Goal: Information Seeking & Learning: Compare options

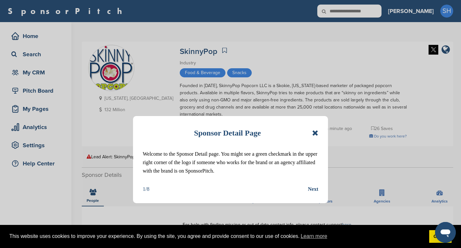
click at [316, 132] on icon at bounding box center [315, 133] width 6 height 8
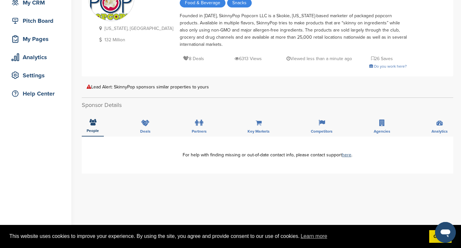
scroll to position [102, 0]
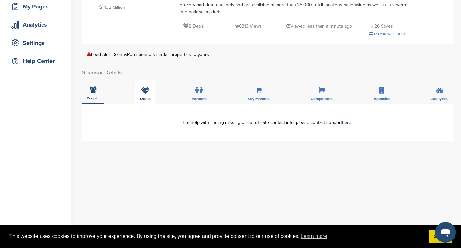
click at [143, 88] on icon at bounding box center [145, 90] width 8 height 6
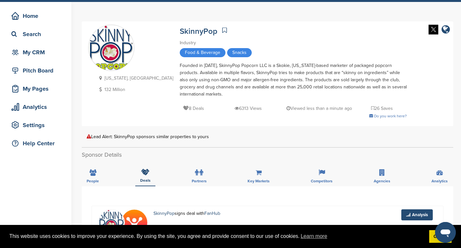
scroll to position [0, 0]
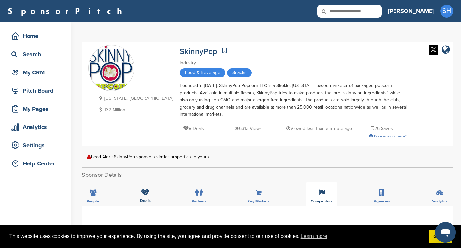
click at [322, 196] on div "Competitors" at bounding box center [321, 194] width 31 height 24
click at [379, 195] on icon at bounding box center [382, 192] width 6 height 6
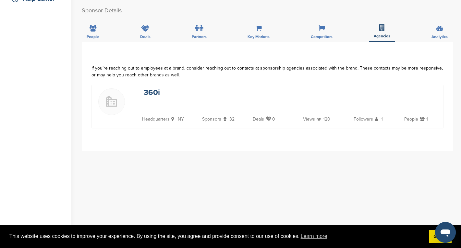
scroll to position [169, 0]
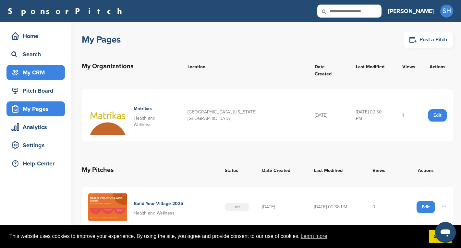
click at [31, 74] on div "My CRM" at bounding box center [37, 73] width 55 height 12
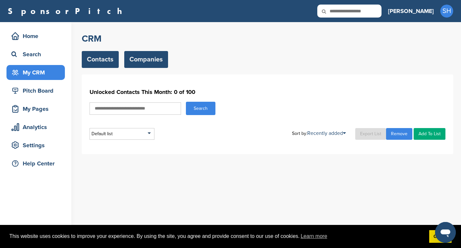
click at [140, 61] on link "Companies" at bounding box center [146, 59] width 44 height 17
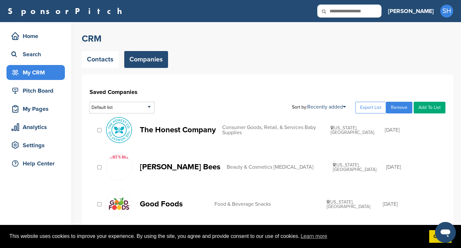
click at [151, 129] on p "The Honest Company" at bounding box center [178, 130] width 76 height 8
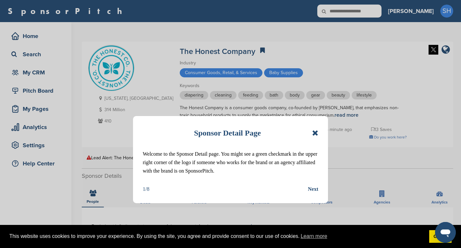
click at [313, 187] on div "Next" at bounding box center [313, 189] width 10 height 8
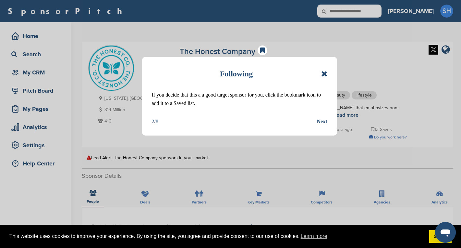
click at [323, 122] on div "Next" at bounding box center [322, 121] width 10 height 8
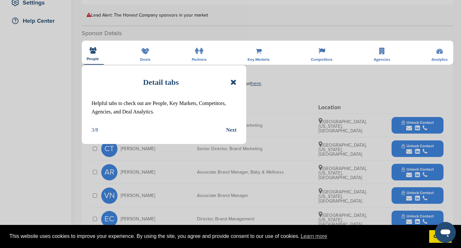
scroll to position [144, 0]
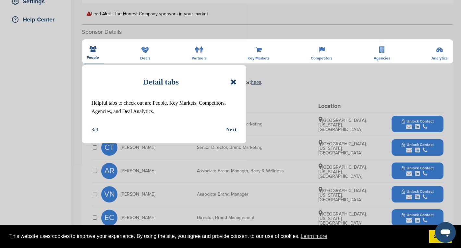
click at [228, 132] on div "Next" at bounding box center [231, 129] width 10 height 8
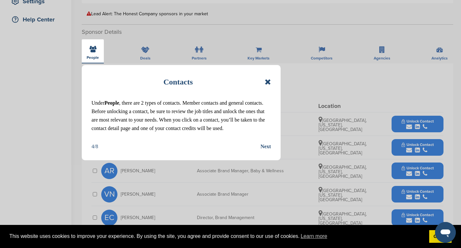
click at [263, 146] on div "Next" at bounding box center [266, 146] width 10 height 8
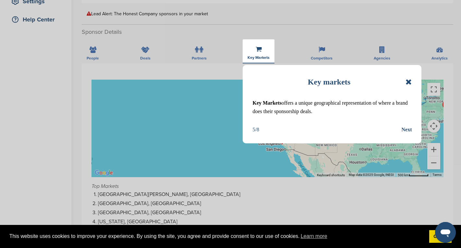
click at [405, 130] on div "Next" at bounding box center [406, 129] width 10 height 8
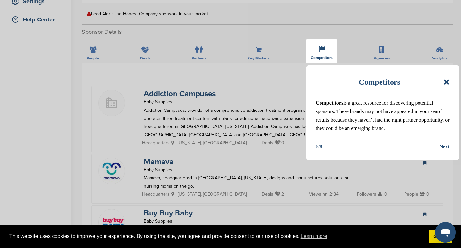
click at [449, 149] on div "Next" at bounding box center [444, 146] width 10 height 8
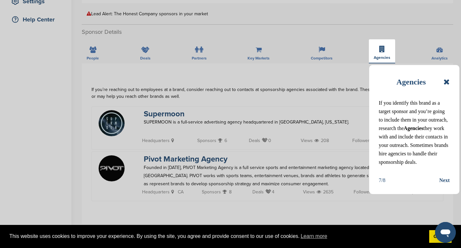
click at [446, 180] on div "Next" at bounding box center [444, 180] width 10 height 8
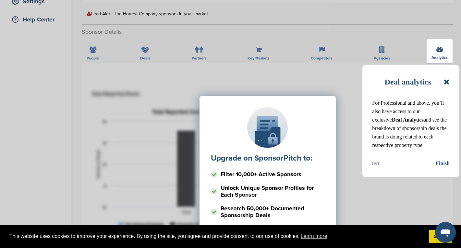
click at [443, 164] on div "Upgrade on SponsorPitch to: Filter 10,000+ Active Sponsors Unlock Unique Sponso…" at bounding box center [268, 161] width 352 height 162
click at [448, 82] on icon at bounding box center [447, 82] width 6 height 8
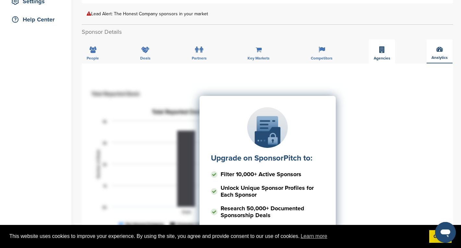
click at [381, 51] on icon at bounding box center [382, 49] width 6 height 6
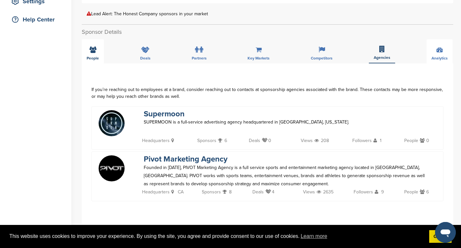
click at [92, 51] on icon at bounding box center [93, 49] width 7 height 6
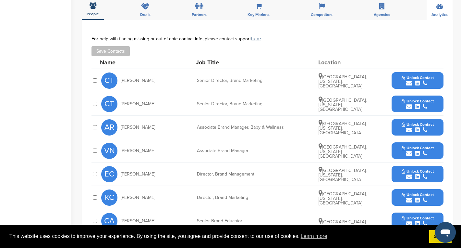
scroll to position [187, 0]
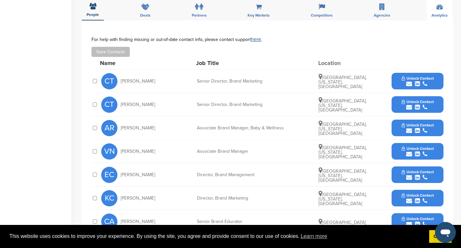
click at [415, 81] on icon "submit" at bounding box center [417, 84] width 5 height 6
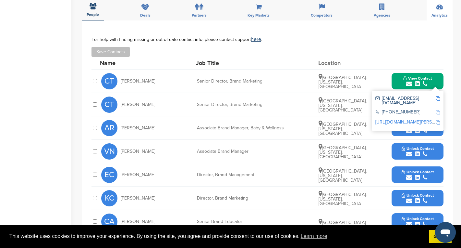
click at [401, 119] on link "http://www.linkedin.com/in/caroline-turim-63422611" at bounding box center [415, 122] width 79 height 6
click at [438, 98] on img at bounding box center [438, 98] width 5 height 5
click at [320, 12] on div "Competitors" at bounding box center [321, 8] width 31 height 24
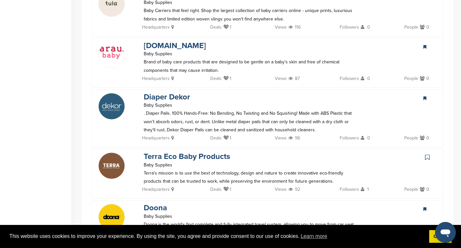
scroll to position [1083, 0]
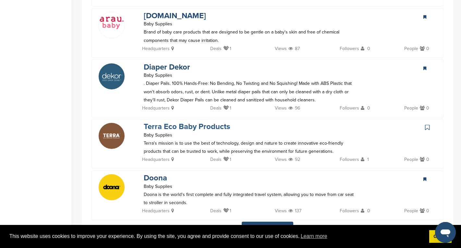
click at [203, 122] on link "Terra Eco Baby Products" at bounding box center [187, 126] width 86 height 9
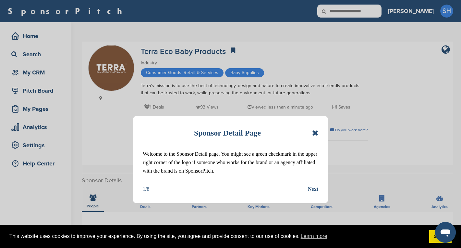
click at [316, 132] on icon at bounding box center [315, 133] width 6 height 8
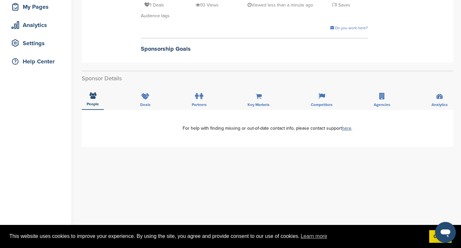
scroll to position [104, 0]
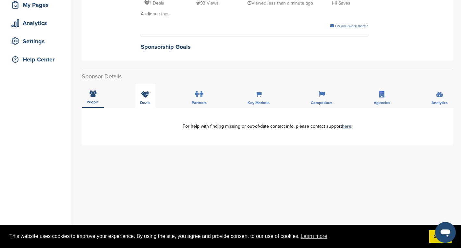
click at [142, 95] on icon at bounding box center [145, 94] width 8 height 6
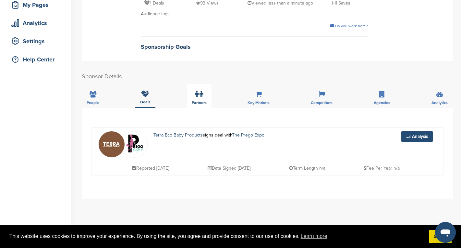
click at [196, 101] on span "Partners" at bounding box center [199, 103] width 15 height 4
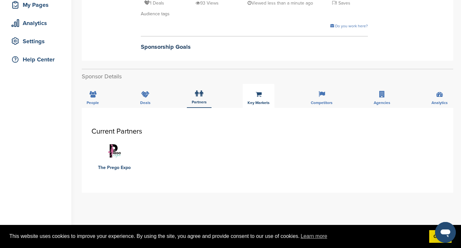
click at [263, 100] on div "Key Markets" at bounding box center [259, 96] width 32 height 24
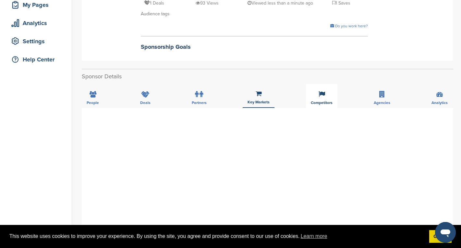
click at [326, 98] on div "Competitors" at bounding box center [321, 96] width 31 height 24
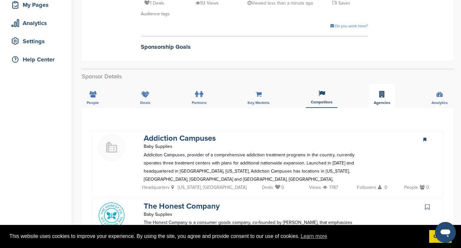
click at [384, 98] on div "Agencies" at bounding box center [382, 96] width 26 height 24
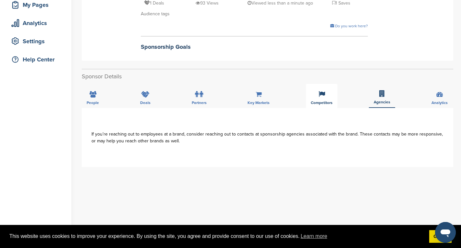
click at [325, 95] on icon at bounding box center [322, 94] width 6 height 6
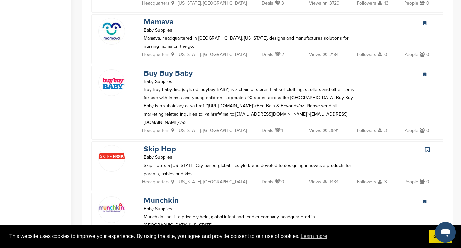
scroll to position [347, 0]
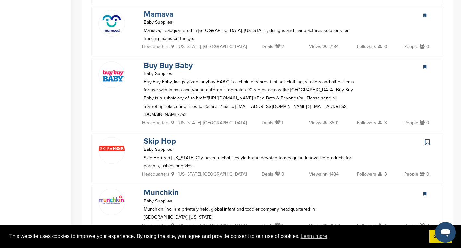
click at [157, 16] on link "Mamava" at bounding box center [159, 13] width 30 height 9
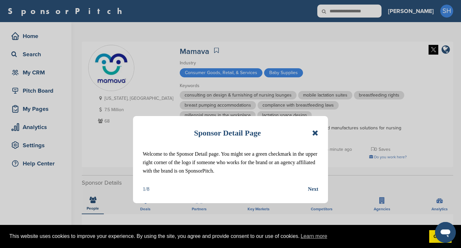
click at [315, 131] on icon at bounding box center [315, 133] width 6 height 8
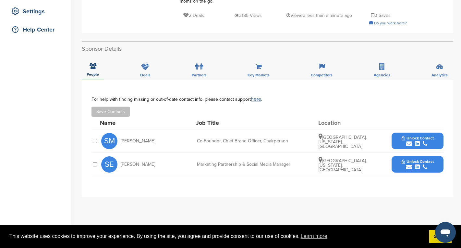
scroll to position [136, 0]
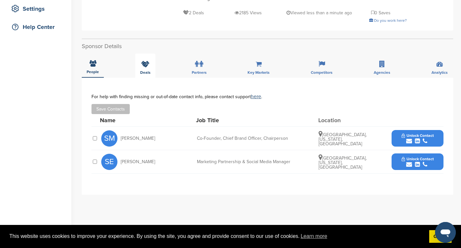
click at [147, 61] on icon at bounding box center [145, 64] width 8 height 6
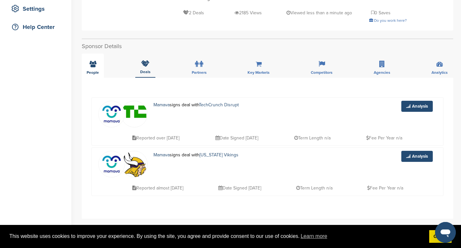
click at [91, 61] on icon at bounding box center [93, 64] width 7 height 6
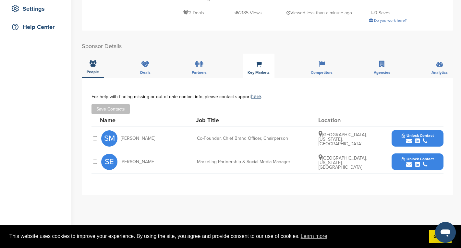
click at [265, 56] on div "Key Markets" at bounding box center [259, 66] width 32 height 24
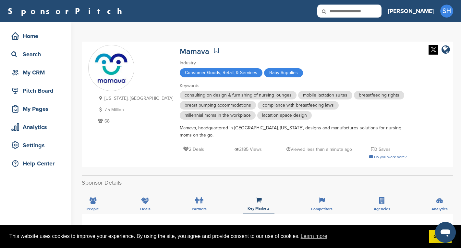
scroll to position [53, 0]
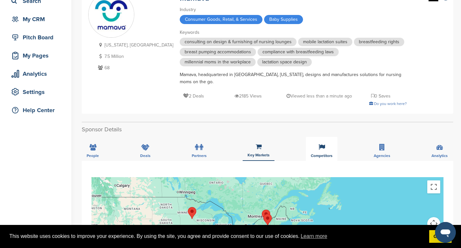
click at [318, 145] on div "Competitors" at bounding box center [321, 149] width 31 height 24
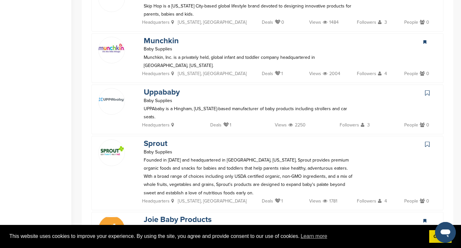
scroll to position [452, 0]
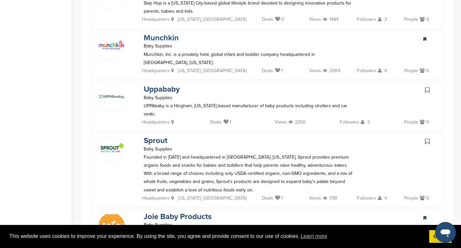
click at [158, 33] on link "Munchkin" at bounding box center [161, 37] width 35 height 9
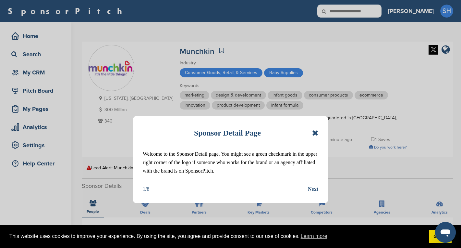
click at [314, 131] on icon at bounding box center [315, 133] width 6 height 8
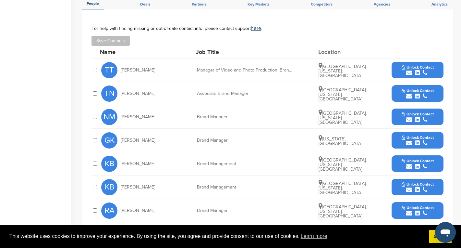
scroll to position [208, 0]
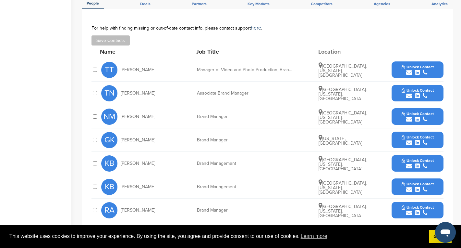
click at [414, 117] on div "submit" at bounding box center [418, 119] width 32 height 6
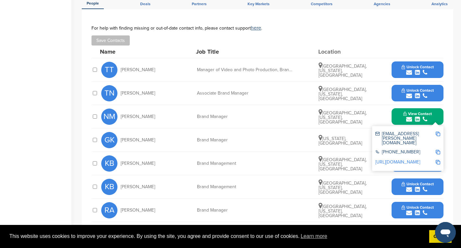
click at [401, 159] on link "[URL][DOMAIN_NAME]" at bounding box center [398, 162] width 45 height 6
drag, startPoint x: 382, startPoint y: 134, endPoint x: 433, endPoint y: 134, distance: 50.6
click at [433, 134] on div "nazneen.motiwala@munchkin.com" at bounding box center [406, 138] width 60 height 14
click at [437, 133] on img at bounding box center [438, 133] width 5 height 5
copy div "nazneen.motiwala@munc"
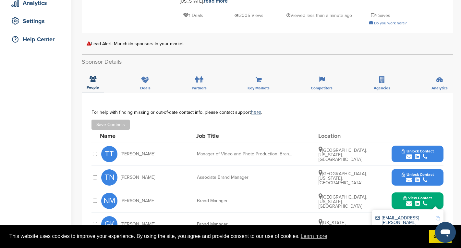
scroll to position [121, 0]
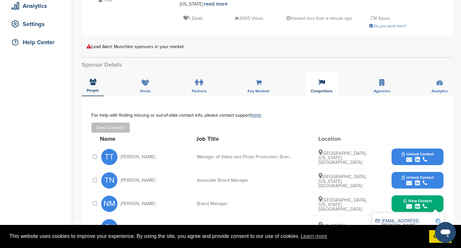
click at [326, 83] on div "Competitors" at bounding box center [321, 84] width 31 height 24
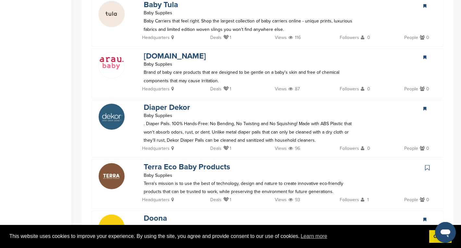
scroll to position [1052, 0]
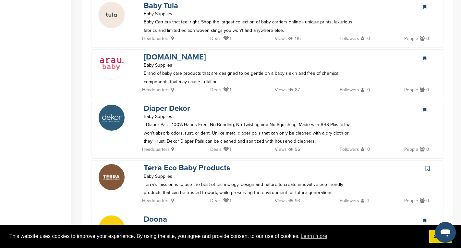
click at [167, 52] on link "[DOMAIN_NAME]" at bounding box center [175, 56] width 62 height 9
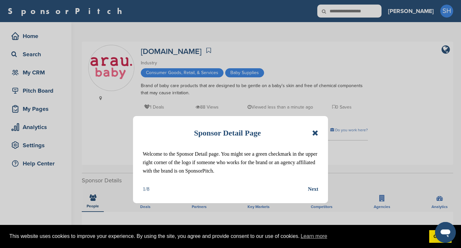
click at [315, 132] on icon at bounding box center [315, 133] width 6 height 8
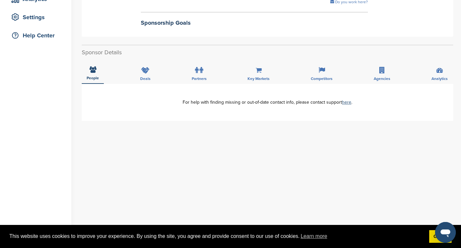
scroll to position [131, 0]
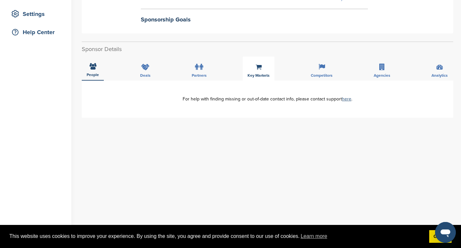
click at [257, 71] on div "Key Markets" at bounding box center [259, 68] width 32 height 24
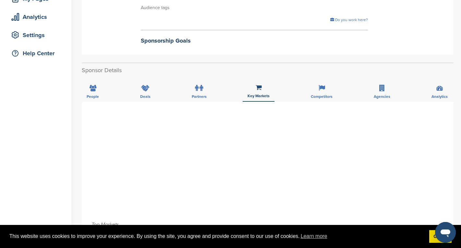
scroll to position [100, 0]
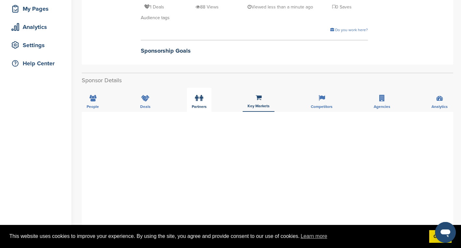
click at [200, 97] on icon at bounding box center [202, 98] width 4 height 6
click at [148, 103] on div "Deals" at bounding box center [145, 100] width 20 height 24
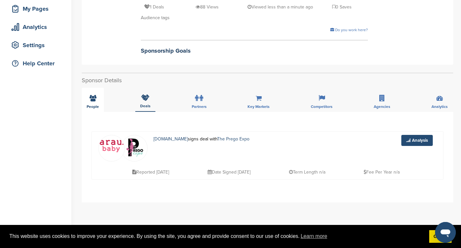
click at [94, 104] on div "People" at bounding box center [93, 100] width 22 height 24
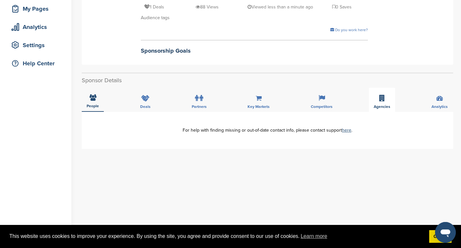
click at [381, 100] on icon at bounding box center [382, 98] width 6 height 6
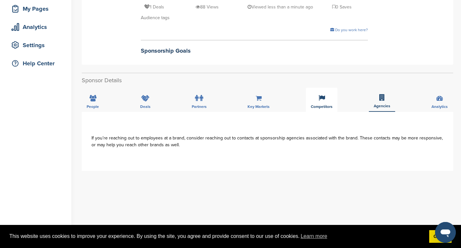
click at [315, 99] on div "Competitors" at bounding box center [321, 100] width 31 height 24
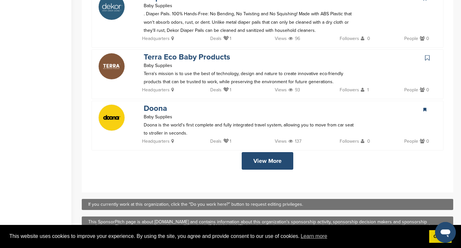
scroll to position [1165, 0]
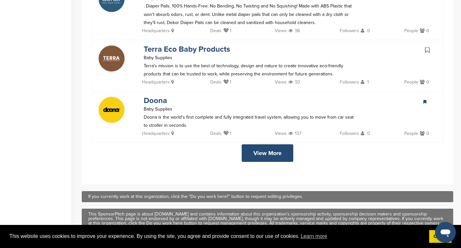
click at [273, 144] on link "View More" at bounding box center [268, 153] width 52 height 18
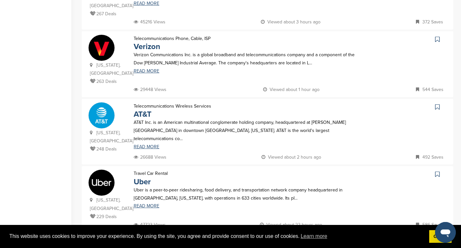
scroll to position [636, 0]
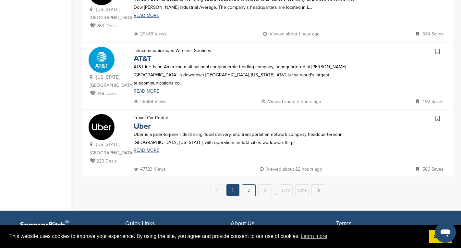
click at [249, 184] on link "2" at bounding box center [249, 190] width 14 height 12
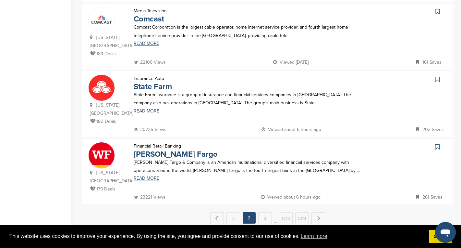
scroll to position [618, 0]
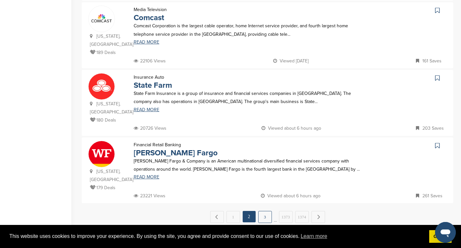
click at [266, 211] on link "3" at bounding box center [265, 217] width 14 height 12
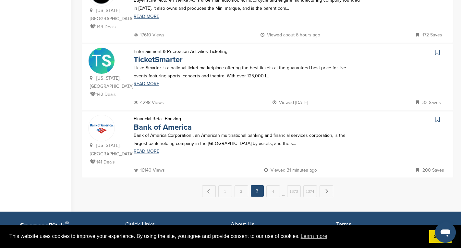
scroll to position [636, 0]
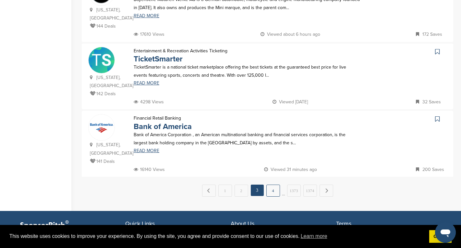
click at [269, 184] on link "4" at bounding box center [273, 190] width 14 height 12
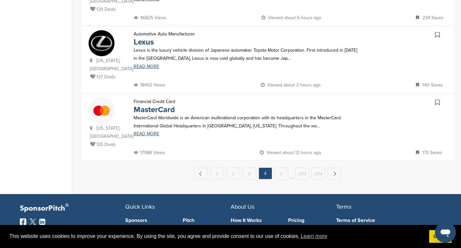
scroll to position [661, 0]
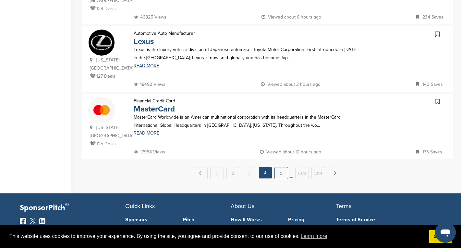
click at [281, 167] on link "5" at bounding box center [282, 173] width 14 height 12
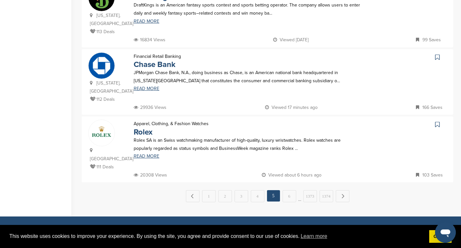
scroll to position [640, 0]
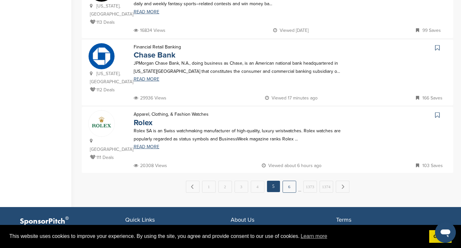
click at [285, 180] on link "6" at bounding box center [290, 186] width 14 height 12
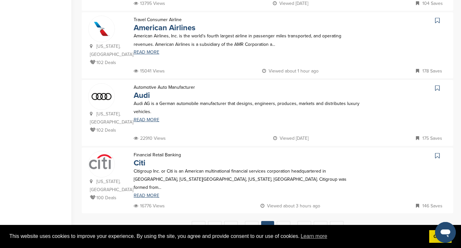
scroll to position [616, 0]
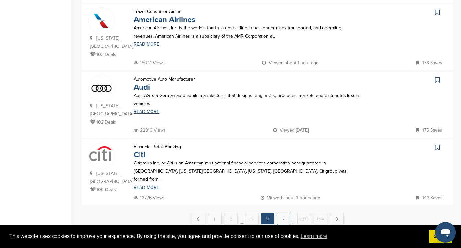
click at [281, 213] on link "7" at bounding box center [284, 219] width 14 height 12
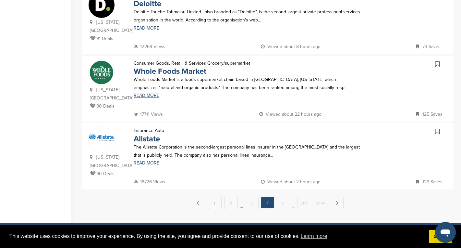
scroll to position [637, 0]
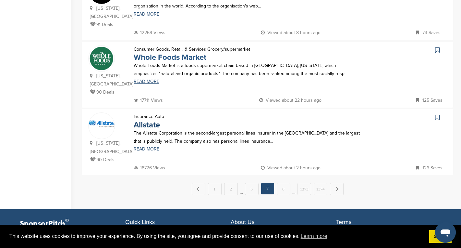
click at [153, 53] on link "Whole Foods Market" at bounding box center [170, 57] width 73 height 9
click at [281, 183] on link "8" at bounding box center [284, 189] width 14 height 12
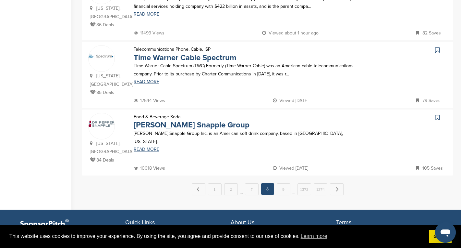
scroll to position [633, 0]
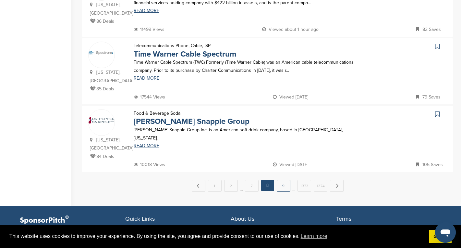
click at [284, 179] on link "9" at bounding box center [284, 185] width 14 height 12
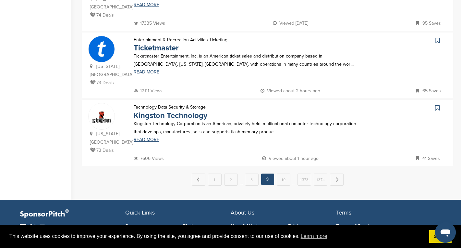
scroll to position [649, 0]
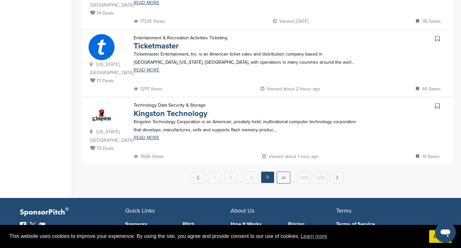
click at [284, 171] on link "10" at bounding box center [284, 177] width 14 height 12
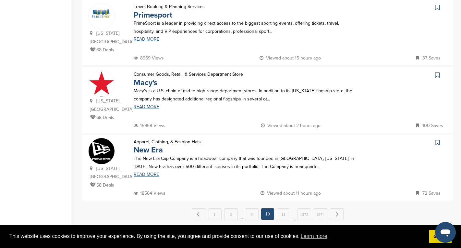
scroll to position [634, 0]
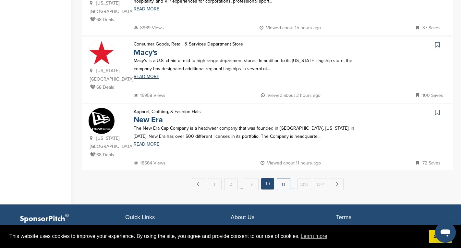
click at [280, 178] on link "11" at bounding box center [284, 184] width 14 height 12
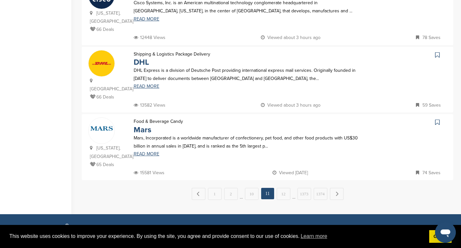
scroll to position [632, 0]
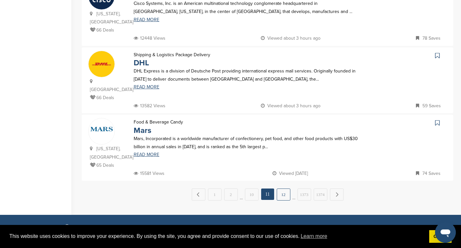
click at [280, 188] on link "12" at bounding box center [284, 194] width 14 height 12
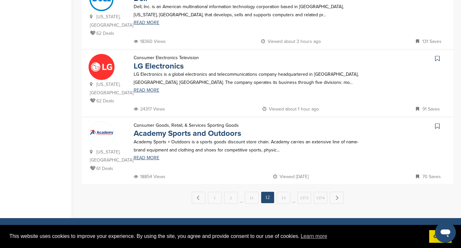
scroll to position [623, 0]
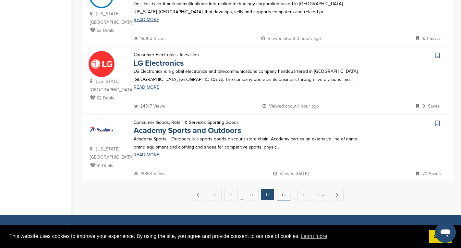
click at [282, 189] on link "13" at bounding box center [284, 195] width 14 height 12
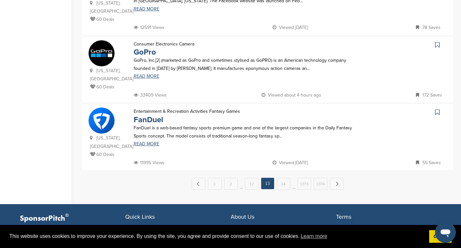
scroll to position [663, 0]
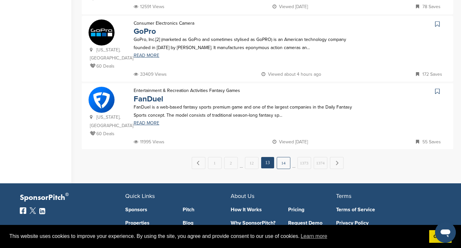
click at [282, 157] on link "14" at bounding box center [284, 163] width 14 height 12
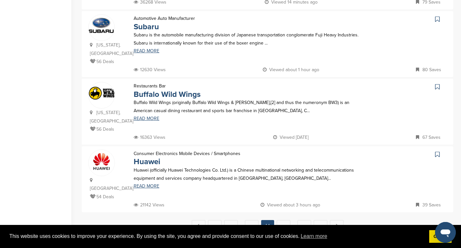
scroll to position [594, 0]
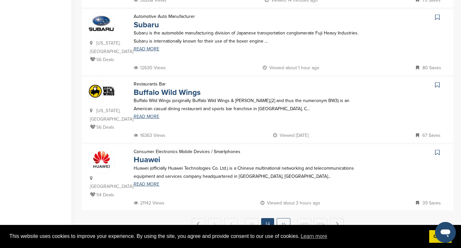
click at [284, 218] on link "15" at bounding box center [284, 224] width 14 height 12
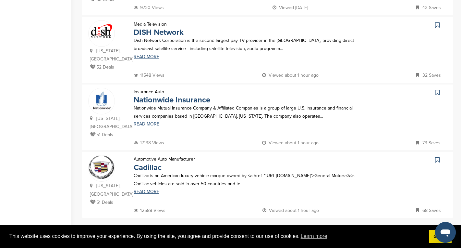
scroll to position [604, 0]
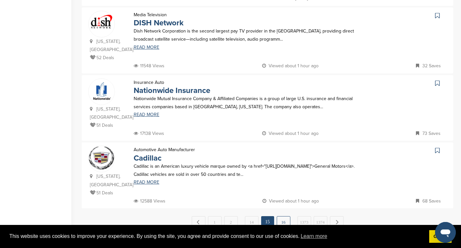
click at [284, 216] on link "16" at bounding box center [284, 222] width 14 height 12
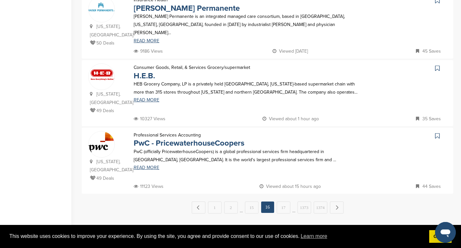
scroll to position [611, 0]
click at [280, 202] on link "17" at bounding box center [284, 208] width 14 height 12
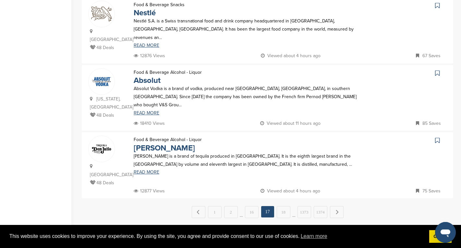
scroll to position [626, 0]
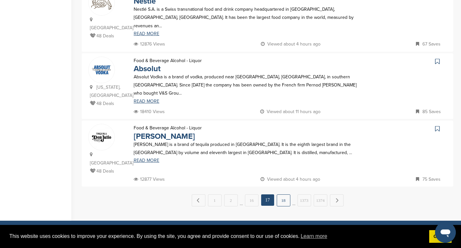
click at [282, 194] on link "18" at bounding box center [284, 200] width 14 height 12
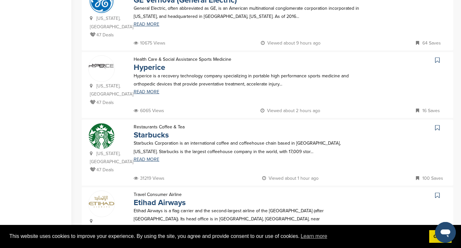
scroll to position [358, 0]
click at [150, 92] on link "READ MORE" at bounding box center [247, 91] width 227 height 5
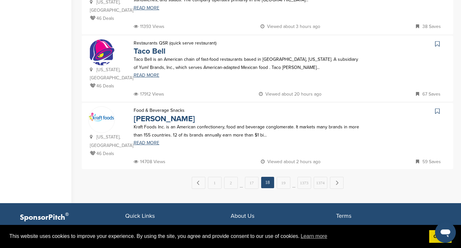
scroll to position [645, 0]
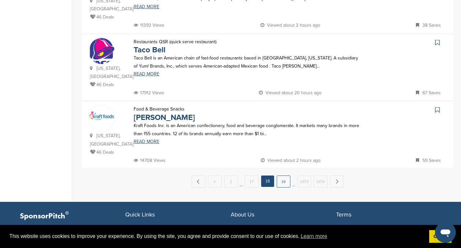
click at [279, 175] on link "19" at bounding box center [284, 181] width 14 height 12
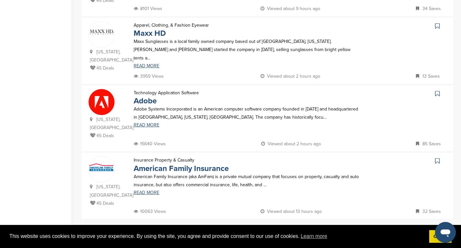
scroll to position [602, 0]
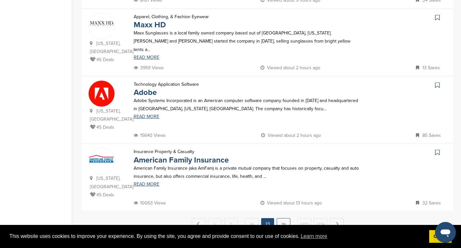
click at [282, 218] on link "20" at bounding box center [284, 224] width 14 height 12
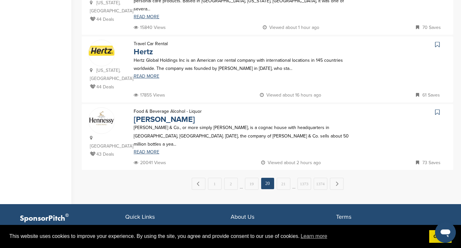
scroll to position [629, 0]
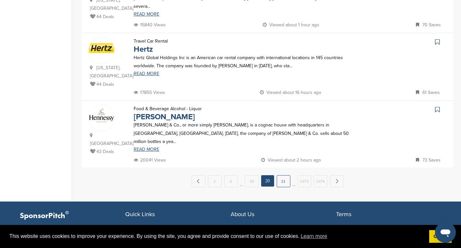
click at [279, 175] on link "21" at bounding box center [284, 181] width 14 height 12
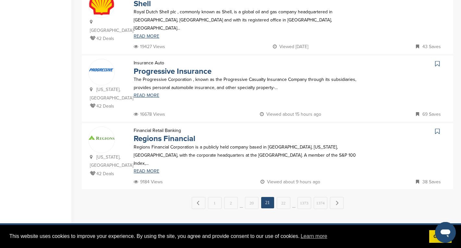
scroll to position [618, 0]
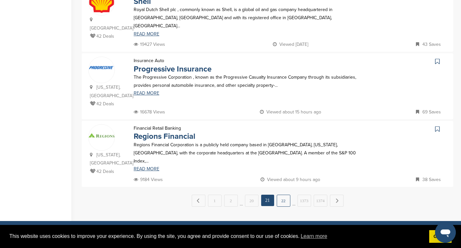
click at [282, 194] on link "22" at bounding box center [284, 200] width 14 height 12
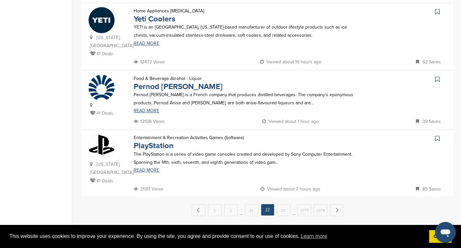
scroll to position [609, 0]
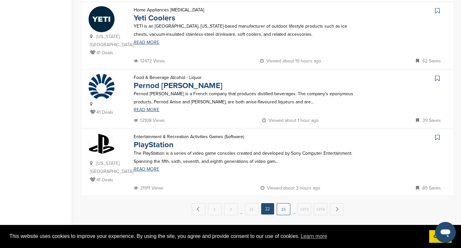
click at [282, 203] on link "23" at bounding box center [284, 209] width 14 height 12
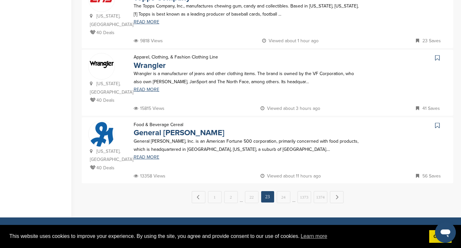
scroll to position [623, 0]
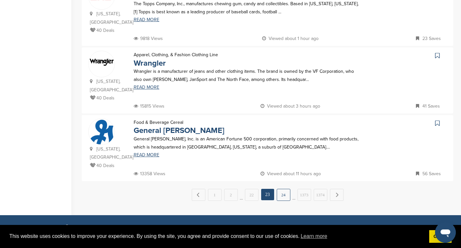
click at [286, 189] on link "24" at bounding box center [284, 195] width 14 height 12
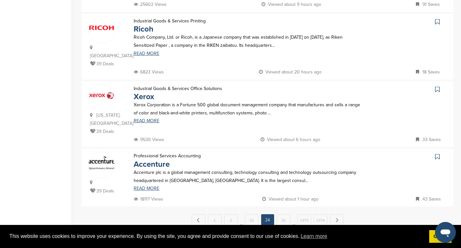
scroll to position [604, 0]
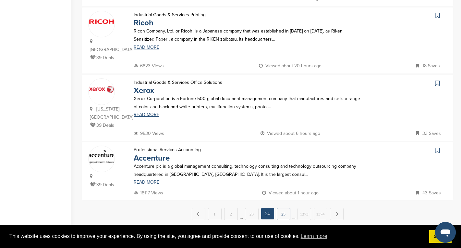
click at [283, 208] on link "25" at bounding box center [284, 214] width 14 height 12
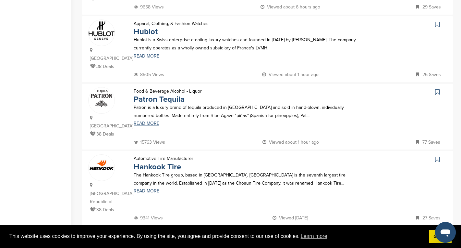
scroll to position [595, 0]
click at [278, 233] on link "26" at bounding box center [284, 239] width 14 height 12
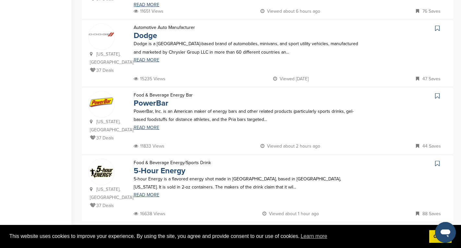
scroll to position [580, 0]
click at [285, 228] on link "27" at bounding box center [284, 234] width 14 height 12
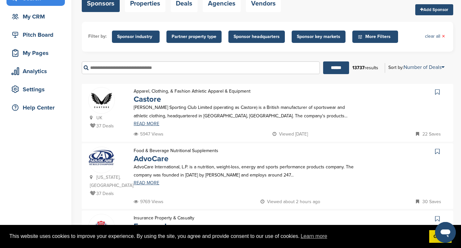
scroll to position [10, 0]
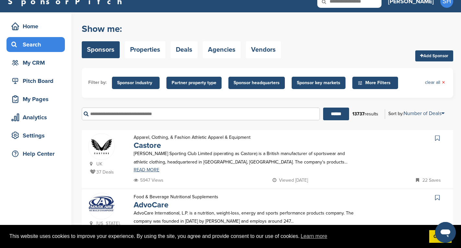
click at [121, 114] on input "text" at bounding box center [201, 113] width 238 height 13
click at [39, 60] on div "My CRM" at bounding box center [37, 63] width 55 height 12
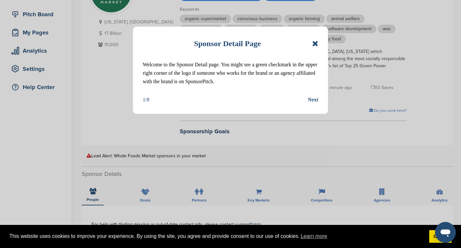
scroll to position [91, 0]
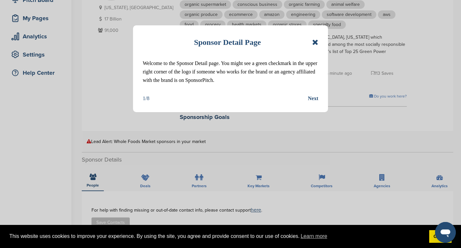
click at [315, 39] on icon at bounding box center [315, 42] width 6 height 8
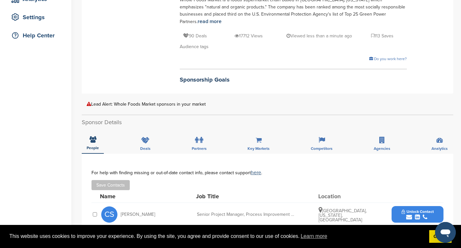
scroll to position [155, 0]
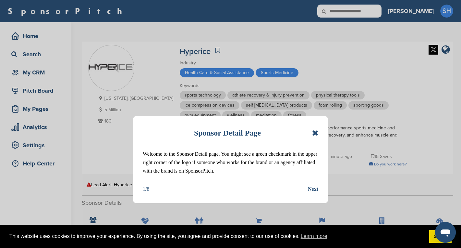
click at [314, 134] on icon at bounding box center [315, 133] width 6 height 8
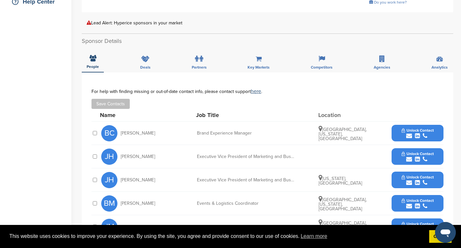
scroll to position [161, 0]
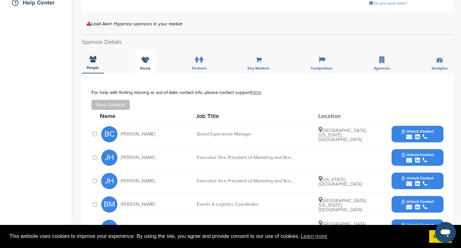
click at [140, 63] on div "Deals" at bounding box center [145, 61] width 20 height 24
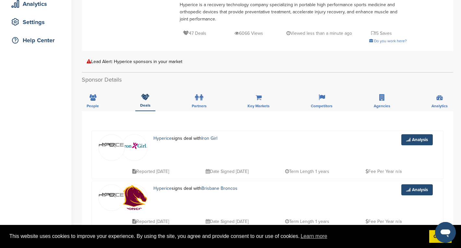
scroll to position [119, 0]
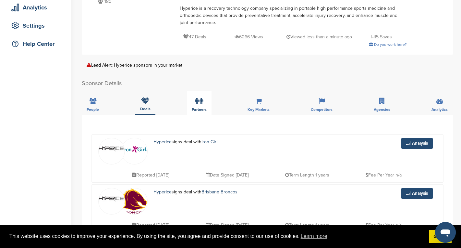
click at [195, 101] on icon at bounding box center [197, 101] width 4 height 6
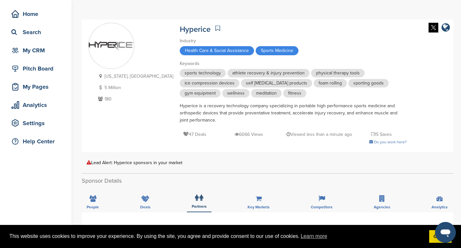
scroll to position [22, 0]
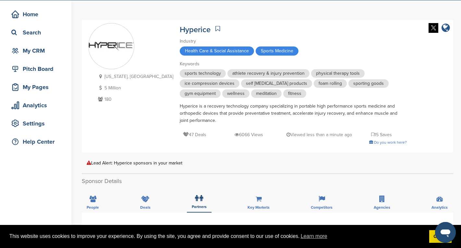
click at [446, 27] on icon "company link" at bounding box center [446, 28] width 8 height 10
click at [380, 196] on icon at bounding box center [382, 198] width 6 height 6
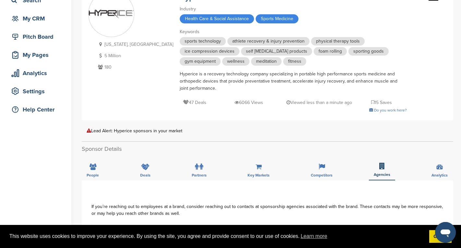
scroll to position [0, 0]
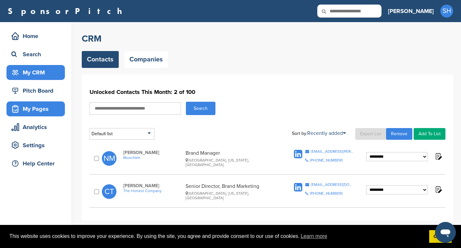
click at [43, 108] on div "My Pages" at bounding box center [37, 109] width 55 height 12
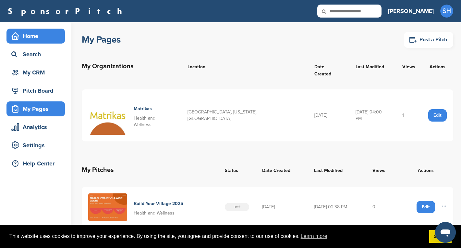
click at [35, 34] on div "Home" at bounding box center [37, 36] width 55 height 12
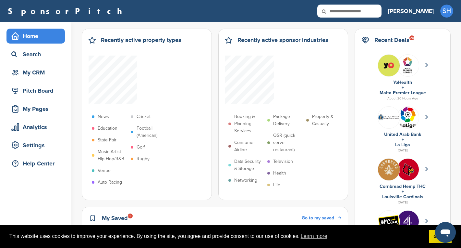
click at [412, 83] on link "YoHealth" at bounding box center [402, 83] width 19 height 6
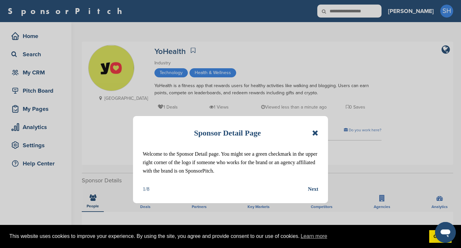
click at [316, 133] on icon at bounding box center [315, 133] width 6 height 8
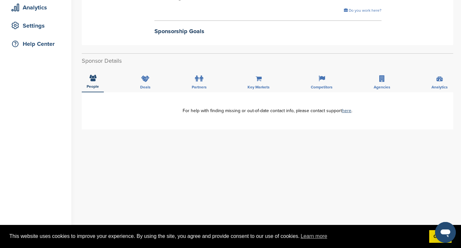
scroll to position [120, 0]
click at [141, 80] on icon at bounding box center [145, 78] width 8 height 6
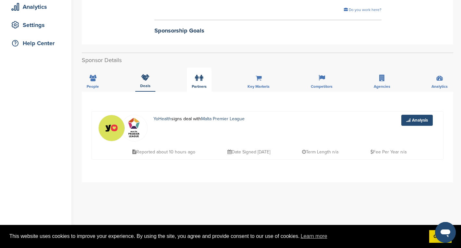
click at [206, 79] on div "Partners" at bounding box center [199, 80] width 25 height 24
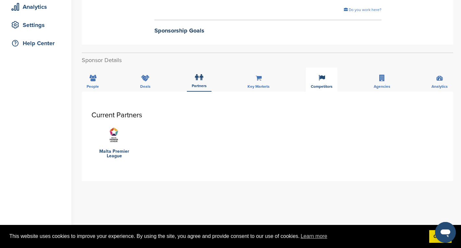
click at [317, 81] on div "Competitors" at bounding box center [321, 80] width 31 height 24
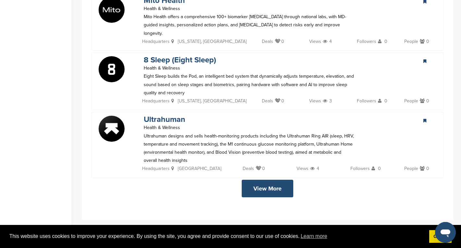
scroll to position [1166, 0]
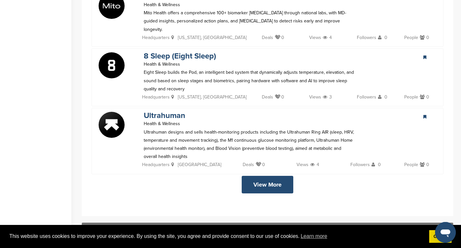
click at [265, 176] on link "View More" at bounding box center [268, 185] width 52 height 18
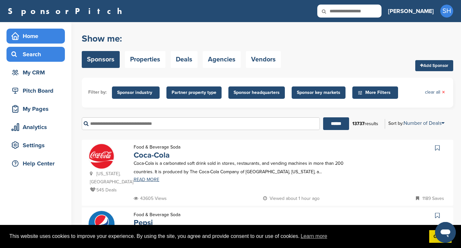
click at [32, 38] on div "Home" at bounding box center [37, 36] width 55 height 12
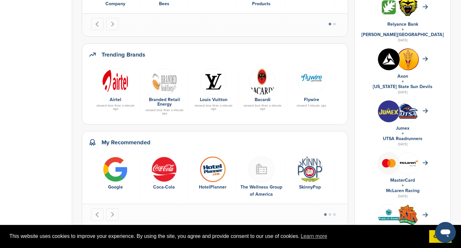
scroll to position [270, 0]
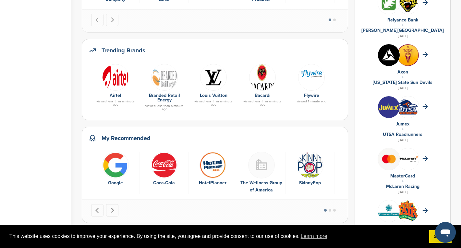
click at [115, 204] on button "Next slide" at bounding box center [112, 210] width 12 height 12
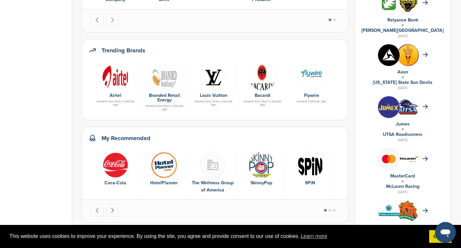
click at [115, 204] on button "Next slide" at bounding box center [112, 210] width 12 height 12
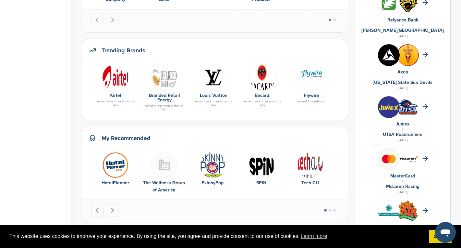
click at [115, 204] on button "Next slide" at bounding box center [112, 210] width 12 height 12
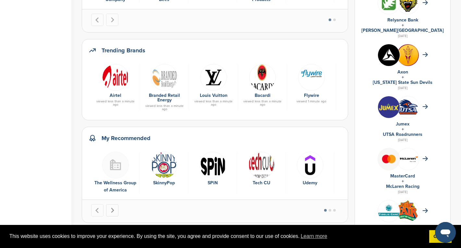
click at [115, 204] on button "Next slide" at bounding box center [112, 210] width 12 height 12
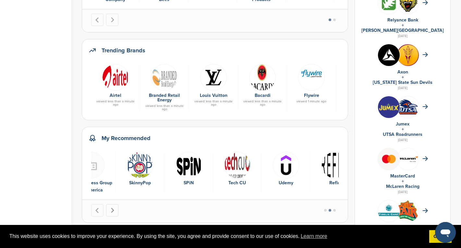
click at [115, 204] on button "Next slide" at bounding box center [112, 210] width 12 height 12
click at [332, 152] on img "9 of 9" at bounding box center [335, 165] width 27 height 27
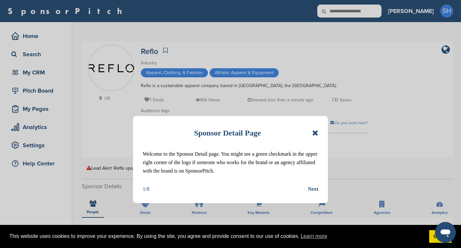
click at [32, 35] on div "Sponsor Detail Page Welcome to the Sponsor Detail page. You might see a green c…" at bounding box center [230, 124] width 461 height 248
click at [315, 133] on icon at bounding box center [315, 133] width 6 height 8
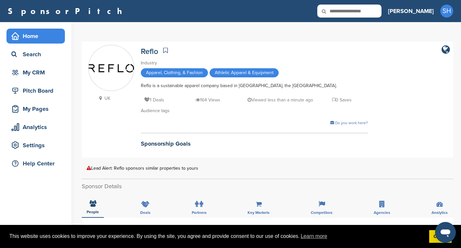
click at [34, 33] on div "Home" at bounding box center [37, 36] width 55 height 12
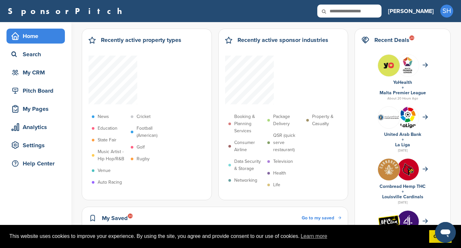
click at [330, 215] on span "Go to my saved" at bounding box center [318, 218] width 32 height 6
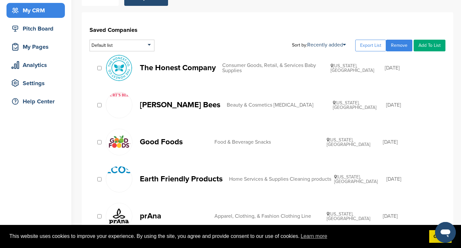
scroll to position [60, 0]
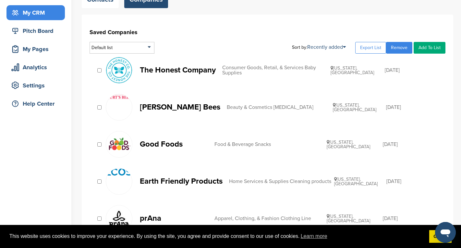
click at [149, 104] on p "[PERSON_NAME] Bees" at bounding box center [180, 107] width 80 height 8
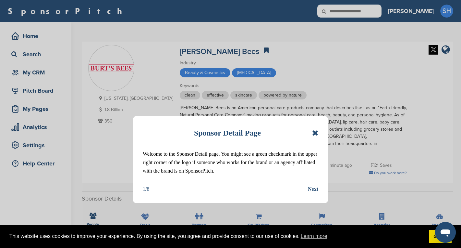
click at [314, 132] on icon at bounding box center [315, 133] width 6 height 8
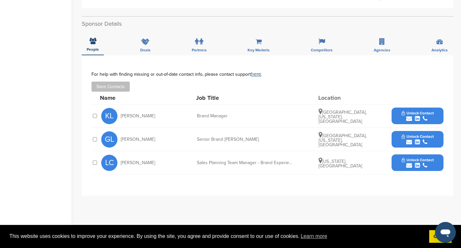
scroll to position [191, 0]
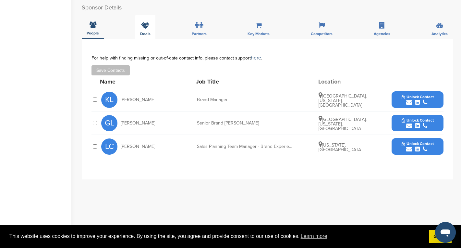
click at [145, 22] on icon at bounding box center [145, 25] width 8 height 6
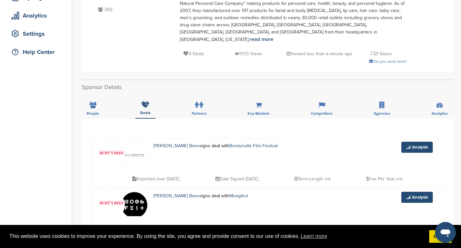
scroll to position [110, 0]
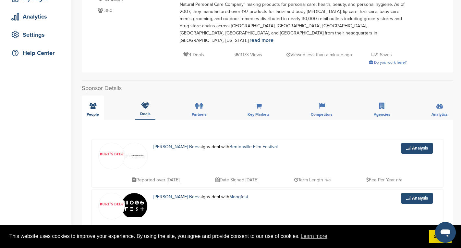
click at [96, 95] on div "People" at bounding box center [93, 107] width 22 height 24
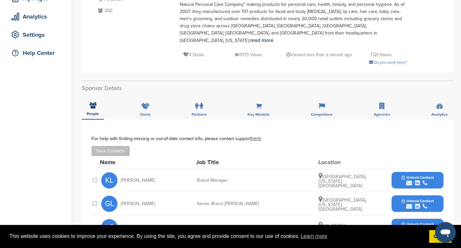
click at [421, 222] on span "Unlock Contact" at bounding box center [418, 224] width 32 height 5
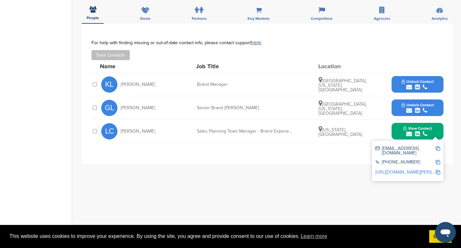
scroll to position [220, 0]
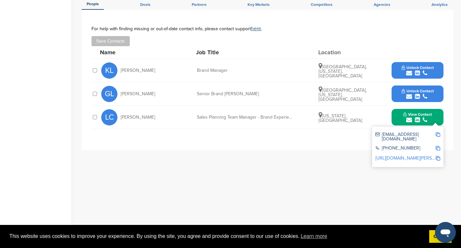
click at [418, 155] on link "[URL][DOMAIN_NAME][PERSON_NAME]" at bounding box center [415, 158] width 79 height 6
click at [438, 132] on img at bounding box center [438, 134] width 5 height 5
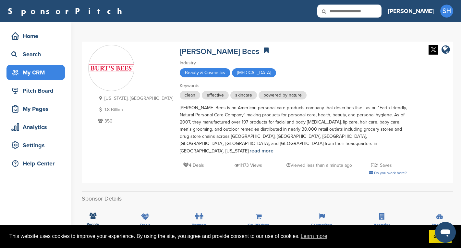
click at [27, 72] on div "My CRM" at bounding box center [37, 73] width 55 height 12
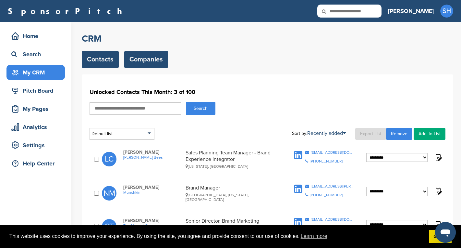
click at [143, 55] on link "Companies" at bounding box center [146, 59] width 44 height 17
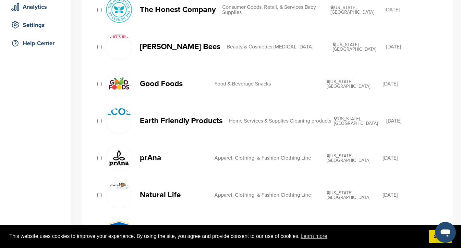
scroll to position [123, 0]
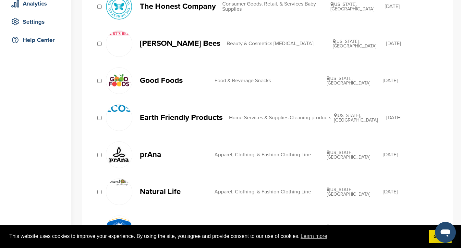
click at [163, 80] on p "Good Foods" at bounding box center [174, 80] width 68 height 8
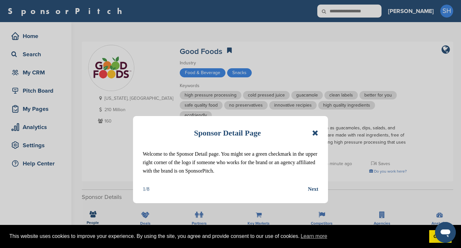
click at [315, 130] on icon at bounding box center [315, 133] width 6 height 8
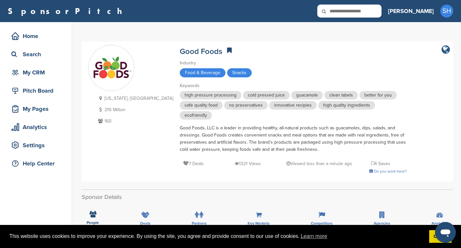
click at [447, 50] on icon "company link" at bounding box center [446, 50] width 8 height 10
click at [226, 48] on link at bounding box center [230, 50] width 8 height 10
click at [27, 74] on div "My CRM" at bounding box center [37, 73] width 55 height 12
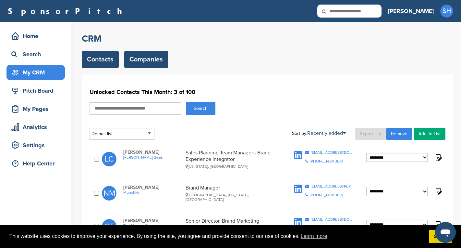
click at [152, 56] on link "Companies" at bounding box center [146, 59] width 44 height 17
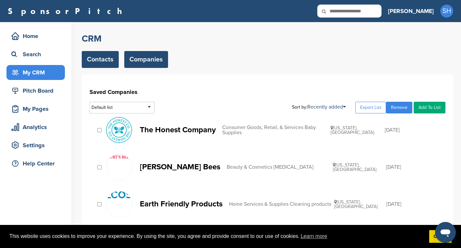
click at [97, 59] on link "Contacts" at bounding box center [100, 59] width 37 height 17
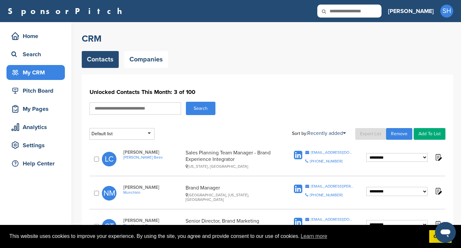
click at [424, 157] on select "**********" at bounding box center [396, 157] width 61 height 9
select select "**********"
click at [366, 153] on select "**********" at bounding box center [396, 157] width 61 height 9
click at [425, 189] on select "**********" at bounding box center [396, 191] width 61 height 9
select select "**********"
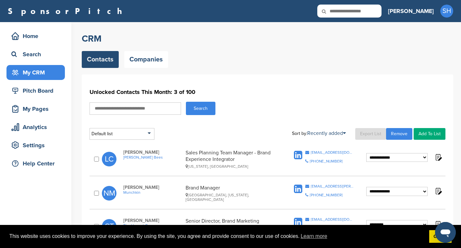
click at [366, 187] on select "**********" at bounding box center [396, 191] width 61 height 9
click at [144, 58] on link "Companies" at bounding box center [146, 59] width 44 height 17
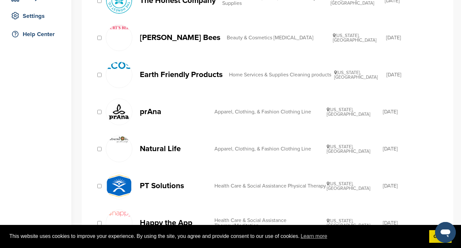
scroll to position [127, 0]
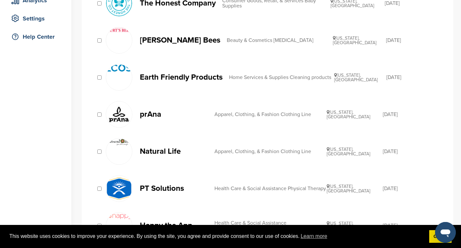
click at [152, 115] on p "prAna" at bounding box center [174, 114] width 68 height 8
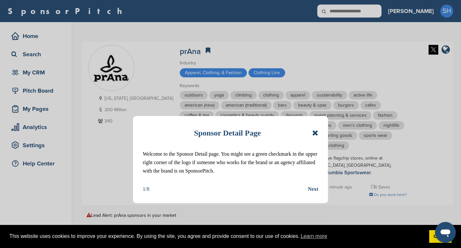
click at [314, 131] on icon at bounding box center [315, 133] width 6 height 8
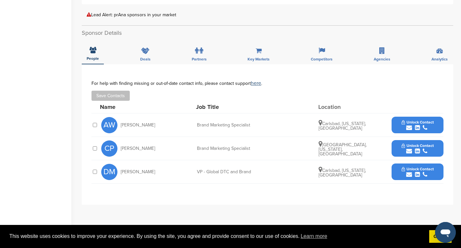
scroll to position [202, 0]
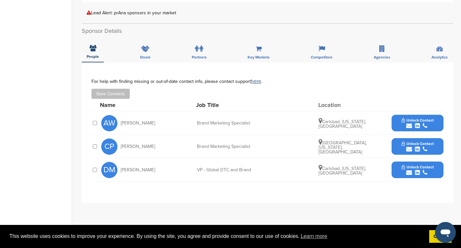
click at [409, 123] on icon "submit" at bounding box center [409, 126] width 6 height 6
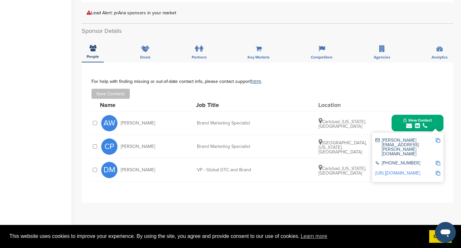
click at [406, 170] on link "http://www.linkedin.com/in/annettefwilson" at bounding box center [398, 173] width 45 height 6
click at [439, 140] on img at bounding box center [438, 140] width 5 height 5
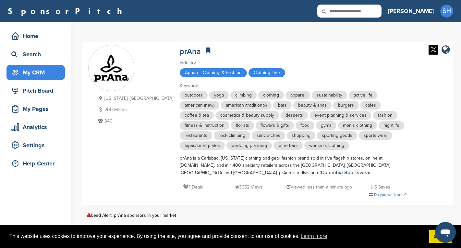
click at [36, 70] on div "My CRM" at bounding box center [37, 73] width 55 height 12
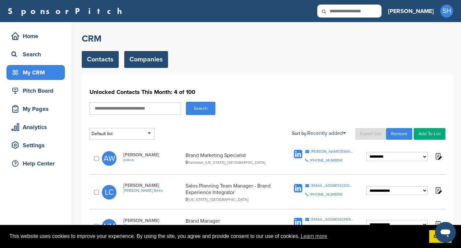
click at [143, 57] on link "Companies" at bounding box center [146, 59] width 44 height 17
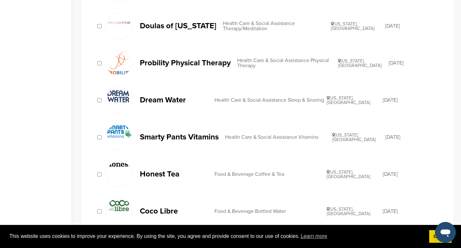
scroll to position [365, 0]
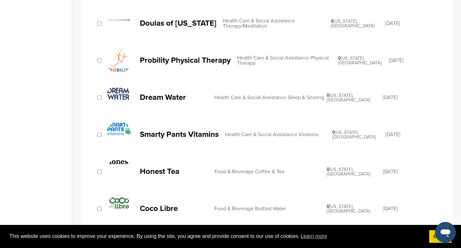
click at [156, 95] on p "Dream Water" at bounding box center [174, 97] width 68 height 8
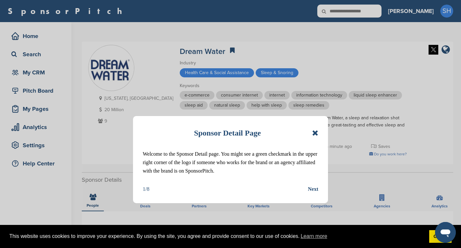
click at [317, 133] on icon at bounding box center [315, 133] width 6 height 8
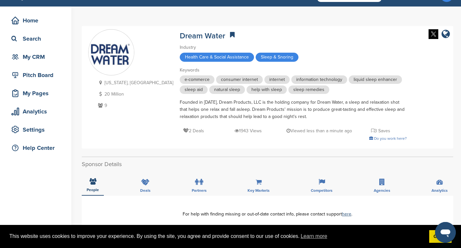
scroll to position [22, 0]
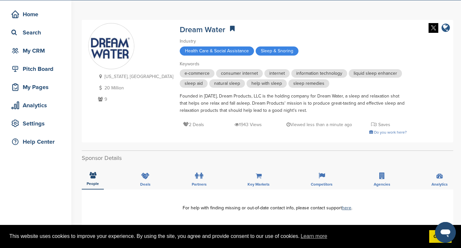
click at [447, 28] on icon "company link" at bounding box center [446, 28] width 8 height 10
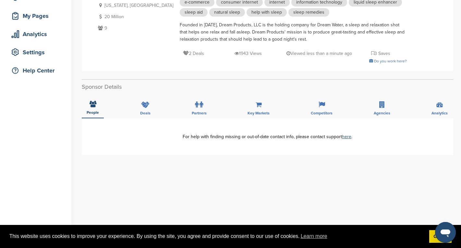
scroll to position [93, 0]
click at [325, 110] on span "Competitors" at bounding box center [322, 112] width 22 height 4
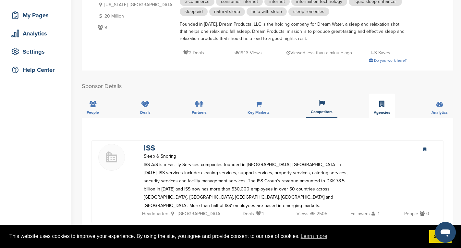
click at [378, 106] on div "Agencies" at bounding box center [382, 105] width 26 height 24
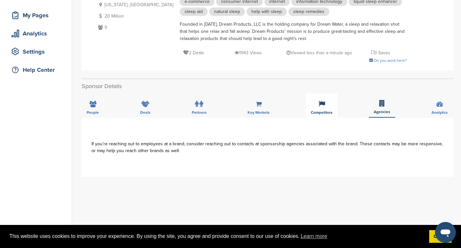
click at [314, 114] on span "Competitors" at bounding box center [322, 112] width 22 height 4
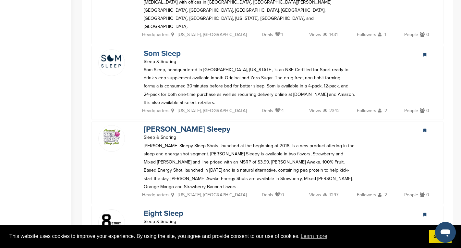
scroll to position [349, 0]
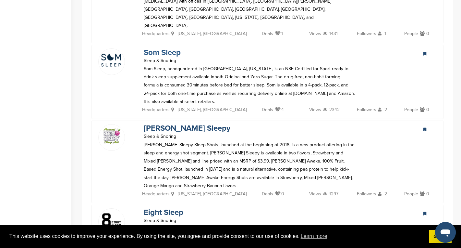
click at [163, 48] on link "Som Sleep" at bounding box center [162, 52] width 37 height 9
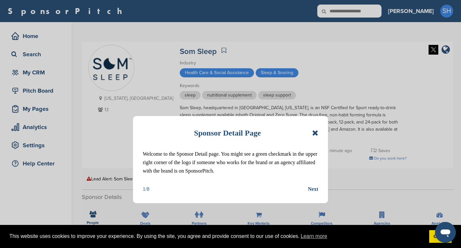
click at [315, 131] on icon at bounding box center [315, 133] width 6 height 8
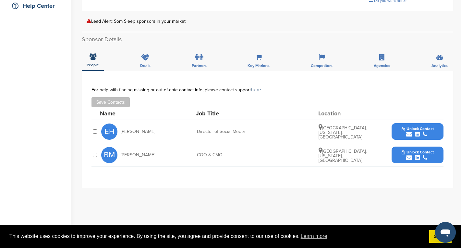
scroll to position [160, 0]
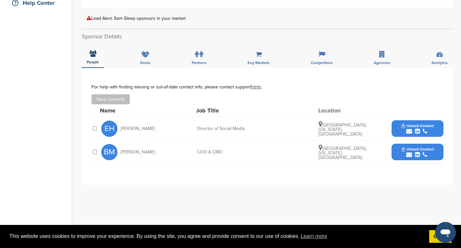
click at [417, 130] on icon "submit" at bounding box center [417, 131] width 5 height 6
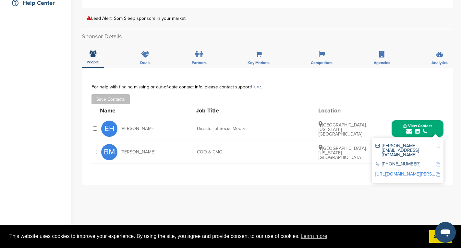
click at [438, 172] on img at bounding box center [438, 174] width 5 height 5
click at [416, 171] on link "http://www.linkedin.com/in/erika-huennekens-986bb935" at bounding box center [415, 174] width 79 height 6
click at [438, 146] on img at bounding box center [438, 145] width 5 height 5
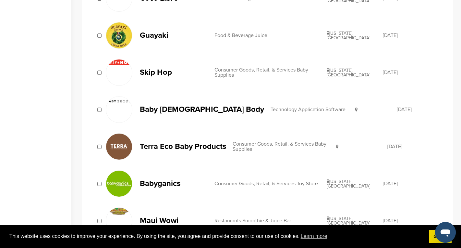
scroll to position [578, 0]
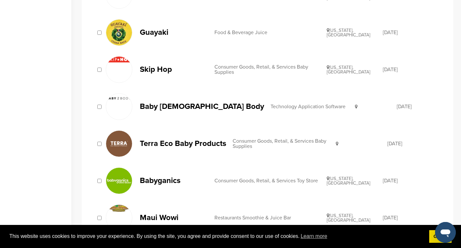
click at [166, 108] on p "Baby 2 Body" at bounding box center [202, 106] width 124 height 8
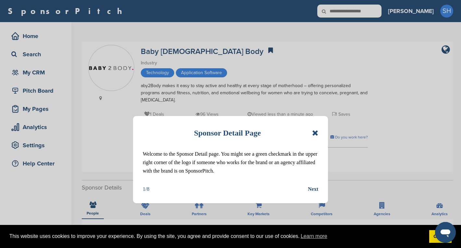
click at [315, 133] on icon at bounding box center [315, 133] width 6 height 8
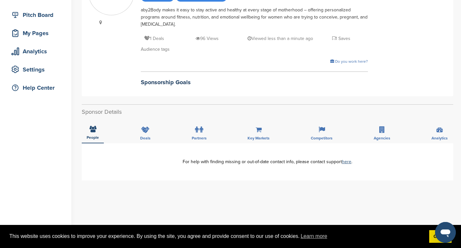
scroll to position [83, 0]
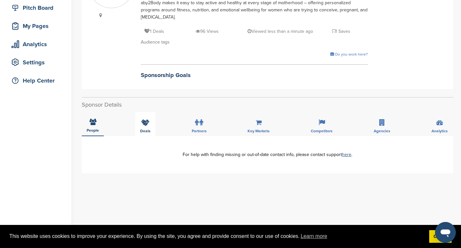
click at [151, 126] on div "Deals" at bounding box center [145, 124] width 20 height 24
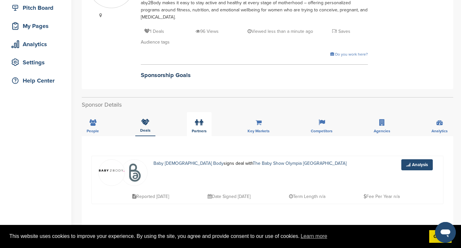
click at [202, 121] on icon at bounding box center [202, 122] width 4 height 6
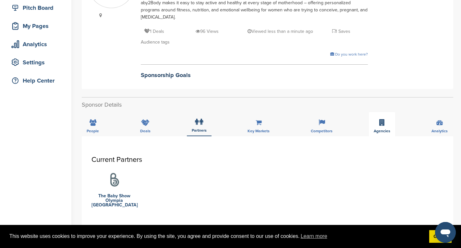
click at [380, 123] on icon at bounding box center [382, 122] width 6 height 6
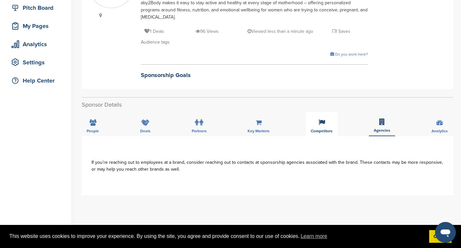
click at [327, 127] on div "Competitors" at bounding box center [321, 124] width 31 height 24
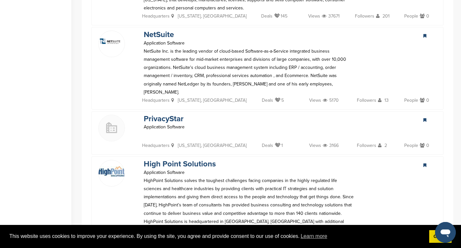
scroll to position [0, 0]
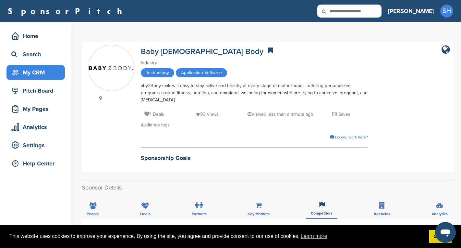
click at [27, 74] on div "My CRM" at bounding box center [37, 73] width 55 height 12
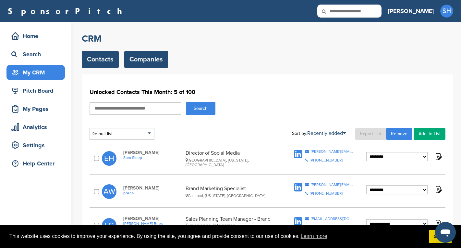
click at [149, 60] on link "Companies" at bounding box center [146, 59] width 44 height 17
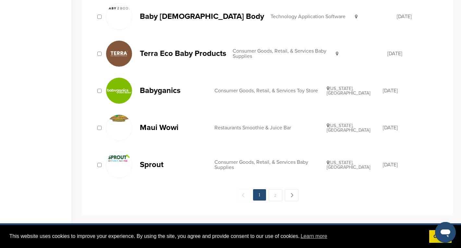
scroll to position [676, 0]
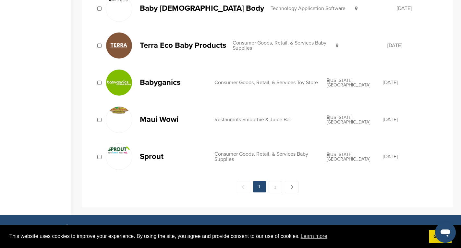
click at [161, 82] on p "Babyganics" at bounding box center [174, 82] width 68 height 8
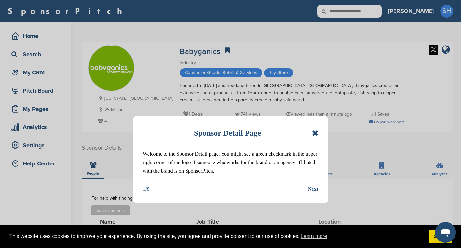
click at [314, 133] on icon at bounding box center [315, 133] width 6 height 8
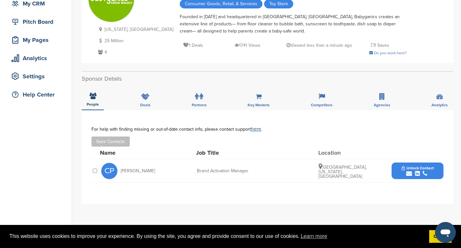
scroll to position [83, 0]
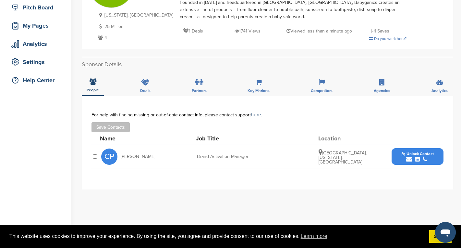
click at [419, 157] on icon "submit" at bounding box center [417, 159] width 5 height 6
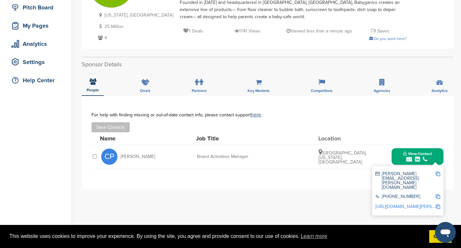
click at [423, 204] on link "[URL][DOMAIN_NAME][PERSON_NAME]" at bounding box center [415, 207] width 79 height 6
click at [439, 173] on img at bounding box center [438, 173] width 5 height 5
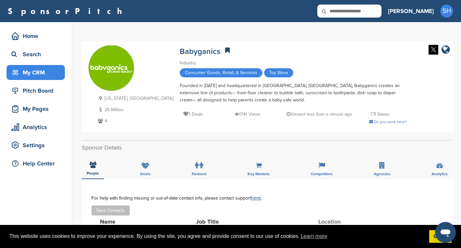
click at [29, 76] on div "My CRM" at bounding box center [37, 73] width 55 height 12
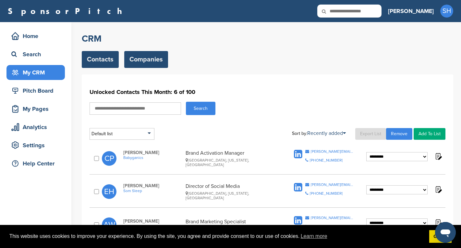
click at [154, 59] on link "Companies" at bounding box center [146, 59] width 44 height 17
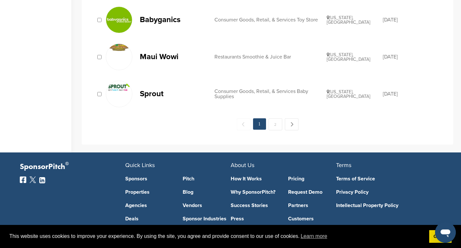
scroll to position [744, 0]
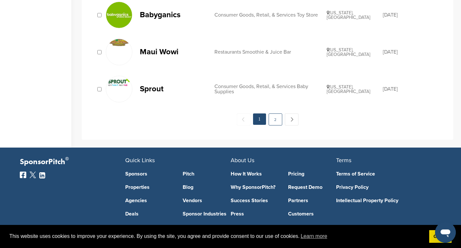
click at [278, 121] on link "2" at bounding box center [276, 119] width 14 height 12
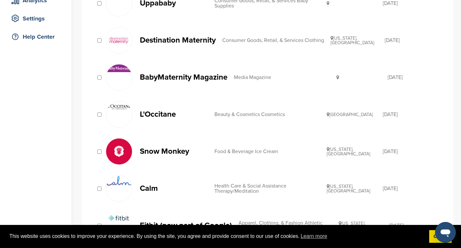
scroll to position [132, 0]
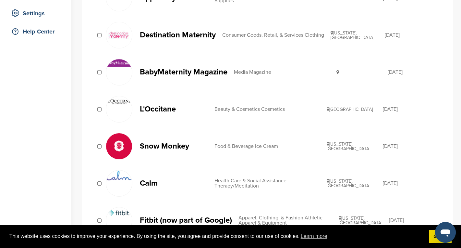
click at [185, 34] on p "Destination Maternity" at bounding box center [178, 35] width 76 height 8
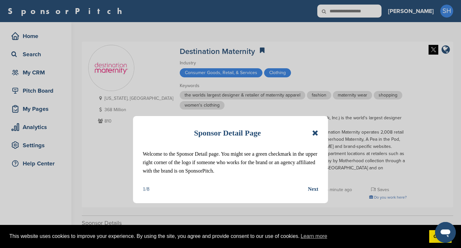
click at [315, 131] on icon at bounding box center [315, 133] width 6 height 8
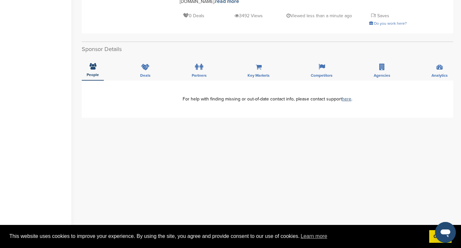
scroll to position [182, 0]
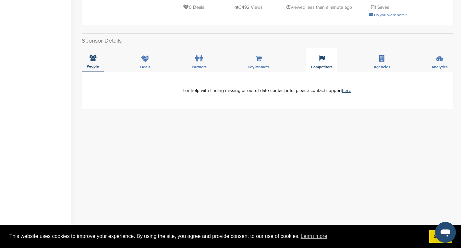
click at [327, 56] on div "Competitors" at bounding box center [321, 60] width 31 height 24
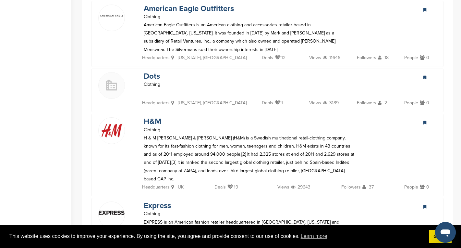
scroll to position [0, 0]
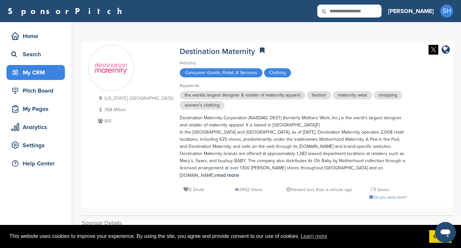
click at [30, 70] on div "My CRM" at bounding box center [37, 73] width 55 height 12
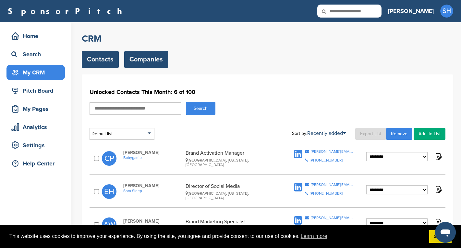
click at [152, 56] on link "Companies" at bounding box center [146, 59] width 44 height 17
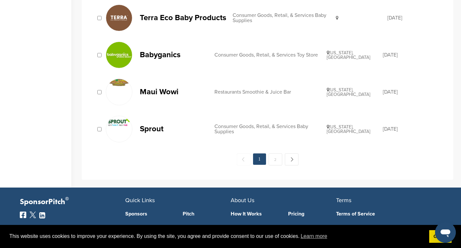
scroll to position [705, 0]
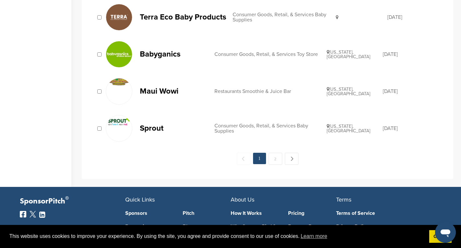
click at [263, 126] on div "Consumer Goods, Retail, & Services Baby Supplies" at bounding box center [271, 128] width 112 height 10
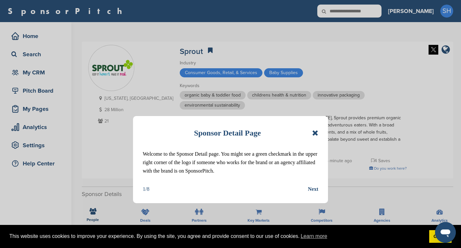
click at [315, 132] on icon at bounding box center [315, 133] width 6 height 8
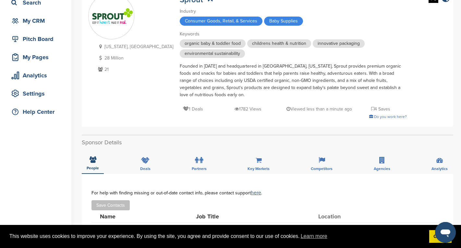
scroll to position [42, 0]
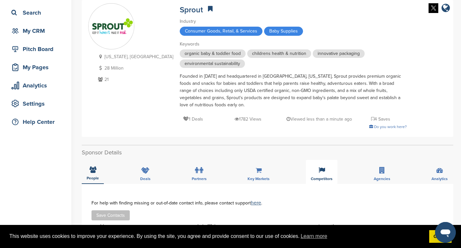
click at [324, 176] on div "Competitors" at bounding box center [321, 172] width 31 height 24
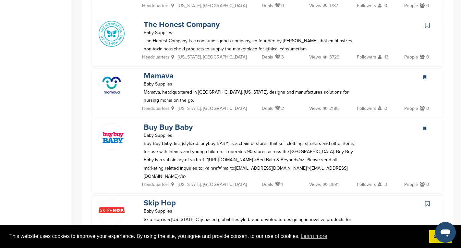
scroll to position [0, 0]
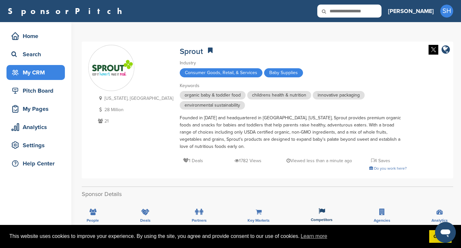
click at [35, 71] on div "My CRM" at bounding box center [37, 73] width 55 height 12
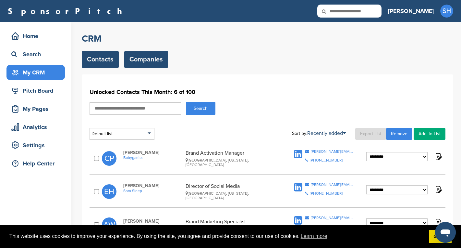
click at [146, 60] on link "Companies" at bounding box center [146, 59] width 44 height 17
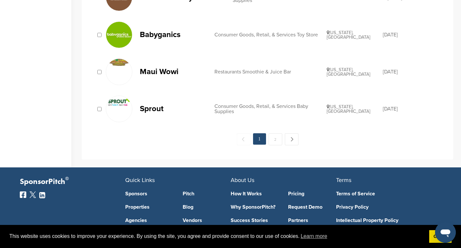
scroll to position [793, 0]
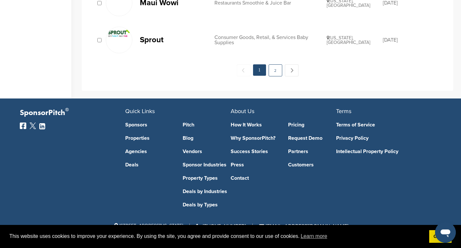
click at [273, 69] on link "2" at bounding box center [276, 70] width 14 height 12
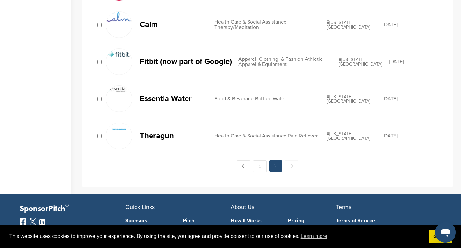
scroll to position [292, 0]
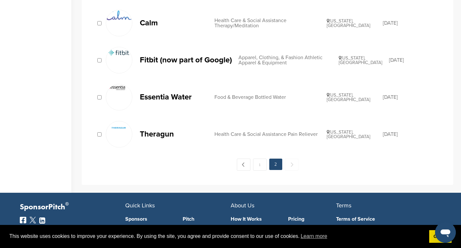
click at [147, 24] on p "Calm" at bounding box center [174, 23] width 68 height 8
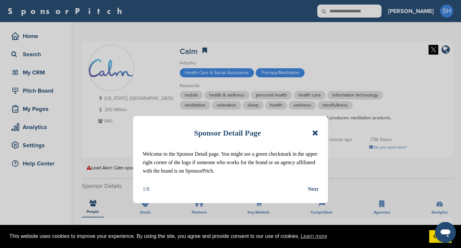
click at [313, 134] on icon at bounding box center [315, 133] width 6 height 8
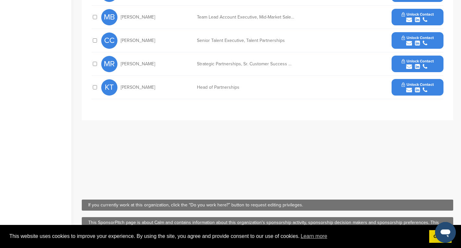
scroll to position [289, 0]
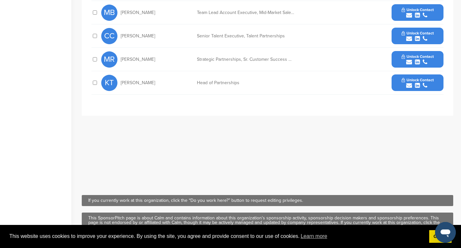
click at [429, 82] on div "submit" at bounding box center [418, 85] width 32 height 6
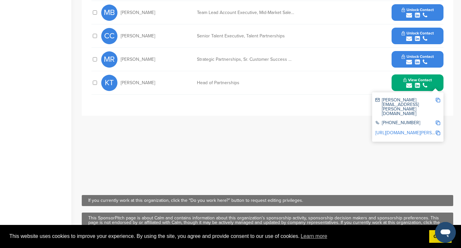
click at [414, 130] on link "http://www.linkedin.com/in/kirsten-tang-b470a811" at bounding box center [415, 133] width 79 height 6
click at [437, 99] on img at bounding box center [438, 100] width 5 height 5
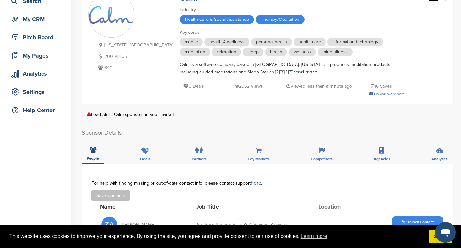
scroll to position [0, 0]
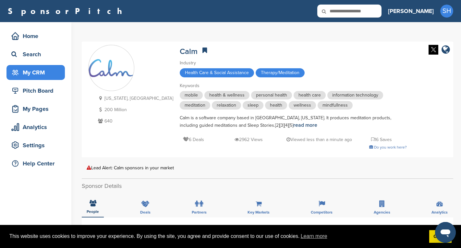
click at [34, 74] on div "My CRM" at bounding box center [37, 73] width 55 height 12
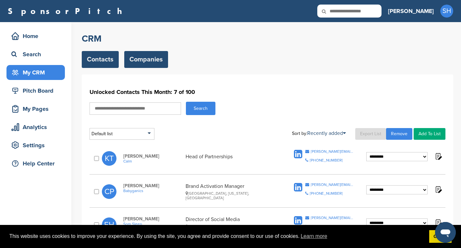
click at [147, 61] on link "Companies" at bounding box center [146, 59] width 44 height 17
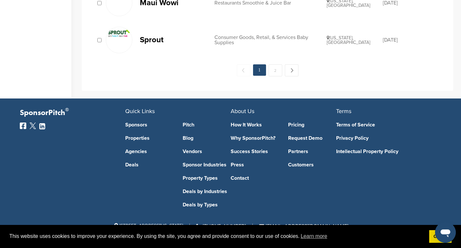
scroll to position [757, 0]
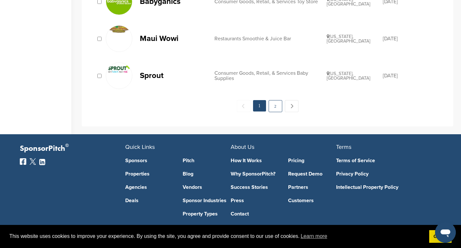
click at [274, 105] on link "2" at bounding box center [276, 106] width 14 height 12
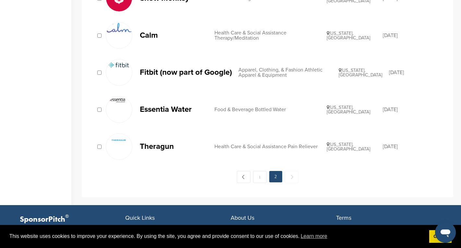
scroll to position [281, 0]
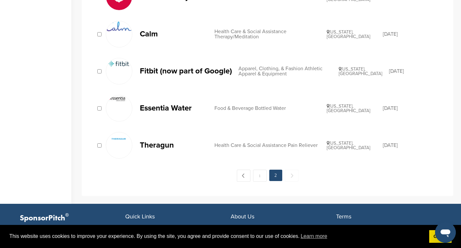
click at [176, 71] on p "Fitbit (now part of Google)" at bounding box center [186, 71] width 92 height 8
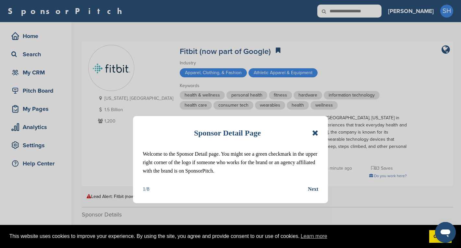
click at [314, 135] on icon at bounding box center [315, 133] width 6 height 8
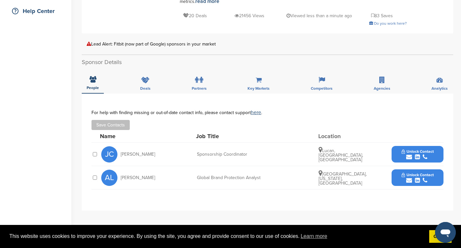
scroll to position [161, 0]
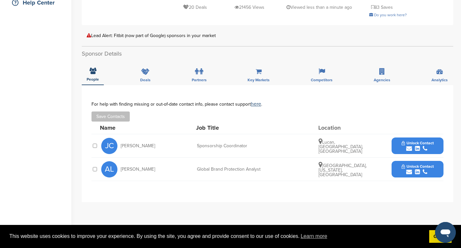
click at [421, 141] on span "Unlock Contact" at bounding box center [418, 143] width 32 height 5
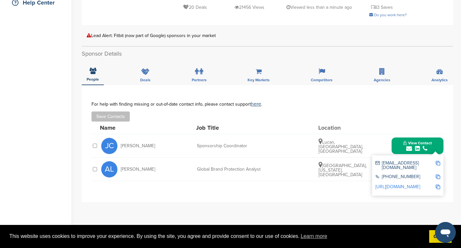
click at [420, 184] on link "[URL][DOMAIN_NAME]" at bounding box center [398, 187] width 45 height 6
click at [438, 161] on img at bounding box center [438, 163] width 5 height 5
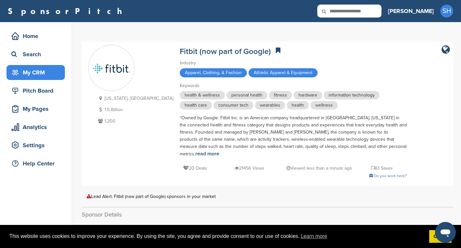
click at [40, 77] on div "My CRM" at bounding box center [37, 73] width 55 height 12
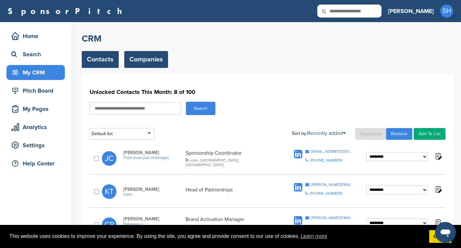
click at [154, 60] on link "Companies" at bounding box center [146, 59] width 44 height 17
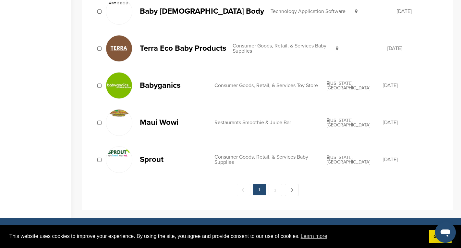
scroll to position [683, 0]
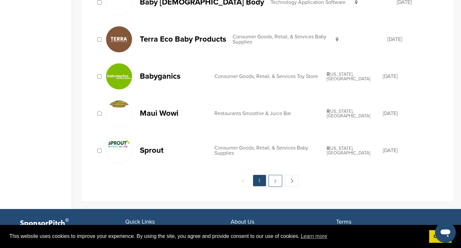
click at [277, 184] on link "2" at bounding box center [276, 181] width 14 height 12
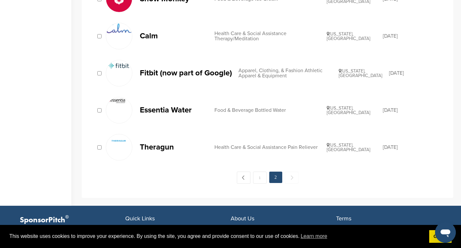
scroll to position [273, 0]
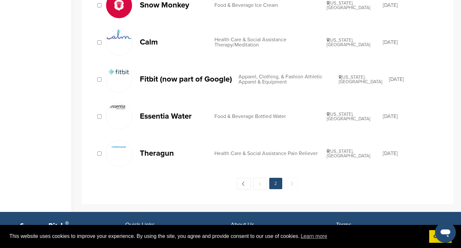
click at [160, 155] on p "Theragun" at bounding box center [174, 153] width 68 height 8
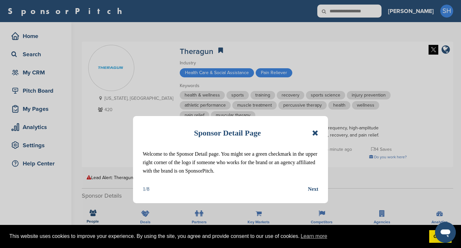
click at [315, 131] on icon at bounding box center [315, 133] width 6 height 8
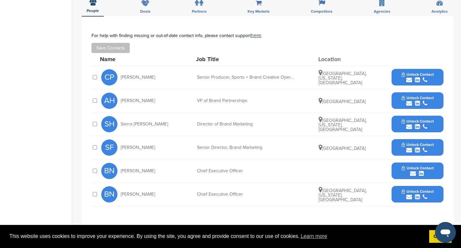
scroll to position [211, 0]
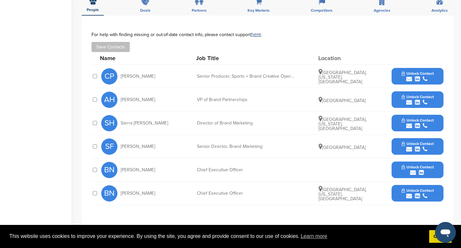
click at [435, 122] on button "Unlock Contact" at bounding box center [418, 122] width 48 height 19
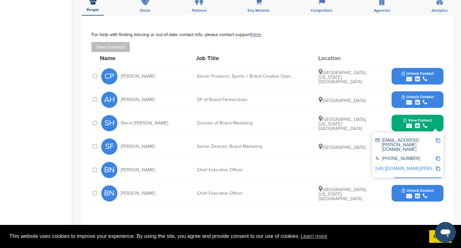
click at [416, 166] on link "http://www.linkedin.com/in/sierra-hennen-66b8bba9" at bounding box center [415, 169] width 79 height 6
click at [438, 140] on img at bounding box center [438, 140] width 5 height 5
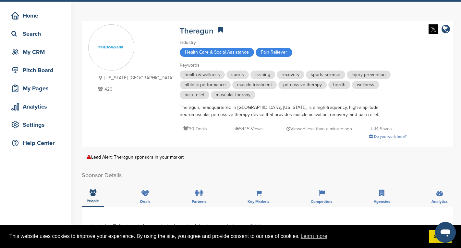
scroll to position [0, 0]
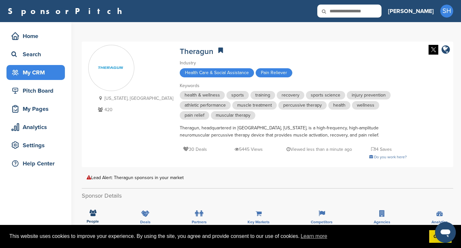
click at [41, 73] on div "My CRM" at bounding box center [37, 73] width 55 height 12
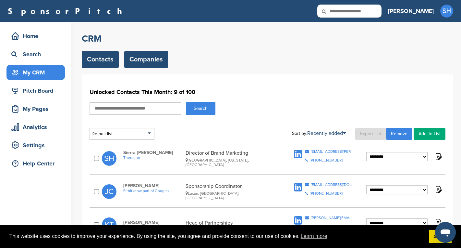
click at [136, 59] on link "Companies" at bounding box center [146, 59] width 44 height 17
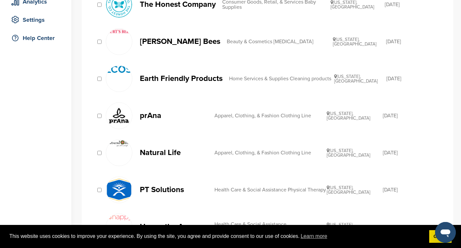
scroll to position [126, 0]
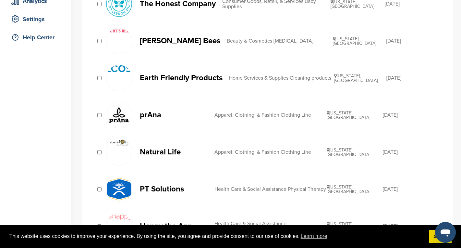
click at [189, 78] on p "Earth Friendly Products" at bounding box center [181, 78] width 83 height 8
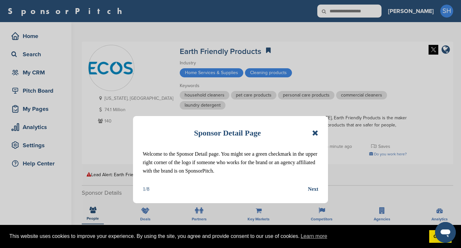
click at [316, 132] on icon at bounding box center [315, 133] width 6 height 8
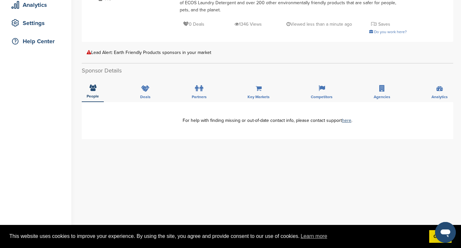
scroll to position [121, 0]
click at [378, 81] on div "Agencies" at bounding box center [382, 91] width 26 height 24
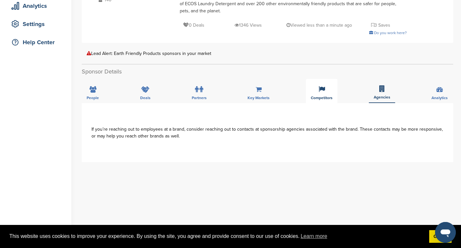
click at [322, 86] on div "Competitors" at bounding box center [321, 91] width 31 height 24
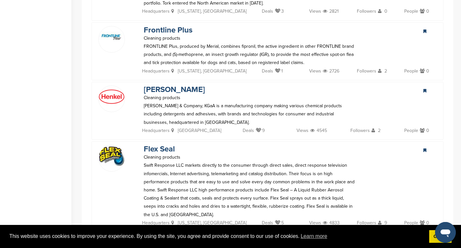
scroll to position [1533, 0]
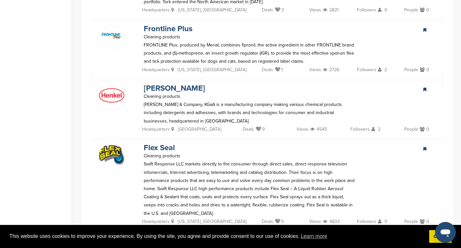
click at [270, 232] on link "View More" at bounding box center [268, 241] width 52 height 18
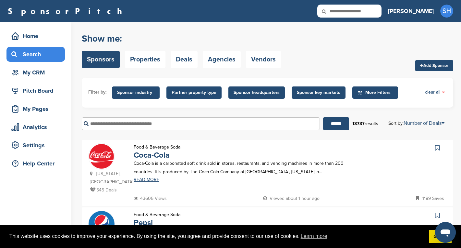
click at [180, 123] on input "text" at bounding box center [201, 123] width 238 height 13
click at [323, 117] on input "******" at bounding box center [336, 123] width 26 height 13
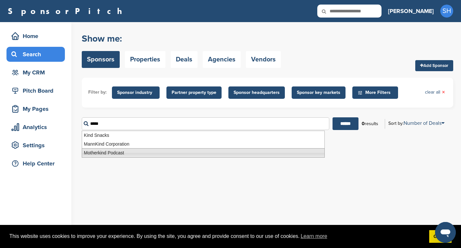
click at [106, 152] on li "Motherkind Podcast" at bounding box center [203, 152] width 243 height 9
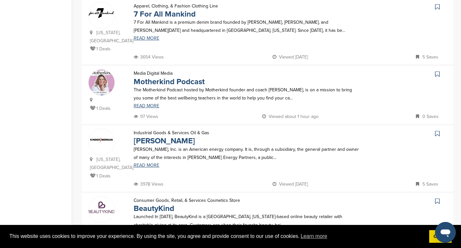
scroll to position [539, 0]
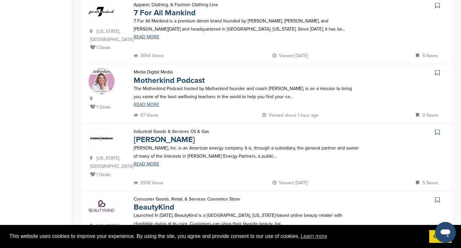
type input "**********"
click at [156, 102] on link "READ MORE" at bounding box center [247, 104] width 227 height 5
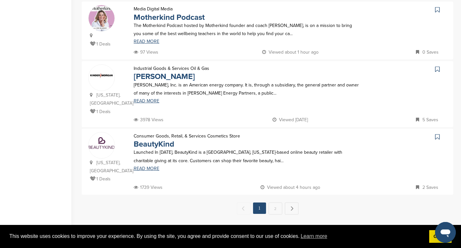
scroll to position [604, 0]
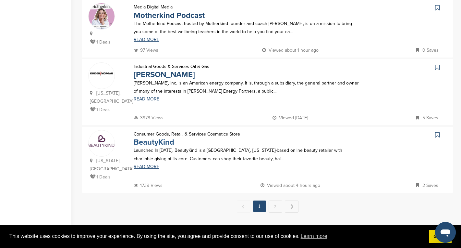
click at [161, 137] on link "BeautyKind" at bounding box center [154, 141] width 41 height 9
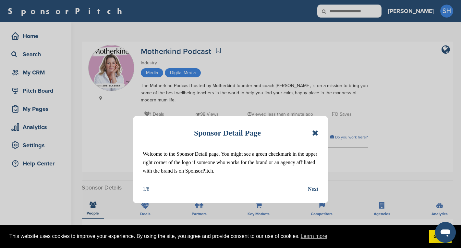
click at [317, 132] on icon at bounding box center [315, 133] width 6 height 8
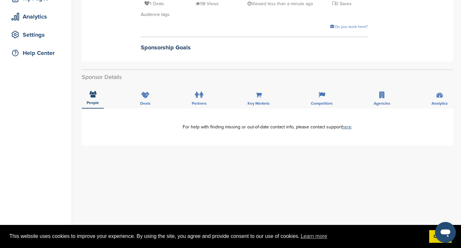
scroll to position [114, 0]
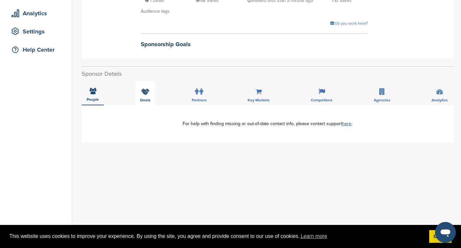
click at [144, 90] on icon at bounding box center [145, 91] width 8 height 6
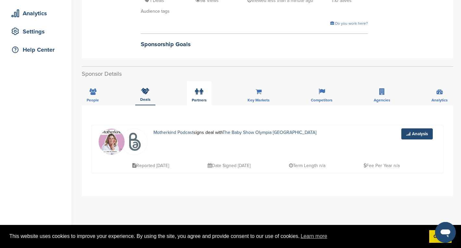
click at [201, 97] on label at bounding box center [199, 91] width 8 height 13
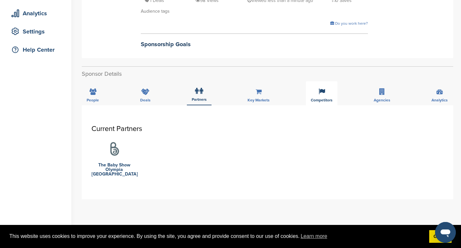
click at [317, 98] on span "Competitors" at bounding box center [322, 100] width 22 height 4
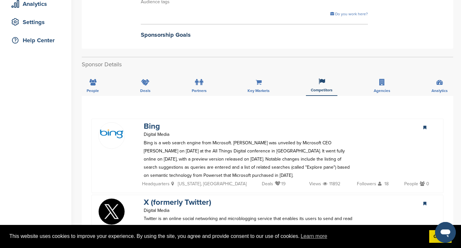
scroll to position [111, 0]
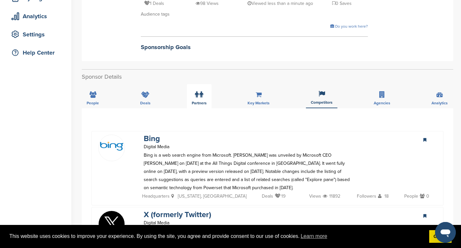
click at [197, 93] on icon at bounding box center [197, 94] width 4 height 6
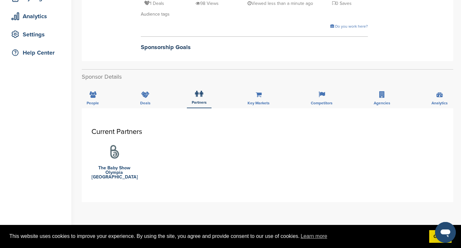
click at [116, 156] on img at bounding box center [114, 151] width 19 height 19
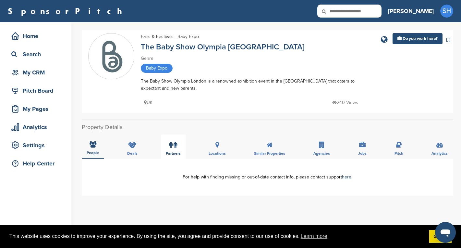
click at [177, 145] on icon at bounding box center [176, 145] width 4 height 6
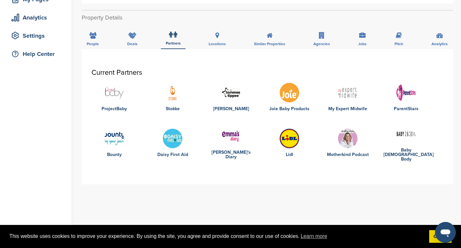
scroll to position [110, 0]
click at [348, 95] on img at bounding box center [347, 91] width 19 height 19
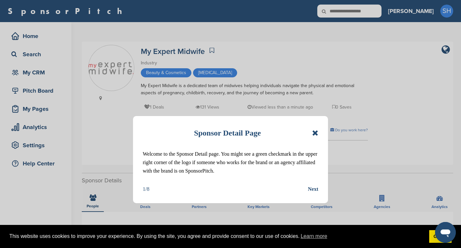
click at [317, 133] on icon at bounding box center [315, 133] width 6 height 8
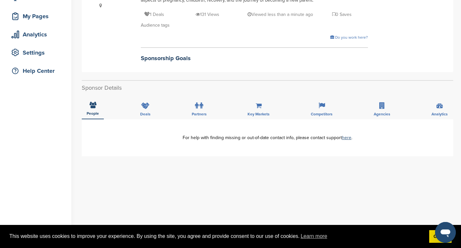
scroll to position [93, 0]
click at [382, 105] on icon at bounding box center [382, 105] width 6 height 6
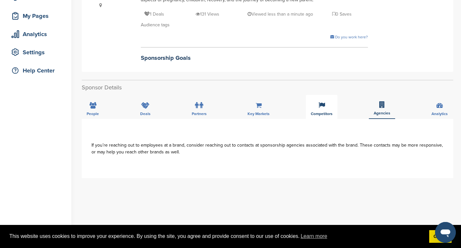
click at [320, 109] on div "Competitors" at bounding box center [321, 107] width 31 height 24
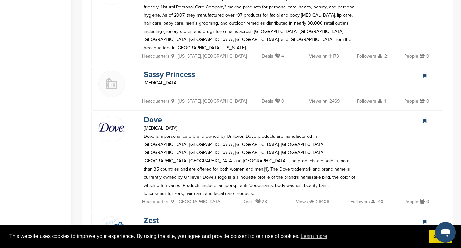
scroll to position [470, 0]
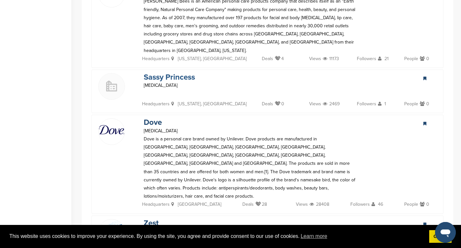
click at [168, 72] on link "Sassy Princess" at bounding box center [169, 76] width 51 height 9
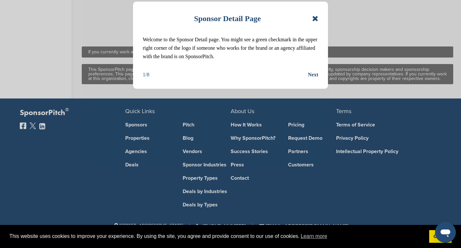
click at [317, 17] on icon at bounding box center [315, 19] width 6 height 8
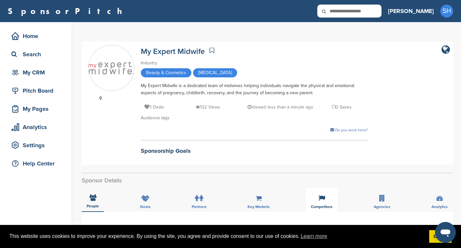
click at [321, 193] on div "Competitors" at bounding box center [321, 200] width 31 height 24
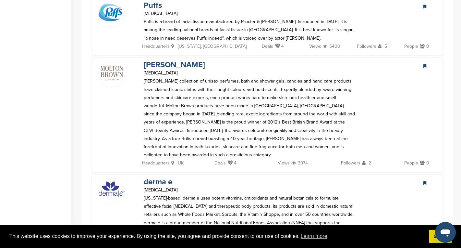
scroll to position [1342, 0]
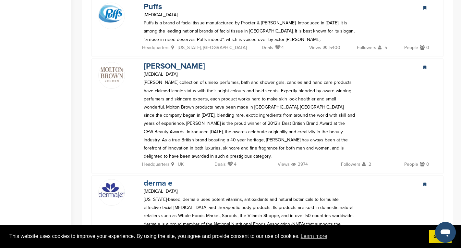
click at [160, 178] on link "derma e" at bounding box center [158, 182] width 29 height 9
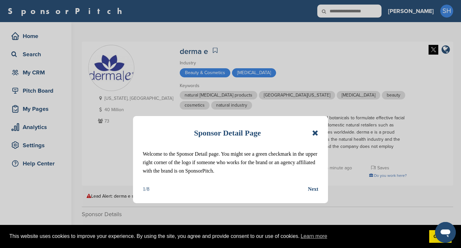
click at [314, 131] on icon at bounding box center [315, 133] width 6 height 8
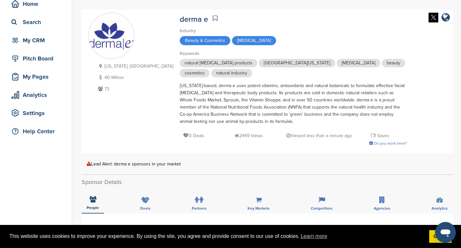
scroll to position [26, 0]
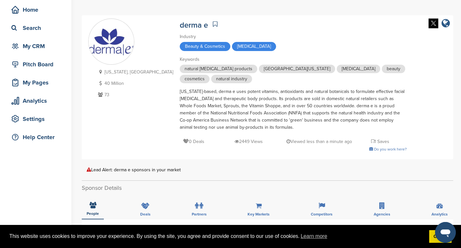
click at [446, 22] on icon "company link" at bounding box center [446, 24] width 8 height 10
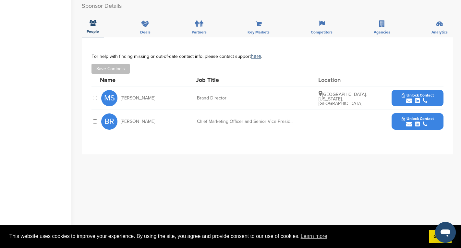
scroll to position [204, 0]
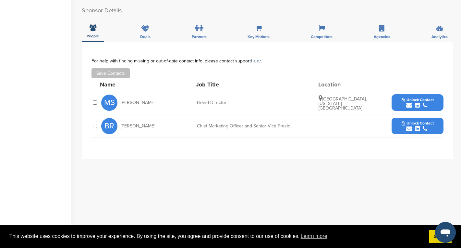
click at [420, 102] on div "submit" at bounding box center [418, 105] width 32 height 6
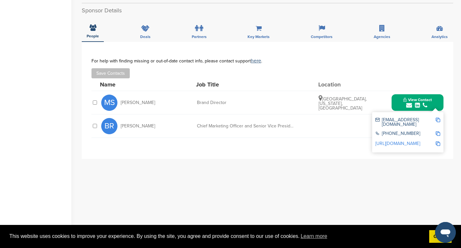
click at [418, 141] on link "http://www.linkedin.com/in/melindasalvoza" at bounding box center [398, 144] width 45 height 6
click at [437, 119] on img at bounding box center [438, 119] width 5 height 5
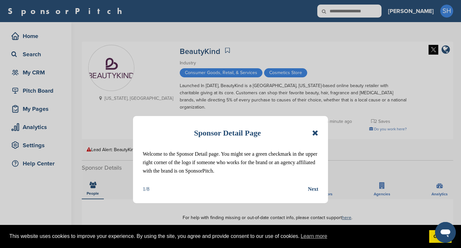
click at [317, 132] on icon at bounding box center [315, 133] width 6 height 8
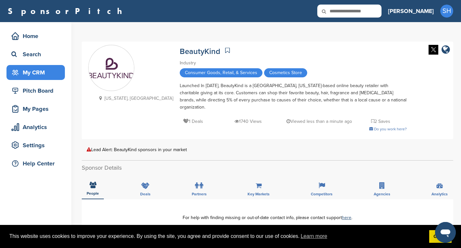
click at [25, 71] on div "My CRM" at bounding box center [37, 73] width 55 height 12
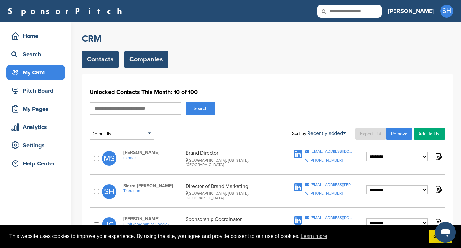
click at [154, 66] on link "Companies" at bounding box center [146, 59] width 44 height 17
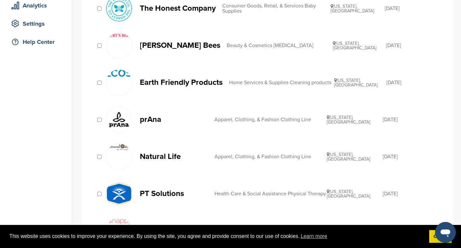
scroll to position [282, 0]
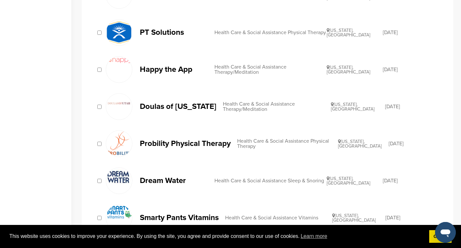
click at [169, 72] on p "Happy the App" at bounding box center [174, 69] width 68 height 8
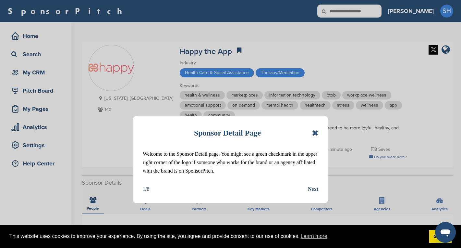
click at [317, 132] on icon at bounding box center [315, 133] width 6 height 8
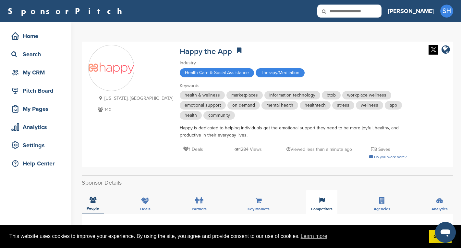
click at [323, 208] on span "Competitors" at bounding box center [322, 209] width 22 height 4
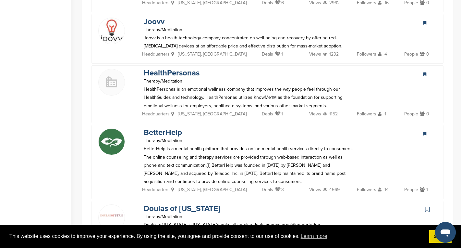
scroll to position [445, 0]
click at [153, 22] on link "Joovv" at bounding box center [154, 20] width 21 height 9
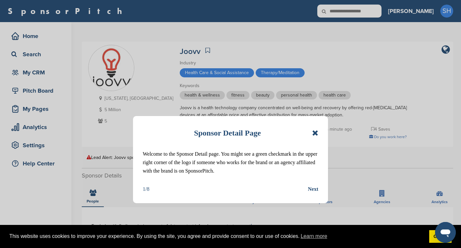
click at [314, 134] on icon at bounding box center [315, 133] width 6 height 8
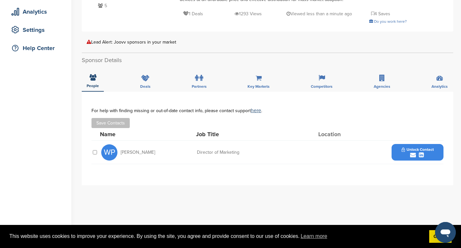
scroll to position [128, 0]
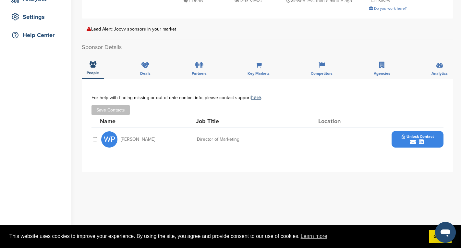
click at [427, 137] on span "Unlock Contact" at bounding box center [418, 136] width 32 height 5
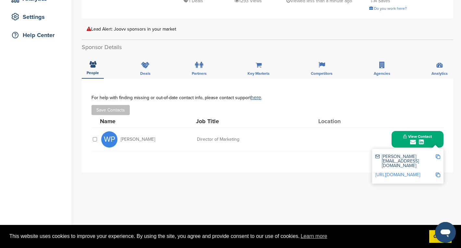
click at [438, 172] on img at bounding box center [438, 174] width 5 height 5
click at [414, 172] on link "[URL][DOMAIN_NAME]" at bounding box center [398, 175] width 45 height 6
click at [437, 154] on img at bounding box center [438, 156] width 5 height 5
click at [318, 69] on div "Competitors" at bounding box center [321, 67] width 31 height 24
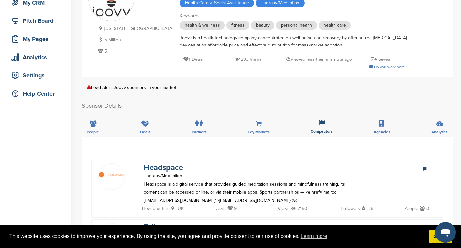
scroll to position [0, 0]
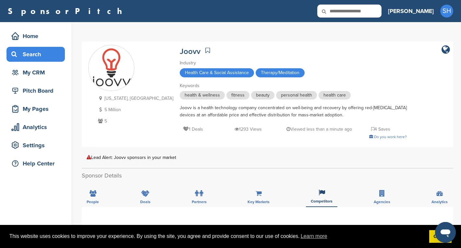
click at [31, 58] on div "Search" at bounding box center [37, 54] width 55 height 12
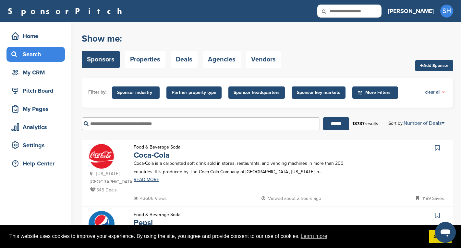
click at [136, 125] on input "text" at bounding box center [201, 123] width 238 height 13
click at [323, 117] on input "******" at bounding box center [336, 123] width 26 height 13
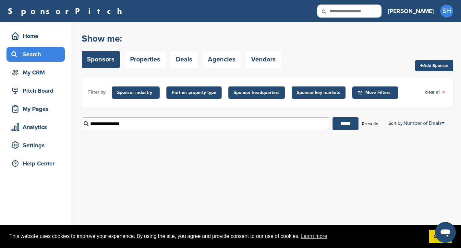
drag, startPoint x: 130, startPoint y: 123, endPoint x: 90, endPoint y: 123, distance: 39.9
click at [90, 123] on input "**********" at bounding box center [206, 123] width 248 height 13
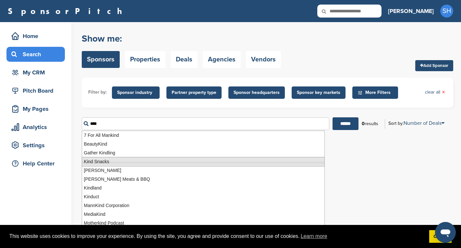
click at [90, 163] on li "Kind Snacks" at bounding box center [203, 161] width 243 height 9
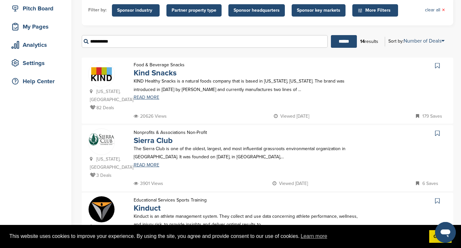
scroll to position [81, 0]
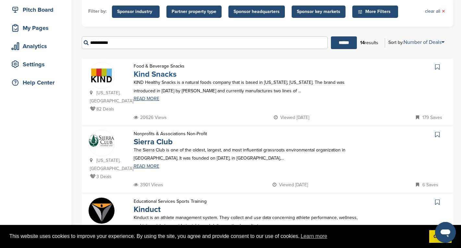
type input "**********"
click at [161, 75] on link "Kind Snacks" at bounding box center [155, 73] width 43 height 9
click at [159, 74] on link "Kind Snacks" at bounding box center [155, 73] width 43 height 9
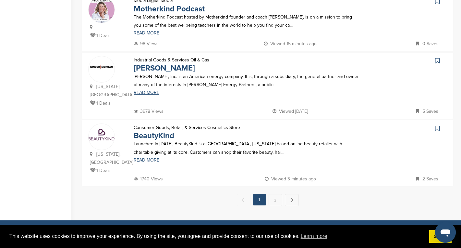
scroll to position [611, 0]
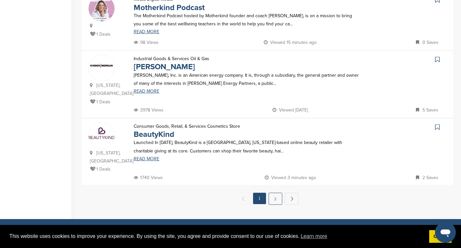
click at [274, 192] on link "2" at bounding box center [276, 198] width 14 height 12
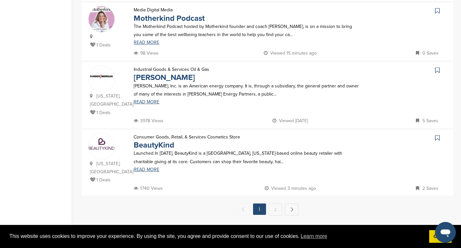
scroll to position [0, 0]
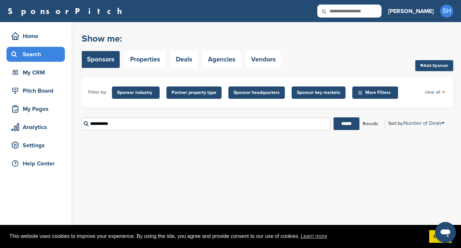
drag, startPoint x: 117, startPoint y: 125, endPoint x: 86, endPoint y: 122, distance: 30.6
click at [86, 122] on input "**********" at bounding box center [206, 123] width 249 height 13
click at [308, 91] on span "Sponsor key markets" at bounding box center [318, 92] width 43 height 7
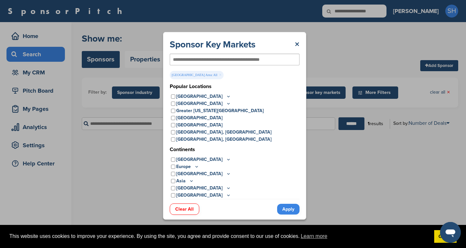
click at [289, 208] on link "Apply" at bounding box center [288, 209] width 22 height 11
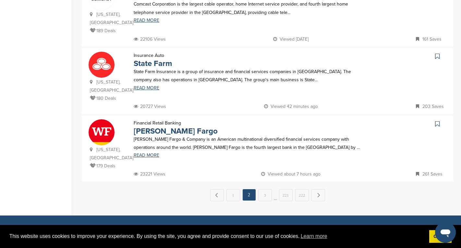
scroll to position [649, 0]
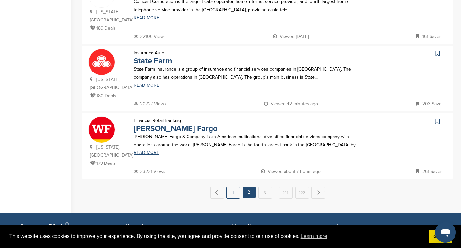
click at [233, 186] on link "1" at bounding box center [234, 192] width 14 height 12
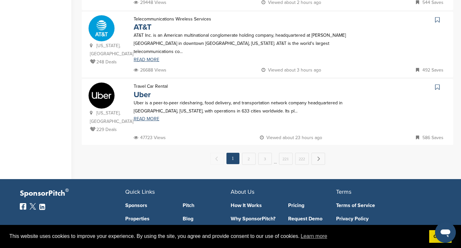
scroll to position [675, 0]
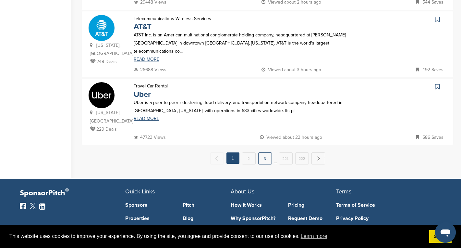
click at [267, 152] on link "3" at bounding box center [265, 158] width 14 height 12
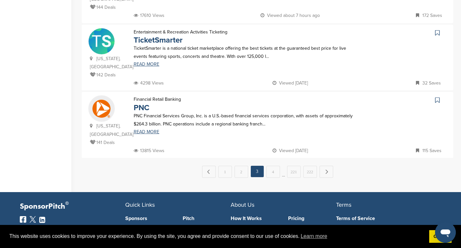
scroll to position [662, 0]
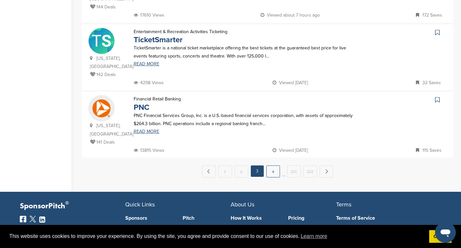
click at [268, 165] on link "4" at bounding box center [273, 171] width 14 height 12
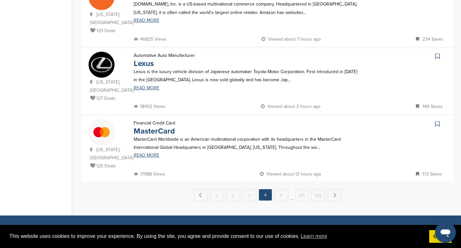
scroll to position [649, 0]
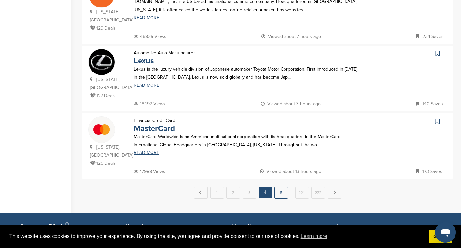
click at [280, 186] on link "5" at bounding box center [282, 192] width 14 height 12
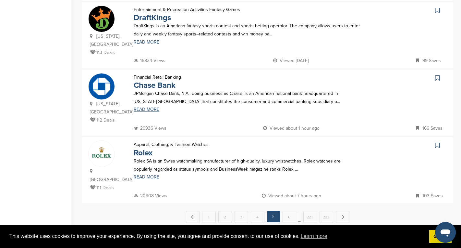
scroll to position [623, 0]
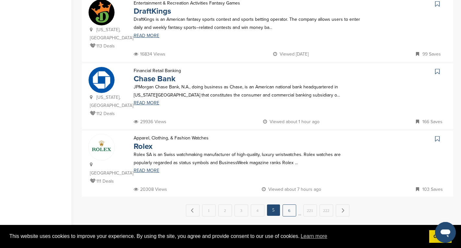
click at [289, 204] on link "6" at bounding box center [290, 210] width 14 height 12
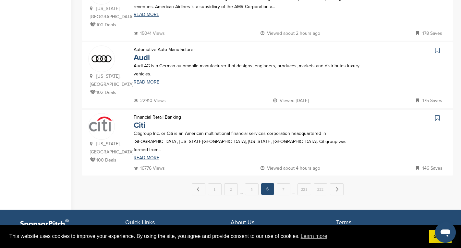
scroll to position [662, 0]
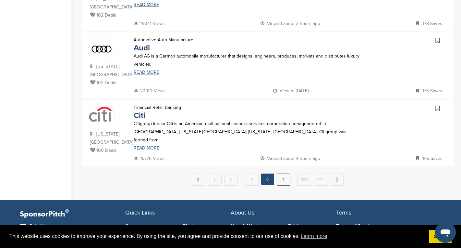
click at [285, 173] on link "7" at bounding box center [284, 179] width 14 height 12
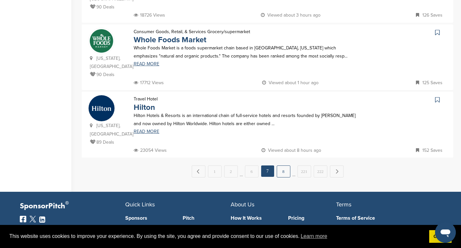
click at [284, 165] on link "8" at bounding box center [284, 171] width 14 height 12
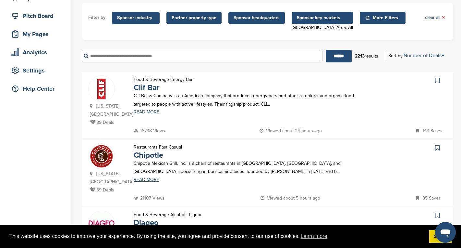
scroll to position [65, 0]
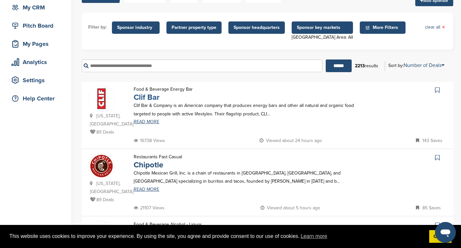
click at [150, 97] on link "Clif Bar" at bounding box center [147, 97] width 26 height 9
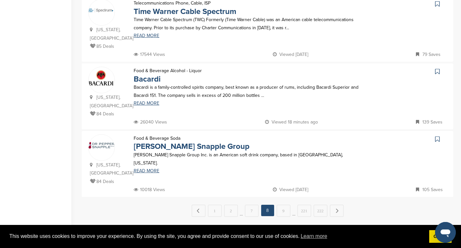
scroll to position [623, 0]
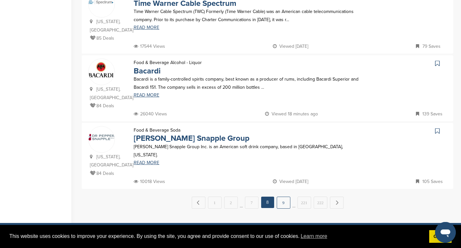
click at [281, 196] on link "9" at bounding box center [284, 202] width 14 height 12
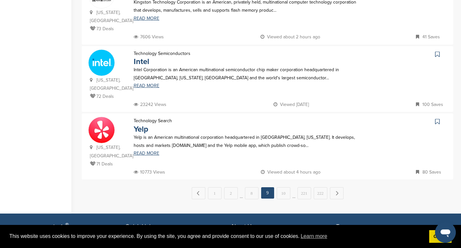
scroll to position [662, 0]
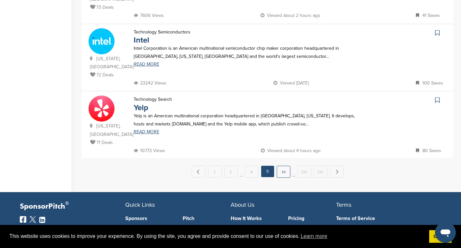
click at [283, 166] on link "10" at bounding box center [284, 172] width 14 height 12
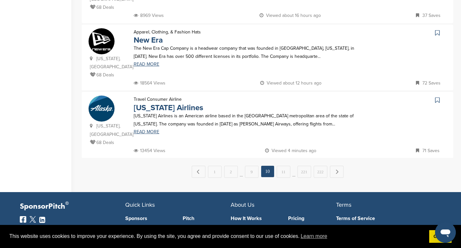
scroll to position [662, 0]
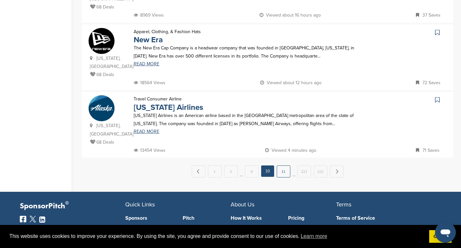
click at [283, 165] on link "11" at bounding box center [284, 171] width 14 height 12
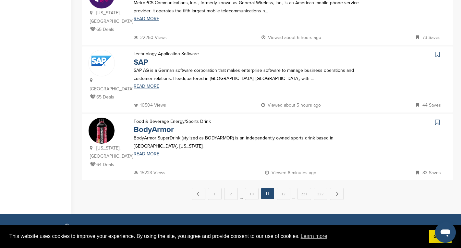
scroll to position [636, 0]
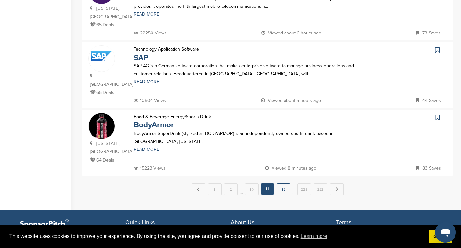
click at [284, 183] on link "12" at bounding box center [284, 189] width 14 height 12
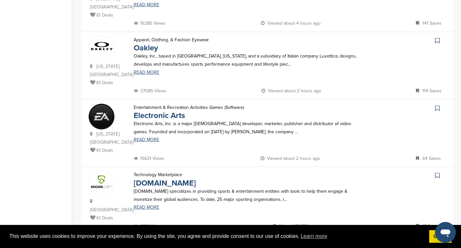
scroll to position [597, 0]
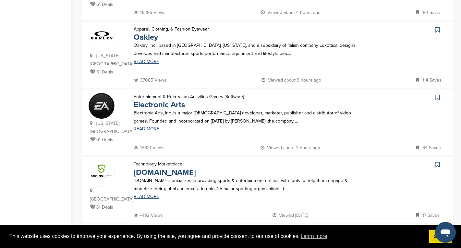
click at [281, 230] on link "13" at bounding box center [284, 236] width 14 height 12
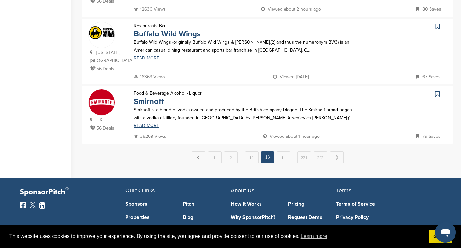
scroll to position [675, 0]
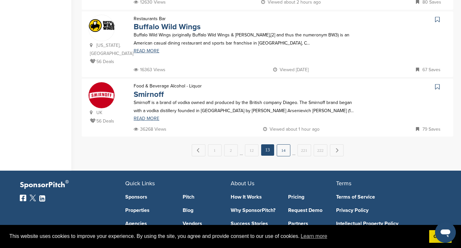
click at [282, 144] on link "14" at bounding box center [284, 150] width 14 height 12
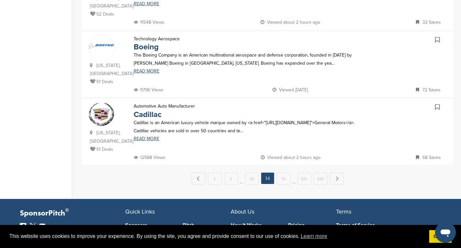
scroll to position [662, 0]
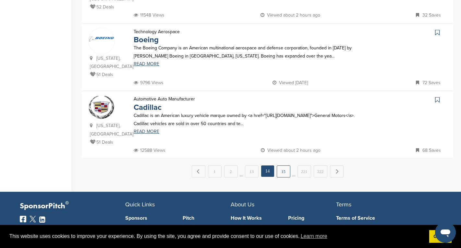
click at [280, 165] on link "15" at bounding box center [284, 171] width 14 height 12
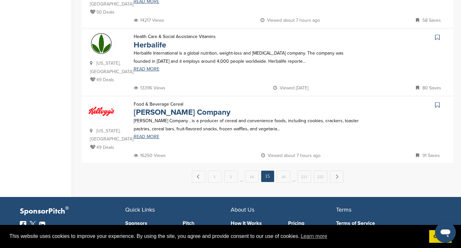
scroll to position [649, 0]
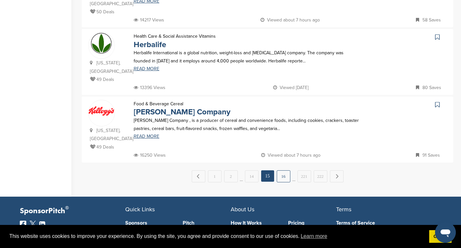
click at [282, 170] on link "16" at bounding box center [284, 176] width 14 height 12
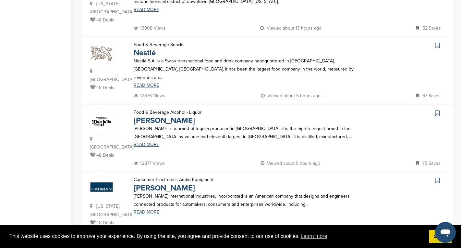
scroll to position [584, 0]
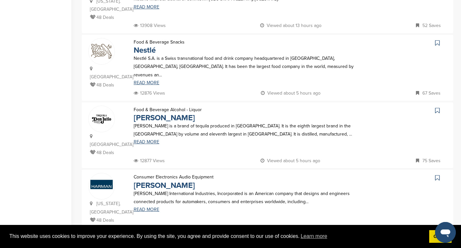
click at [286, 243] on link "17" at bounding box center [284, 249] width 14 height 12
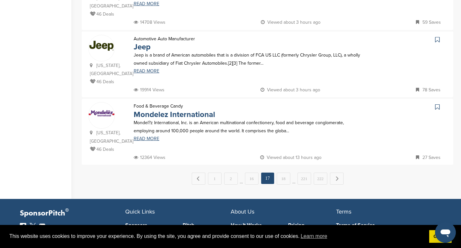
scroll to position [662, 0]
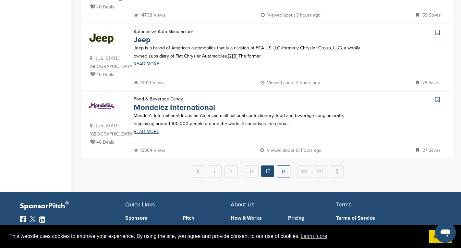
click at [285, 165] on link "18" at bounding box center [284, 171] width 14 height 12
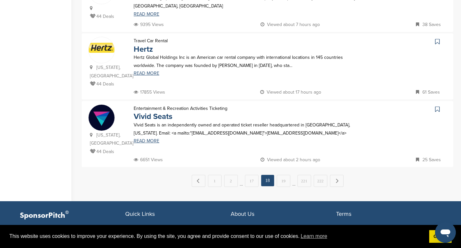
scroll to position [649, 0]
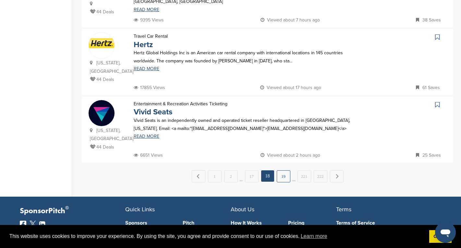
click at [283, 170] on link "19" at bounding box center [284, 176] width 14 height 12
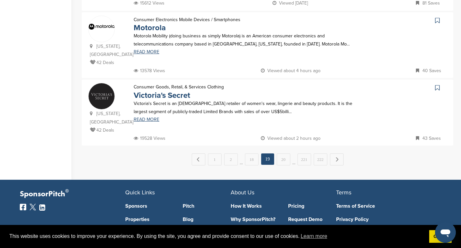
scroll to position [675, 0]
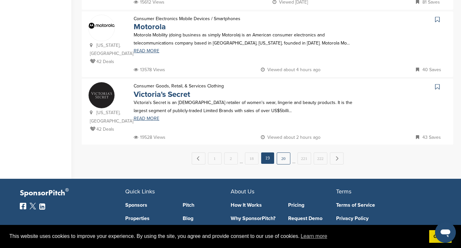
click at [283, 152] on link "20" at bounding box center [284, 158] width 14 height 12
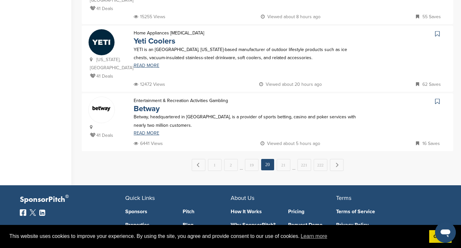
scroll to position [649, 0]
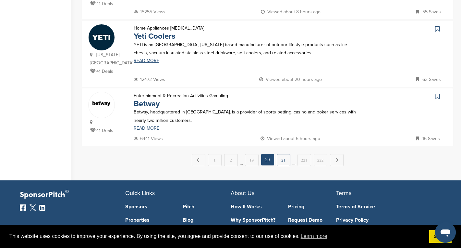
click at [284, 154] on link "21" at bounding box center [284, 160] width 14 height 12
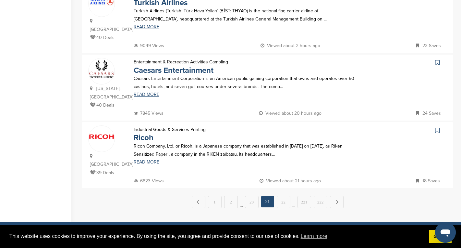
scroll to position [636, 0]
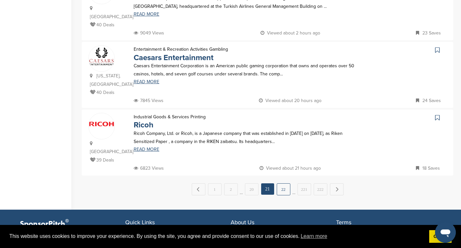
click at [282, 183] on link "22" at bounding box center [284, 189] width 14 height 12
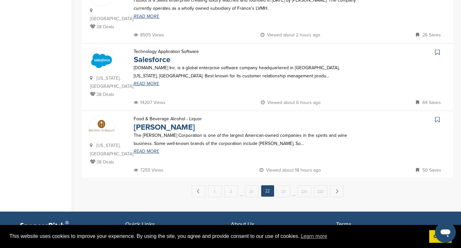
scroll to position [649, 0]
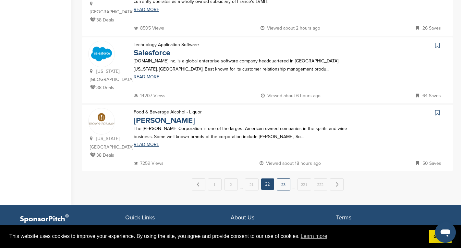
click at [285, 178] on link "23" at bounding box center [284, 184] width 14 height 12
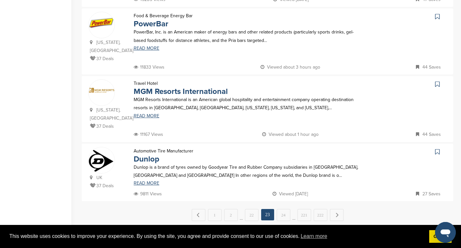
scroll to position [623, 0]
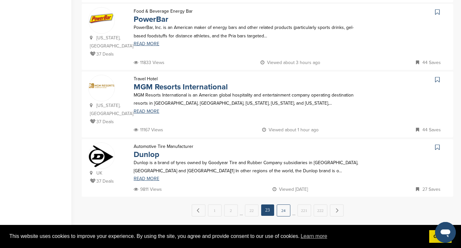
click at [280, 204] on link "24" at bounding box center [284, 210] width 14 height 12
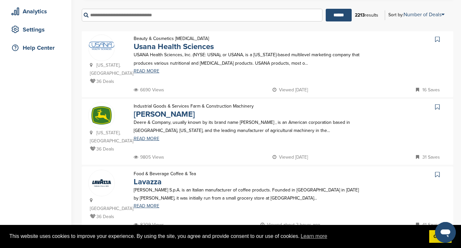
scroll to position [117, 0]
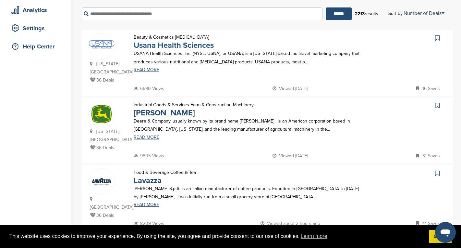
click at [209, 48] on link "Usana Health Sciences" at bounding box center [174, 45] width 80 height 9
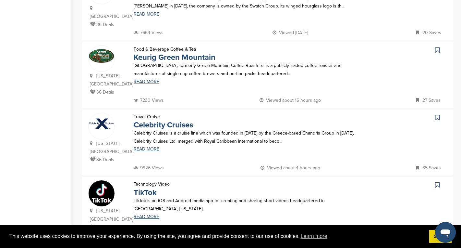
scroll to position [625, 0]
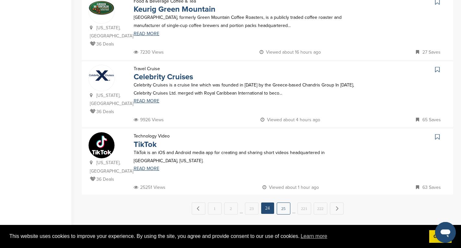
click at [281, 202] on link "25" at bounding box center [284, 208] width 14 height 12
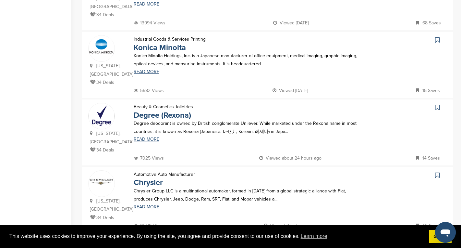
scroll to position [579, 0]
click at [282, 240] on link "26" at bounding box center [284, 246] width 14 height 12
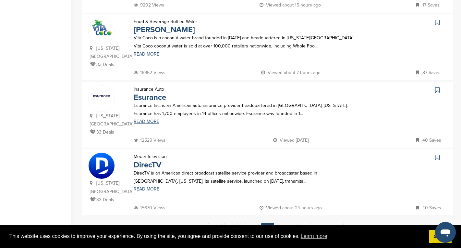
scroll to position [607, 0]
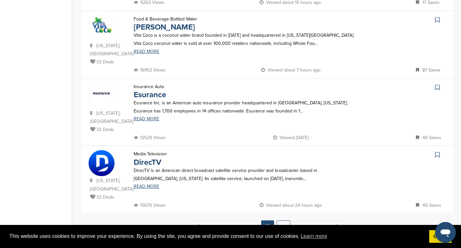
click at [286, 220] on link "27" at bounding box center [284, 226] width 14 height 12
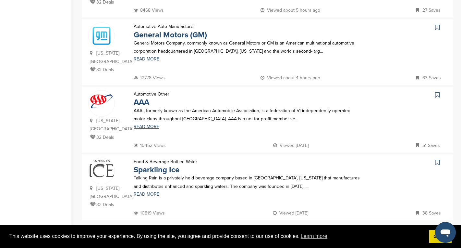
scroll to position [606, 0]
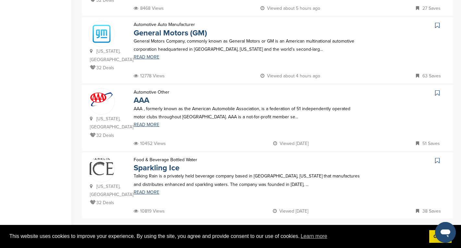
click at [285, 226] on link "28" at bounding box center [284, 232] width 14 height 12
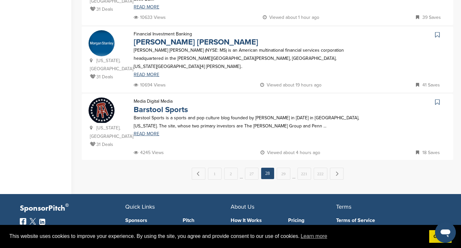
scroll to position [661, 0]
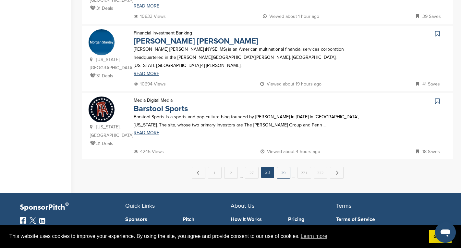
click at [286, 167] on link "29" at bounding box center [284, 173] width 14 height 12
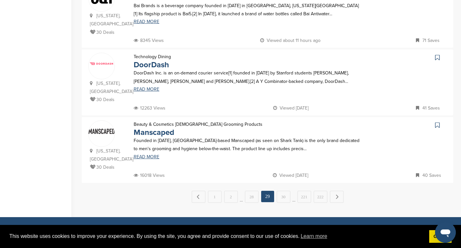
scroll to position [654, 0]
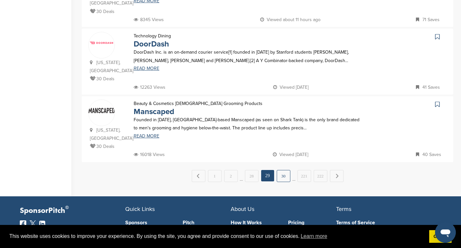
click at [280, 170] on link "30" at bounding box center [284, 176] width 14 height 12
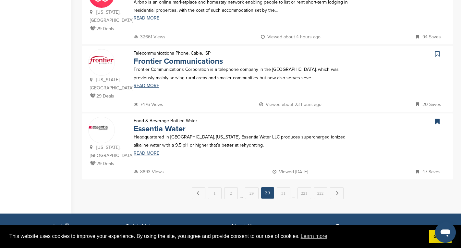
scroll to position [646, 0]
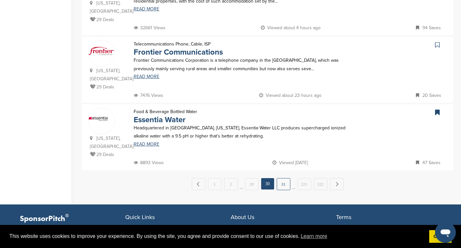
click at [284, 178] on link "31" at bounding box center [284, 184] width 14 height 12
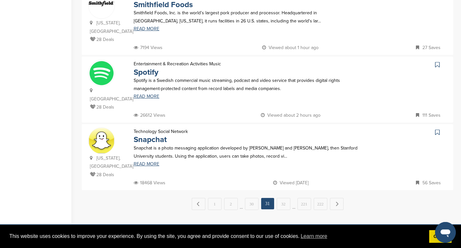
scroll to position [626, 0]
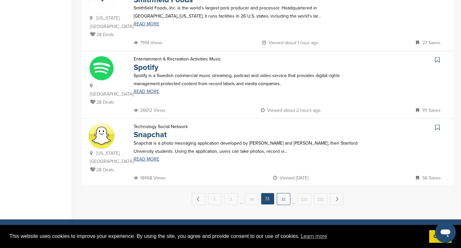
click at [283, 193] on link "32" at bounding box center [284, 199] width 14 height 12
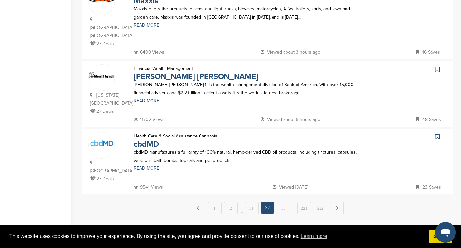
scroll to position [633, 0]
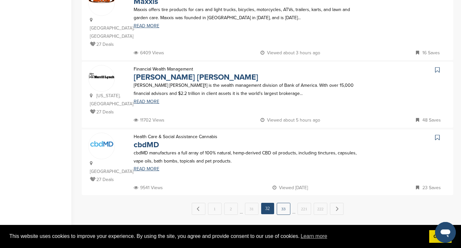
click at [284, 203] on link "33" at bounding box center [284, 209] width 14 height 12
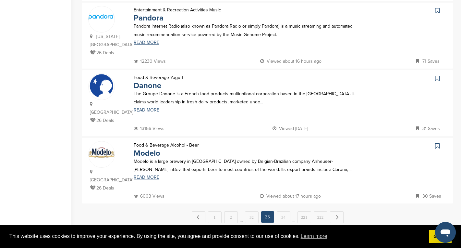
scroll to position [634, 0]
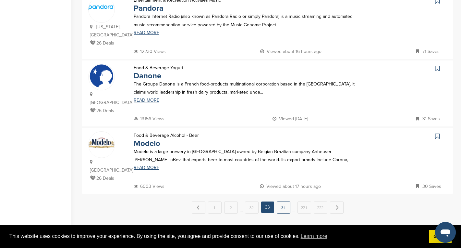
click at [285, 201] on link "34" at bounding box center [284, 207] width 14 height 12
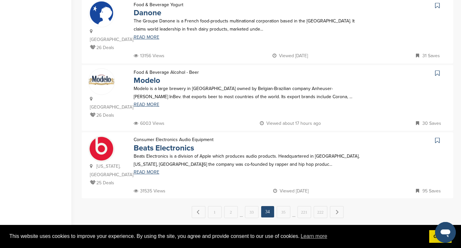
scroll to position [623, 0]
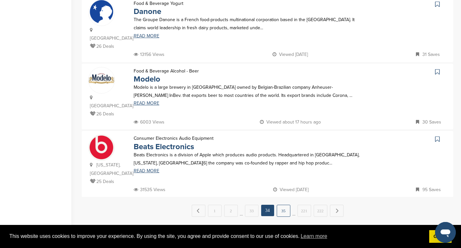
click at [283, 204] on link "35" at bounding box center [284, 210] width 14 height 12
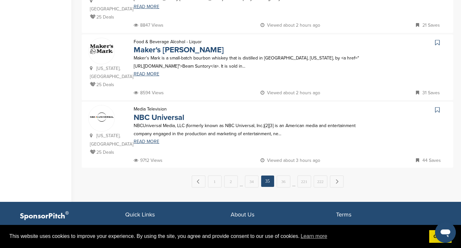
scroll to position [650, 0]
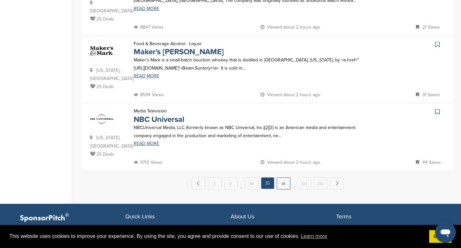
click at [280, 177] on link "36" at bounding box center [284, 183] width 14 height 12
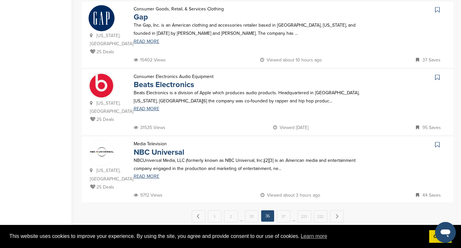
scroll to position [617, 0]
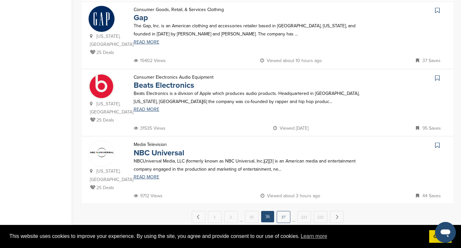
click at [283, 211] on link "37" at bounding box center [284, 217] width 14 height 12
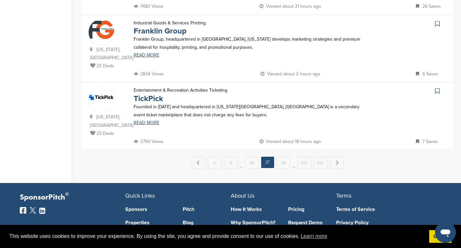
scroll to position [672, 0]
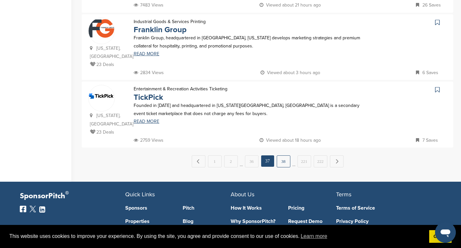
click at [281, 155] on link "38" at bounding box center [284, 161] width 14 height 12
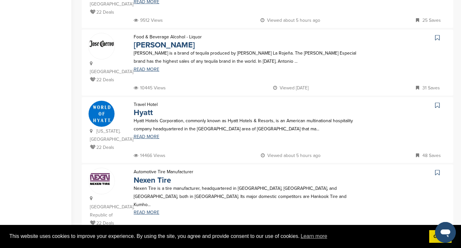
scroll to position [594, 0]
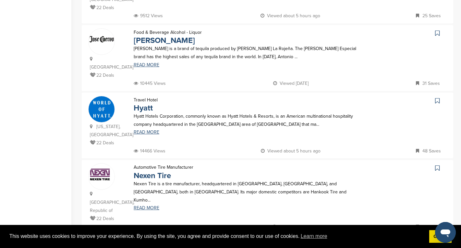
click at [283, 241] on link "39" at bounding box center [284, 247] width 14 height 12
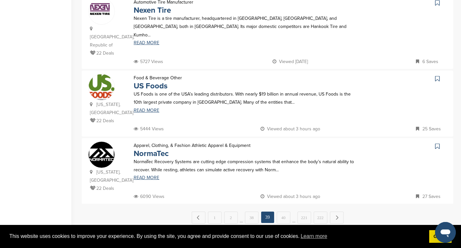
scroll to position [629, 0]
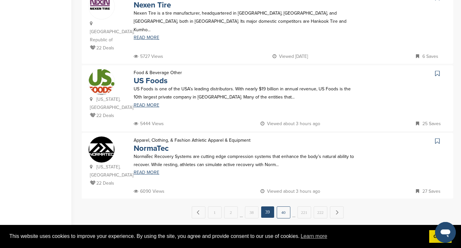
click at [282, 206] on link "40" at bounding box center [284, 212] width 14 height 12
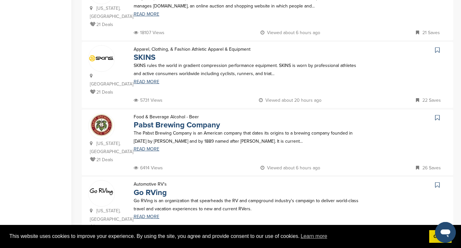
scroll to position [565, 0]
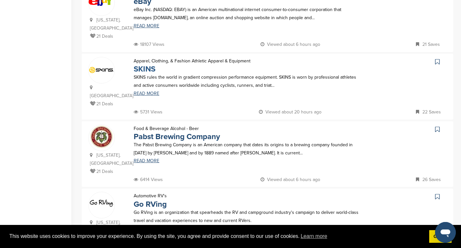
click at [148, 64] on link "SKINS" at bounding box center [145, 68] width 22 height 9
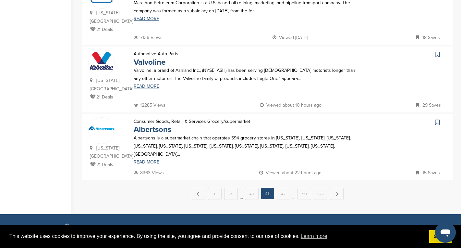
scroll to position [636, 0]
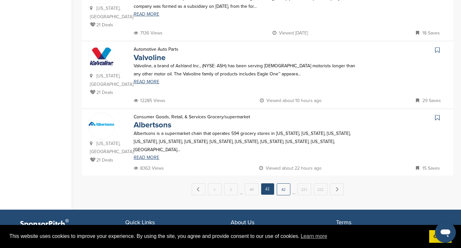
click at [283, 183] on link "42" at bounding box center [284, 189] width 14 height 12
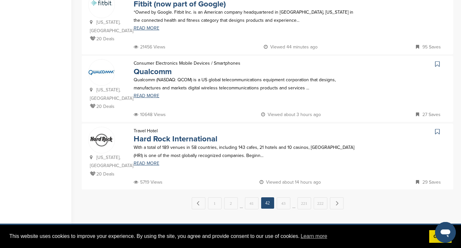
scroll to position [623, 0]
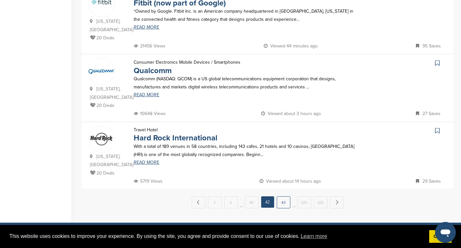
click at [281, 196] on link "43" at bounding box center [284, 202] width 14 height 12
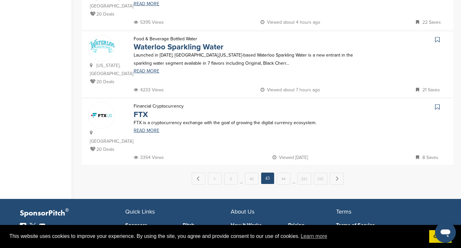
scroll to position [662, 0]
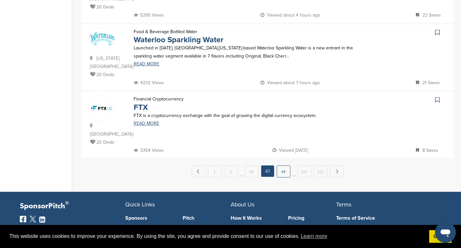
click at [280, 165] on link "44" at bounding box center [284, 171] width 14 height 12
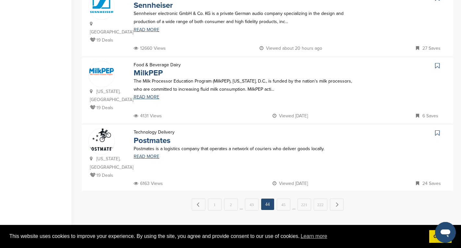
scroll to position [636, 0]
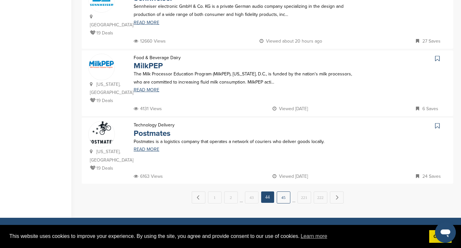
click at [280, 191] on link "45" at bounding box center [284, 197] width 14 height 12
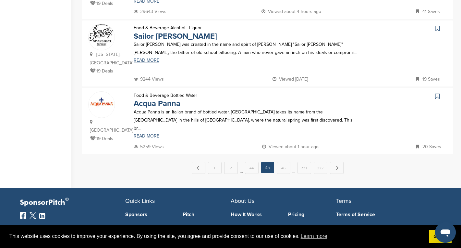
scroll to position [662, 0]
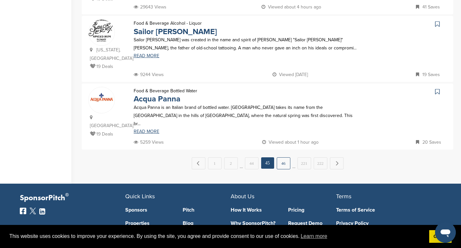
click at [285, 157] on link "46" at bounding box center [284, 163] width 14 height 12
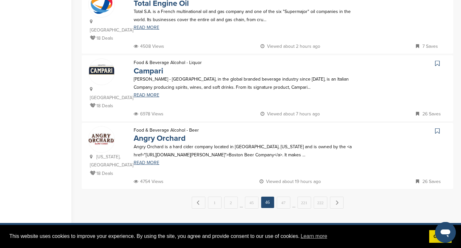
scroll to position [623, 0]
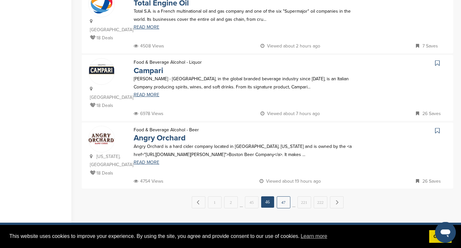
click at [286, 196] on link "47" at bounding box center [284, 202] width 14 height 12
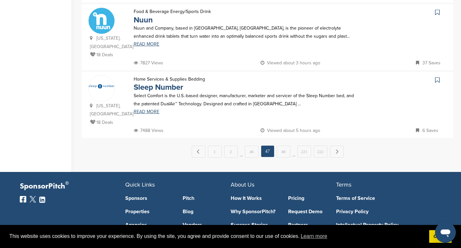
scroll to position [675, 0]
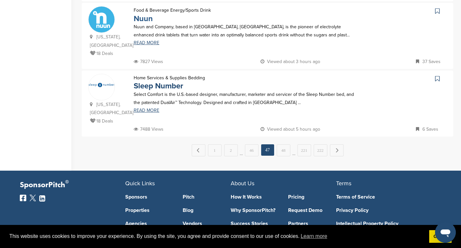
click at [145, 23] on link "Nuun" at bounding box center [143, 18] width 19 height 9
click at [287, 156] on link "48" at bounding box center [284, 150] width 14 height 12
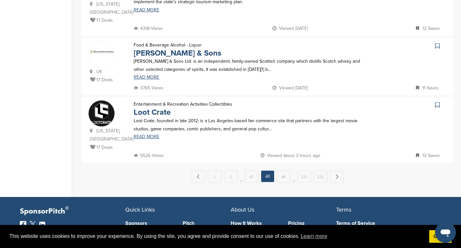
scroll to position [649, 0]
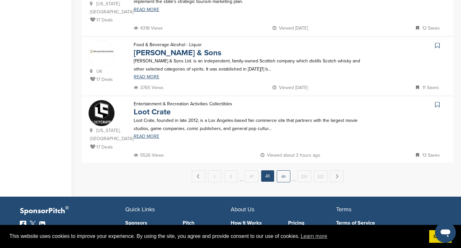
click at [284, 170] on link "49" at bounding box center [284, 176] width 14 height 12
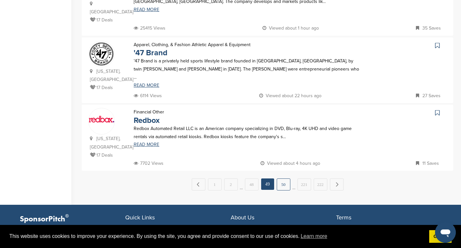
click at [284, 178] on link "50" at bounding box center [284, 184] width 14 height 12
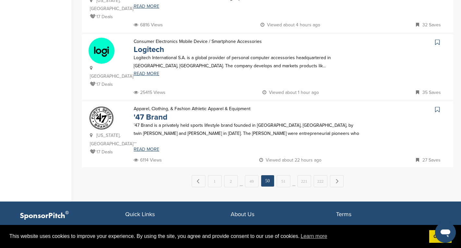
scroll to position [662, 0]
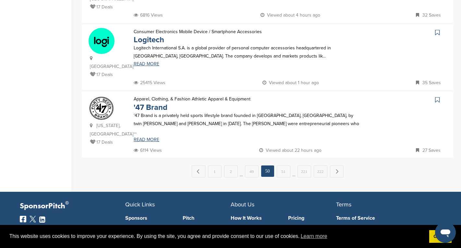
click at [284, 165] on link "51" at bounding box center [284, 171] width 14 height 12
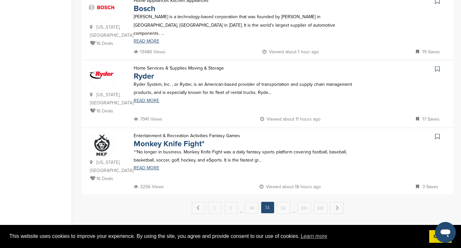
scroll to position [623, 0]
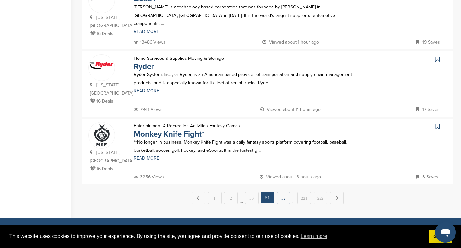
click at [283, 192] on link "52" at bounding box center [284, 198] width 14 height 12
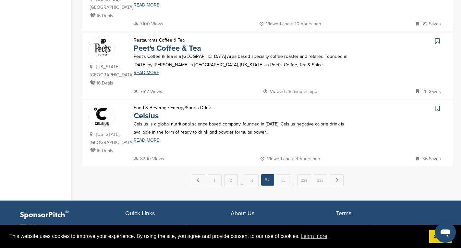
scroll to position [662, 0]
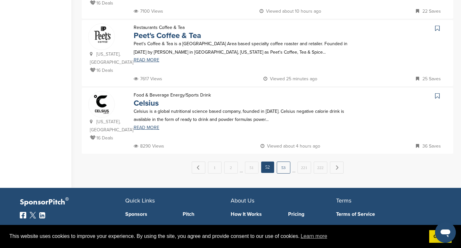
click at [285, 161] on link "53" at bounding box center [284, 167] width 14 height 12
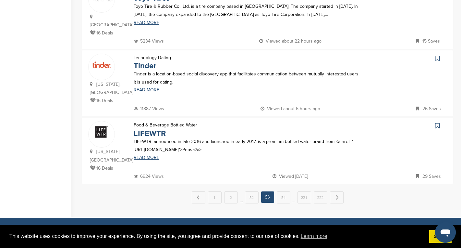
scroll to position [649, 0]
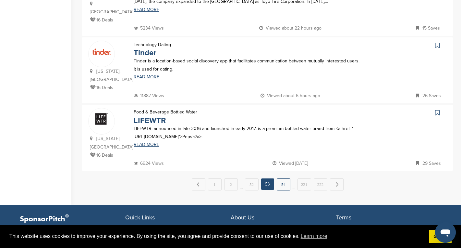
click at [283, 180] on link "54" at bounding box center [284, 184] width 14 height 12
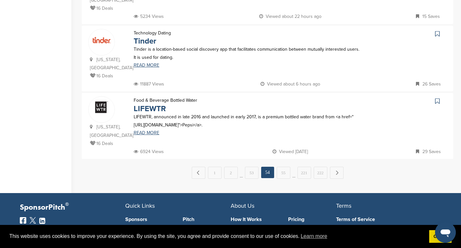
scroll to position [662, 0]
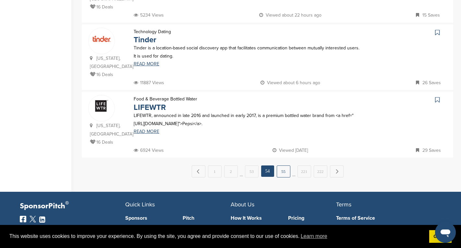
click at [283, 165] on link "55" at bounding box center [284, 171] width 14 height 12
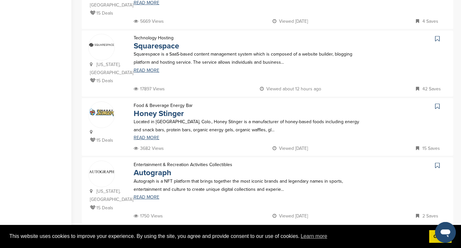
scroll to position [597, 0]
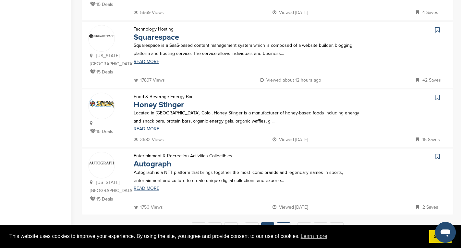
click at [284, 222] on link "56" at bounding box center [284, 228] width 14 height 12
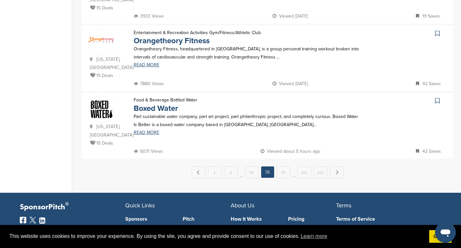
scroll to position [662, 0]
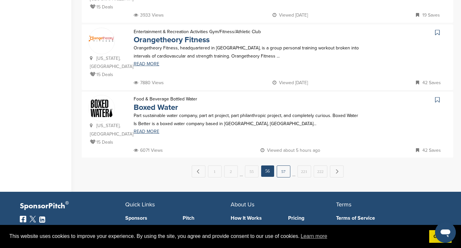
click at [284, 165] on link "57" at bounding box center [284, 171] width 14 height 12
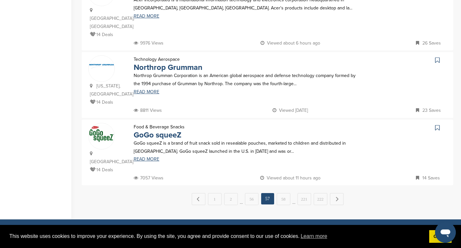
scroll to position [643, 0]
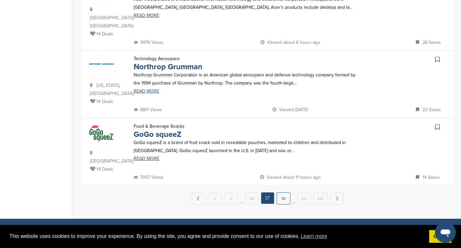
click at [284, 192] on link "58" at bounding box center [284, 198] width 14 height 12
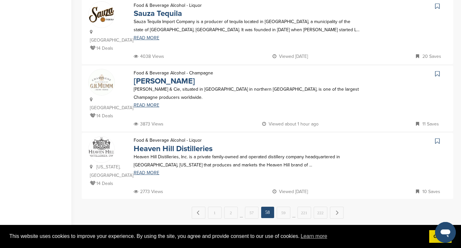
scroll to position [649, 0]
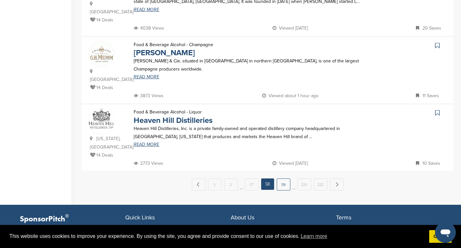
click at [284, 178] on link "59" at bounding box center [284, 184] width 14 height 12
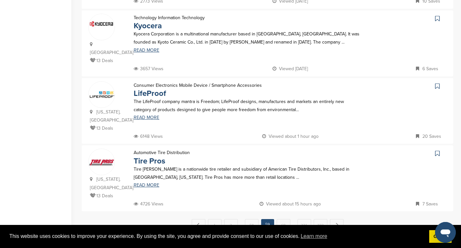
scroll to position [610, 0]
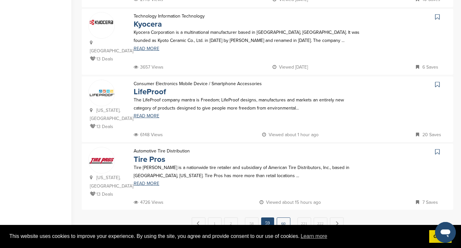
click at [281, 217] on link "60" at bounding box center [284, 223] width 14 height 12
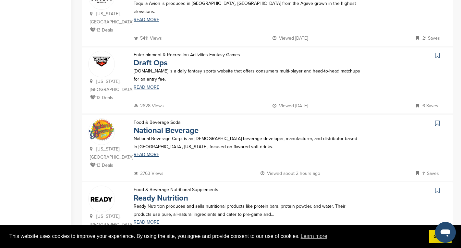
scroll to position [584, 0]
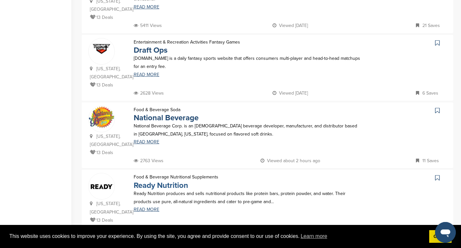
click at [183, 180] on link "Ready Nutrition" at bounding box center [161, 184] width 55 height 9
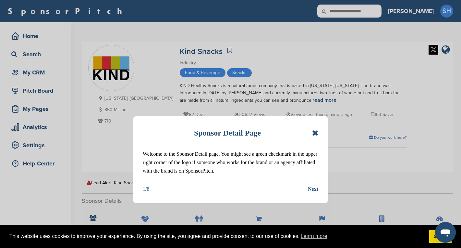
click at [314, 132] on icon at bounding box center [315, 133] width 6 height 8
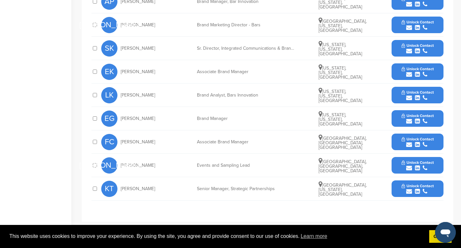
scroll to position [292, 0]
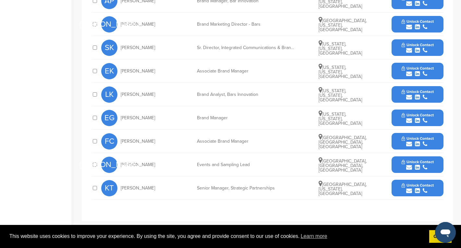
click at [436, 121] on button "Unlock Contact" at bounding box center [418, 117] width 48 height 19
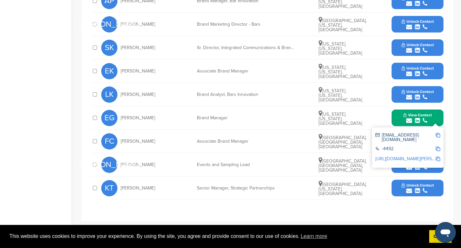
click at [409, 156] on link "[URL][DOMAIN_NAME][PERSON_NAME]" at bounding box center [415, 159] width 79 height 6
click at [431, 69] on span "Unlock Contact" at bounding box center [418, 68] width 32 height 5
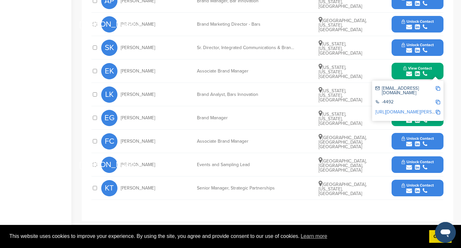
click at [406, 109] on link "http://www.linkedin.com/in/eileen-kelly-wm" at bounding box center [415, 112] width 79 height 6
click at [437, 87] on img at bounding box center [438, 88] width 5 height 5
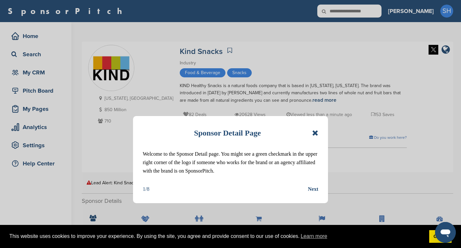
click at [314, 133] on icon at bounding box center [315, 133] width 6 height 8
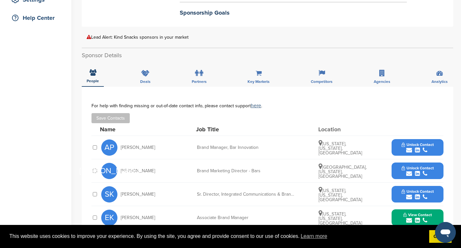
scroll to position [168, 0]
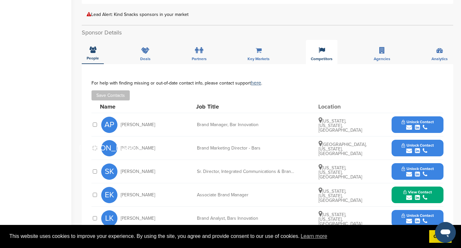
click at [319, 52] on icon at bounding box center [322, 50] width 6 height 6
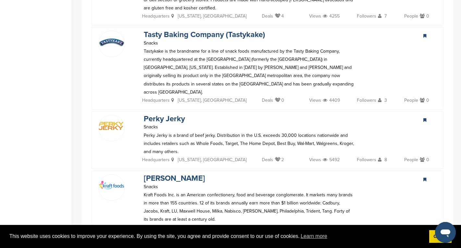
scroll to position [0, 0]
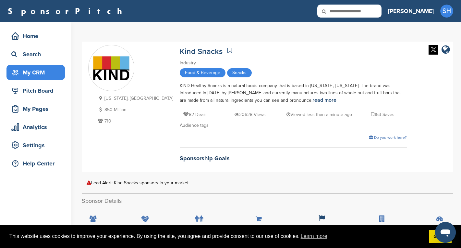
click at [41, 68] on div "My CRM" at bounding box center [37, 73] width 55 height 12
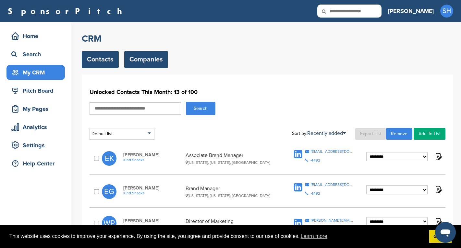
click at [159, 60] on link "Companies" at bounding box center [146, 59] width 44 height 17
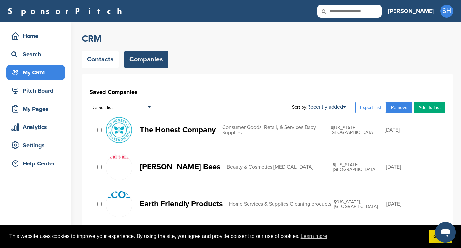
click at [185, 202] on p "Earth Friendly Products" at bounding box center [181, 204] width 83 height 8
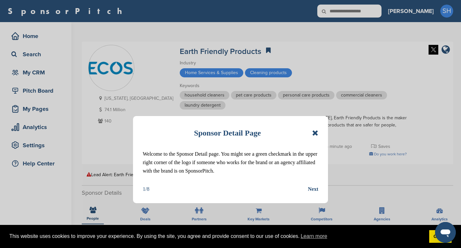
click at [315, 132] on icon at bounding box center [315, 133] width 6 height 8
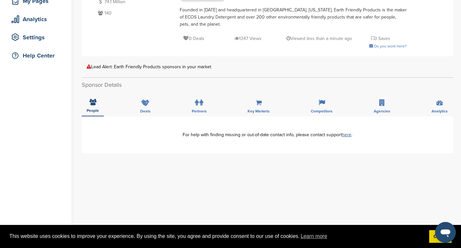
scroll to position [107, 0]
click at [321, 100] on icon at bounding box center [322, 103] width 6 height 6
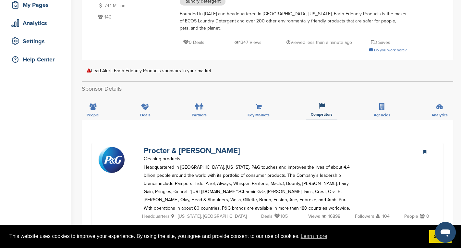
scroll to position [0, 0]
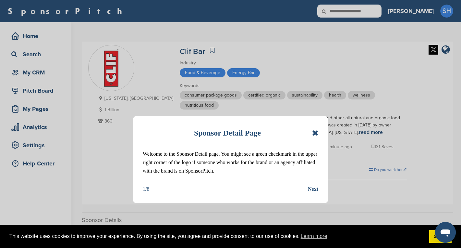
click at [315, 131] on icon at bounding box center [315, 133] width 6 height 8
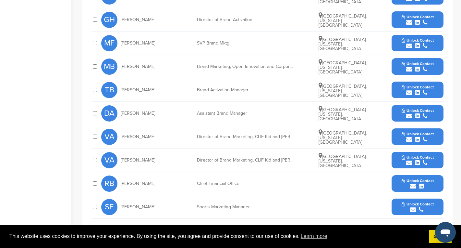
scroll to position [316, 0]
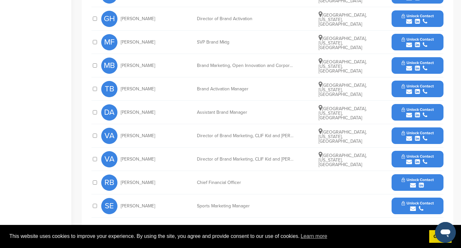
click at [434, 111] on button "Unlock Contact" at bounding box center [418, 112] width 48 height 19
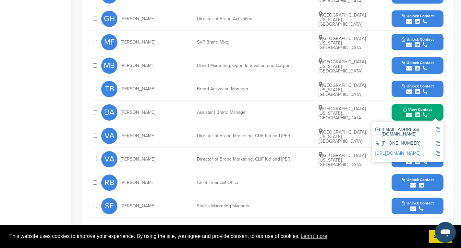
click at [408, 150] on link "[URL][DOMAIN_NAME]" at bounding box center [398, 153] width 45 height 6
click at [438, 128] on img at bounding box center [438, 129] width 5 height 5
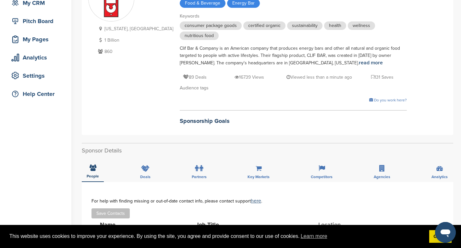
scroll to position [124, 0]
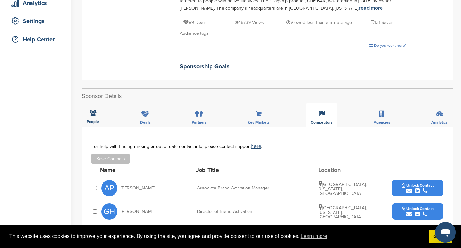
click at [323, 118] on div "Competitors" at bounding box center [321, 115] width 31 height 24
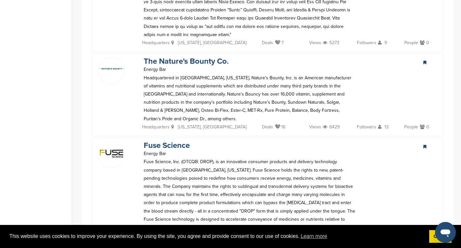
scroll to position [798, 0]
click at [184, 141] on link "Fuse Science" at bounding box center [167, 145] width 46 height 9
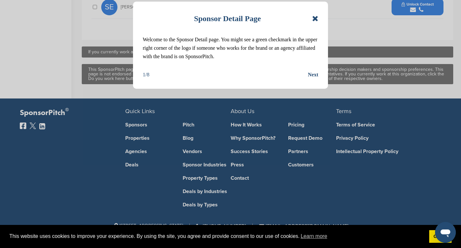
click at [314, 18] on icon at bounding box center [315, 19] width 6 height 8
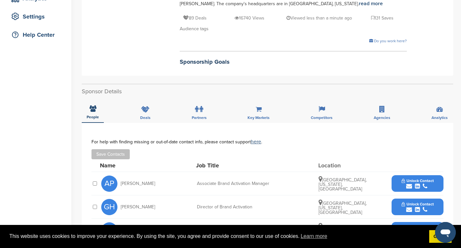
scroll to position [129, 0]
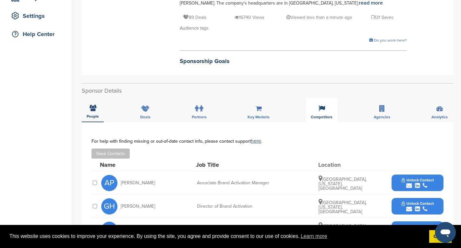
click at [321, 112] on icon at bounding box center [322, 108] width 6 height 6
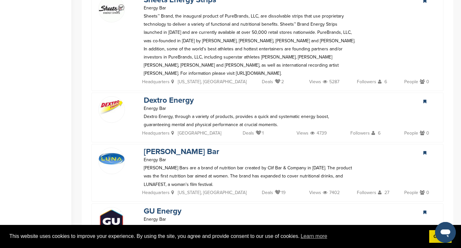
scroll to position [426, 0]
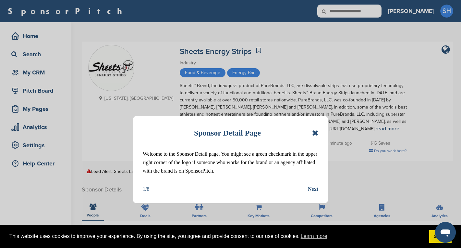
click at [317, 134] on icon at bounding box center [315, 133] width 6 height 8
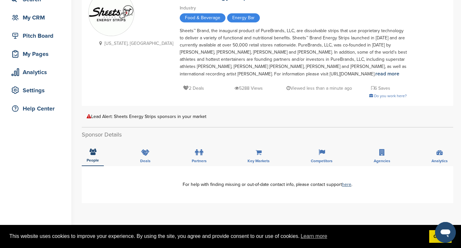
scroll to position [46, 0]
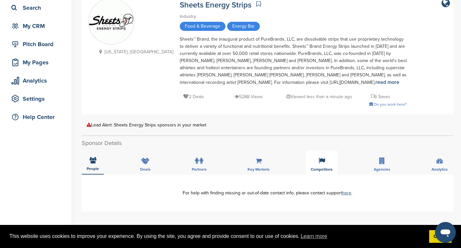
click at [318, 161] on div "Competitors" at bounding box center [321, 162] width 31 height 24
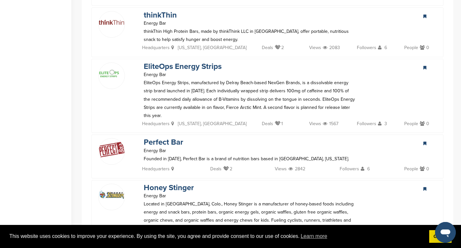
scroll to position [1137, 0]
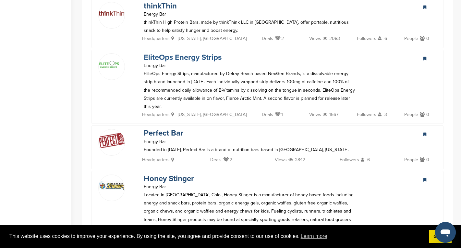
click at [194, 53] on link "EliteOps Energy Strips" at bounding box center [183, 57] width 78 height 9
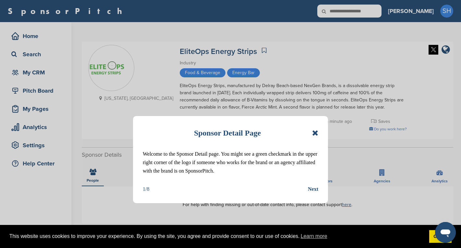
click at [316, 131] on icon at bounding box center [315, 133] width 6 height 8
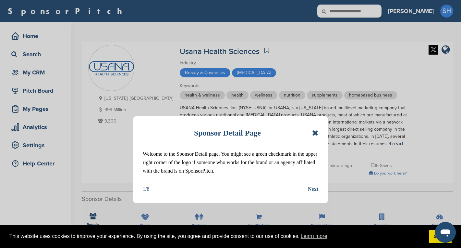
click at [316, 133] on icon at bounding box center [315, 133] width 6 height 8
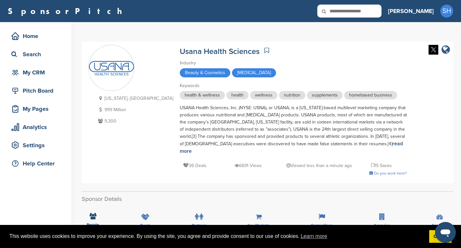
click at [446, 49] on icon "company link" at bounding box center [446, 50] width 8 height 10
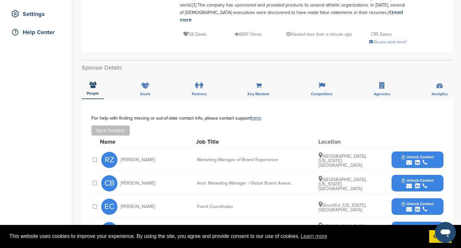
scroll to position [131, 0]
click at [319, 82] on icon at bounding box center [322, 85] width 6 height 6
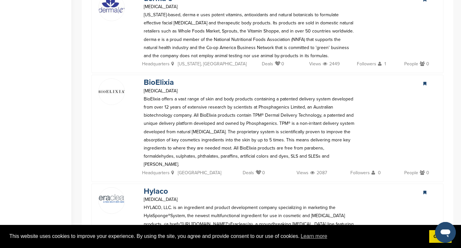
scroll to position [1455, 0]
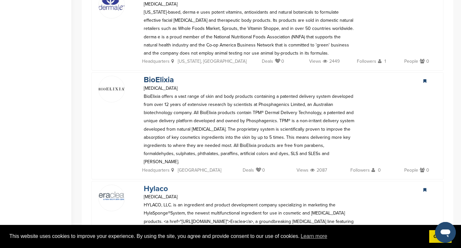
click at [161, 184] on link "Hylaco" at bounding box center [156, 188] width 24 height 9
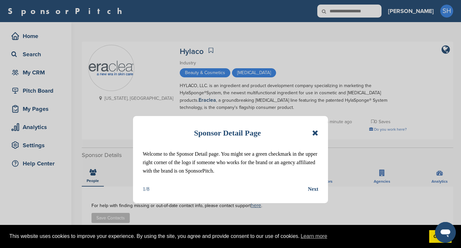
click at [314, 132] on icon at bounding box center [315, 133] width 6 height 8
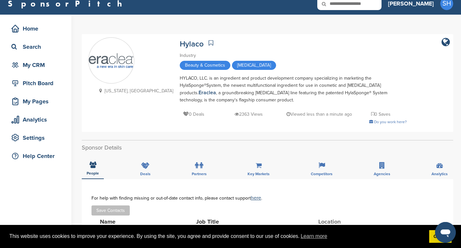
scroll to position [8, 0]
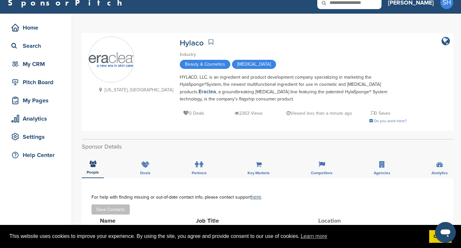
click at [446, 41] on icon "company link" at bounding box center [446, 41] width 8 height 10
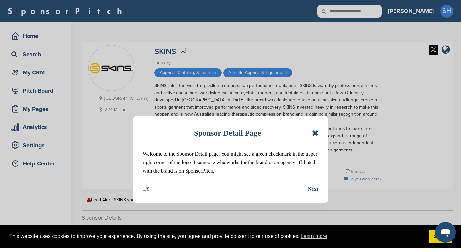
click at [315, 131] on icon at bounding box center [315, 133] width 6 height 8
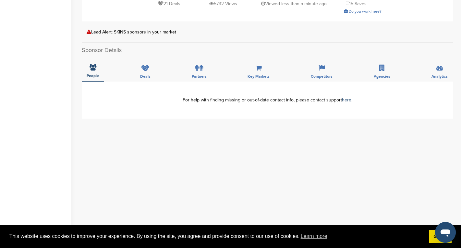
scroll to position [169, 0]
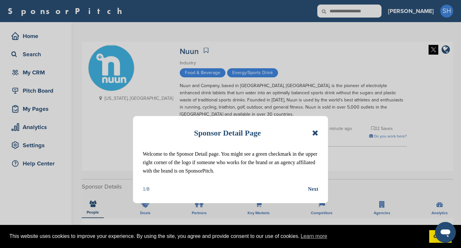
click at [314, 130] on icon at bounding box center [315, 133] width 6 height 8
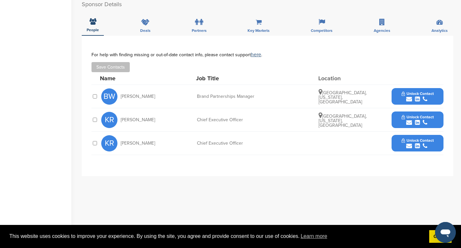
scroll to position [187, 0]
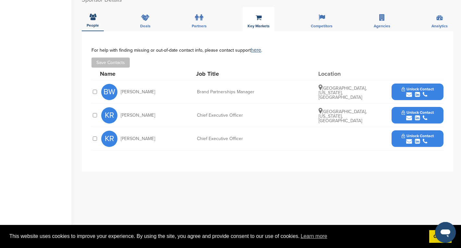
click at [257, 24] on span "Key Markets" at bounding box center [259, 26] width 22 height 4
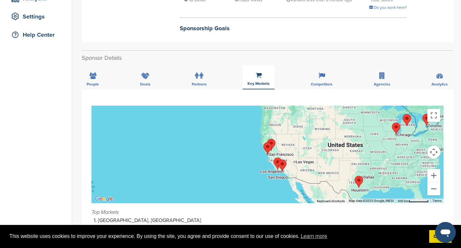
scroll to position [122, 0]
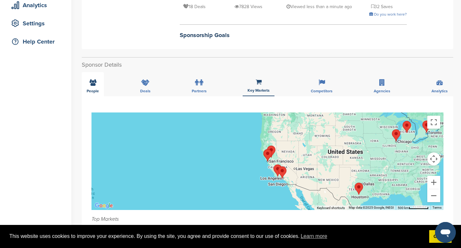
click at [90, 79] on icon at bounding box center [93, 82] width 7 height 6
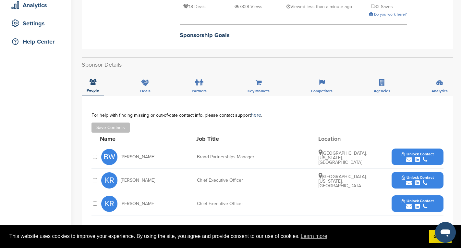
click at [436, 151] on button "Unlock Contact" at bounding box center [418, 156] width 48 height 19
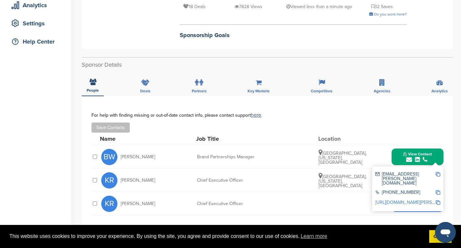
click at [422, 199] on link "[URL][DOMAIN_NAME][PERSON_NAME]" at bounding box center [415, 202] width 79 height 6
click at [438, 172] on img at bounding box center [438, 174] width 5 height 5
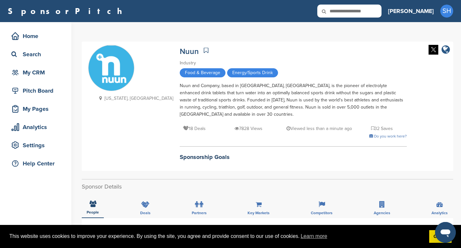
click at [447, 49] on icon "company link" at bounding box center [446, 50] width 8 height 10
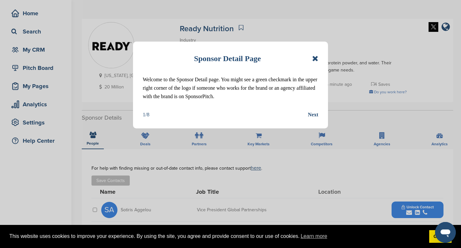
scroll to position [21, 0]
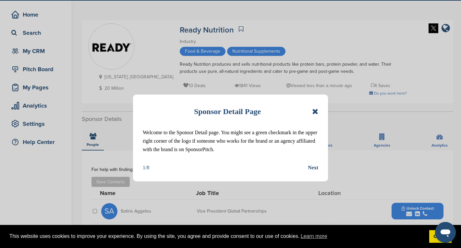
click at [313, 110] on icon at bounding box center [315, 111] width 6 height 8
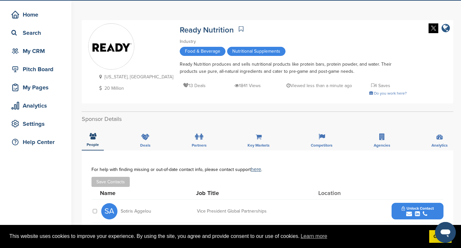
click at [446, 27] on icon "company link" at bounding box center [446, 28] width 8 height 10
click at [411, 207] on span "Unlock Contact" at bounding box center [418, 208] width 32 height 5
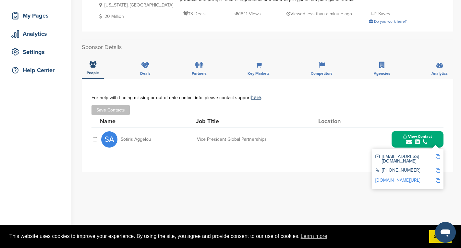
scroll to position [119, 0]
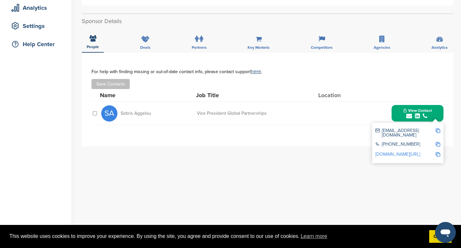
click at [420, 152] on link "linkedin.com/in/sotiris-aggelou-93154a12/" at bounding box center [398, 154] width 45 height 6
click at [390, 152] on link "linkedin.com/in/sotiris-aggelou-93154a12/" at bounding box center [398, 154] width 45 height 6
click at [436, 130] on img at bounding box center [438, 130] width 5 height 5
click at [323, 40] on icon at bounding box center [322, 39] width 6 height 6
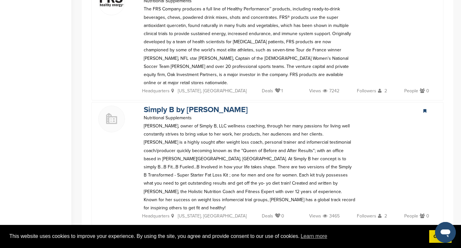
scroll to position [1528, 0]
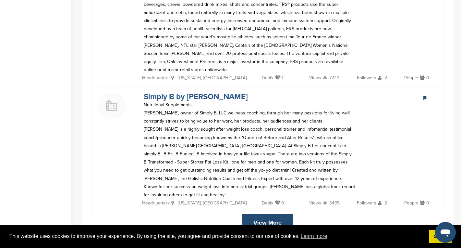
click at [207, 92] on link "Simply B by [PERSON_NAME]" at bounding box center [196, 96] width 104 height 9
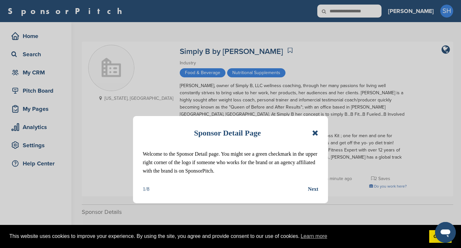
click at [315, 131] on icon at bounding box center [315, 133] width 6 height 8
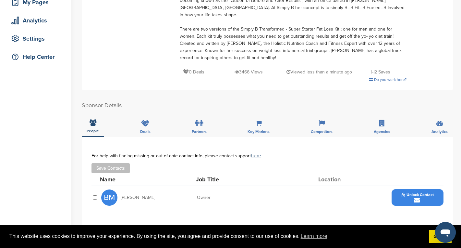
scroll to position [107, 0]
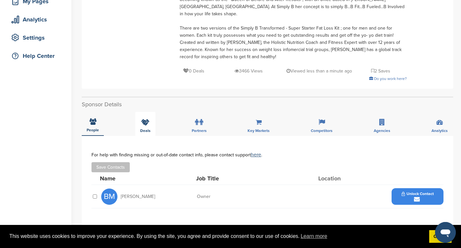
click at [142, 119] on icon at bounding box center [145, 122] width 8 height 6
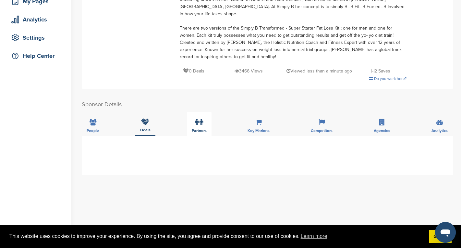
click at [200, 119] on label at bounding box center [199, 122] width 8 height 13
click at [263, 118] on div "Key Markets" at bounding box center [259, 124] width 32 height 24
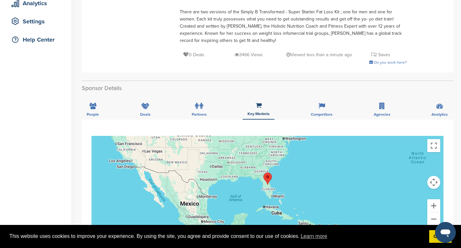
scroll to position [119, 0]
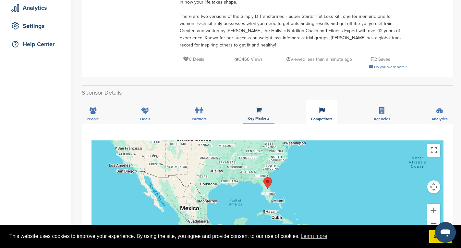
click at [320, 107] on icon at bounding box center [322, 110] width 6 height 6
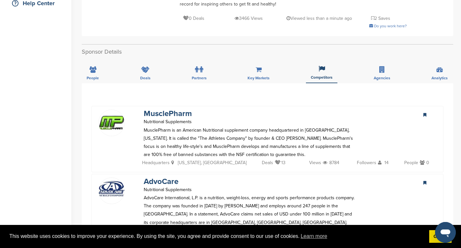
scroll to position [172, 0]
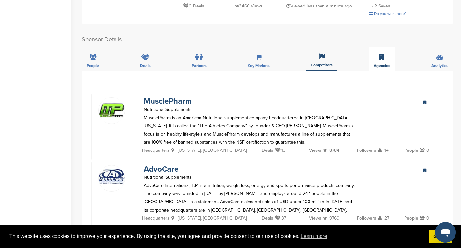
click at [378, 48] on div "Agencies" at bounding box center [382, 59] width 26 height 24
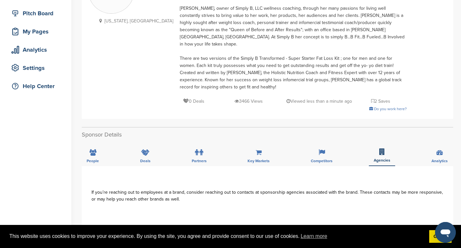
scroll to position [0, 0]
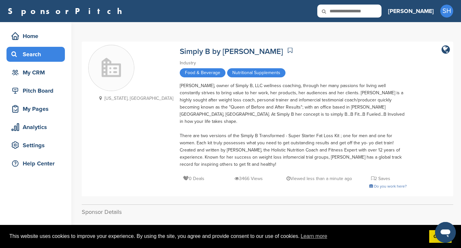
click at [28, 58] on div "Search" at bounding box center [37, 54] width 55 height 12
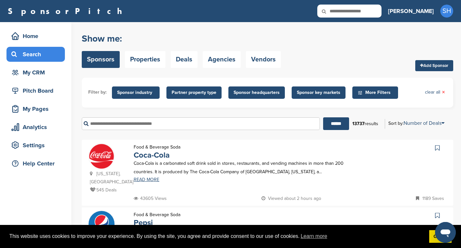
click at [107, 127] on input "text" at bounding box center [201, 123] width 238 height 13
click at [323, 117] on input "******" at bounding box center [336, 123] width 26 height 13
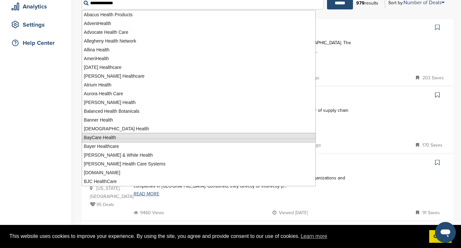
scroll to position [127, 0]
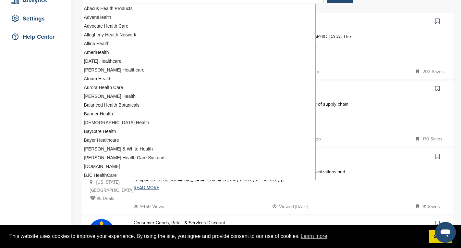
type input "**********"
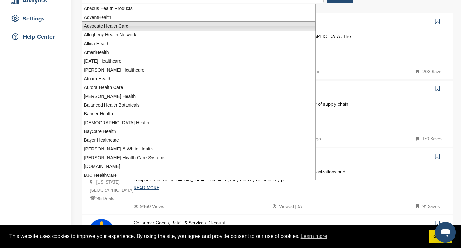
click at [368, 21] on div at bounding box center [407, 21] width 80 height 11
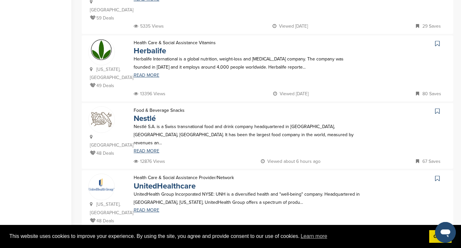
scroll to position [572, 0]
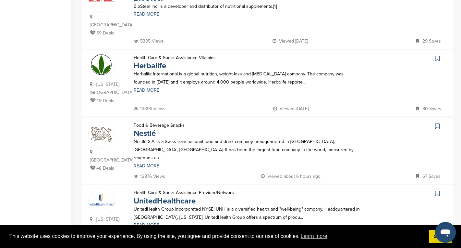
scroll to position [0, 0]
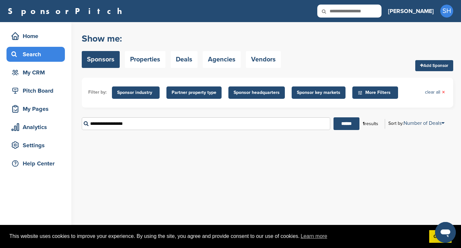
drag, startPoint x: 133, startPoint y: 125, endPoint x: 88, endPoint y: 123, distance: 45.2
click at [88, 123] on input "**********" at bounding box center [206, 123] width 249 height 13
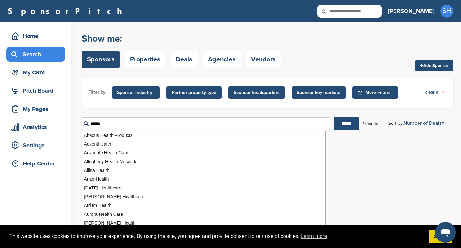
type input "******"
click at [334, 117] on input "******" at bounding box center [347, 123] width 26 height 13
click at [345, 123] on input "******" at bounding box center [340, 123] width 26 height 13
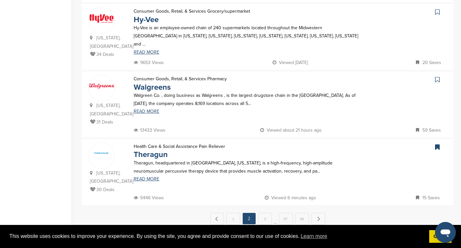
scroll to position [600, 0]
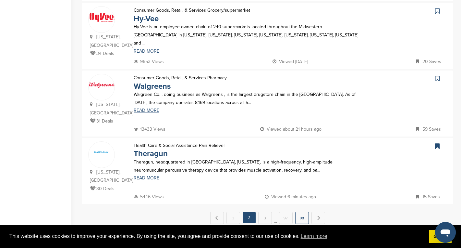
click at [304, 212] on link "98" at bounding box center [302, 218] width 14 height 12
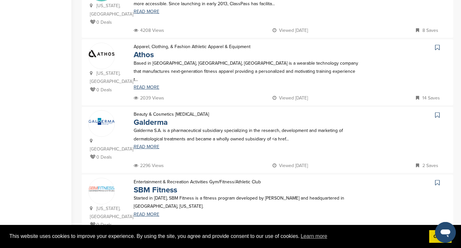
scroll to position [371, 0]
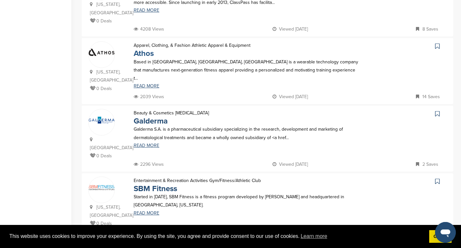
click at [145, 49] on link "Athos" at bounding box center [144, 53] width 20 height 9
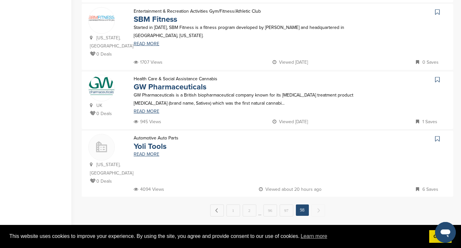
scroll to position [550, 0]
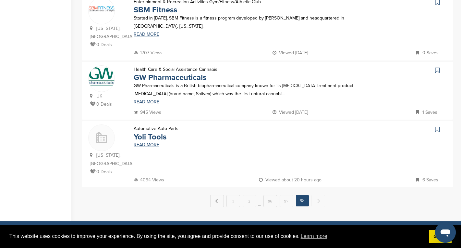
click at [317, 195] on span "Next →" at bounding box center [319, 201] width 14 height 12
click at [288, 195] on link "97" at bounding box center [287, 201] width 14 height 12
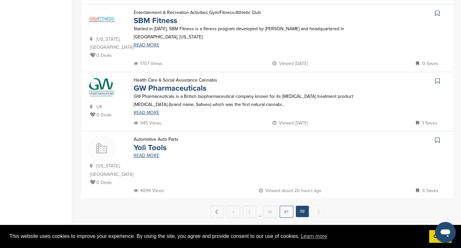
scroll to position [0, 0]
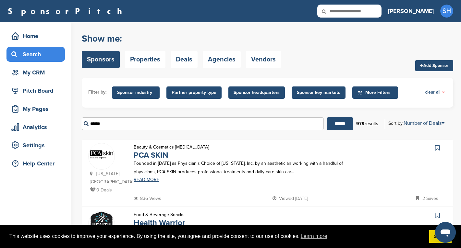
drag, startPoint x: 391, startPoint y: 152, endPoint x: 389, endPoint y: 175, distance: 23.1
click at [389, 175] on div at bounding box center [407, 168] width 80 height 51
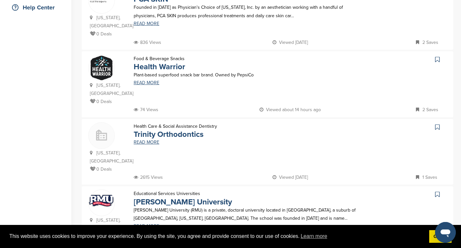
scroll to position [169, 0]
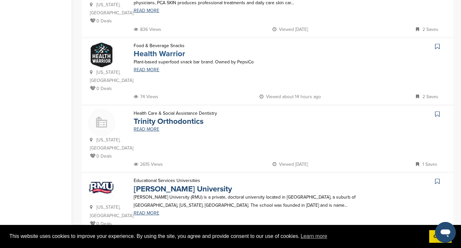
click at [177, 49] on link "Health Warrior" at bounding box center [160, 53] width 52 height 9
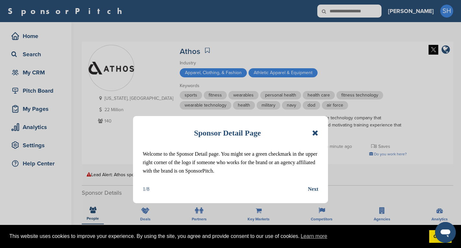
click at [315, 133] on icon at bounding box center [315, 133] width 6 height 8
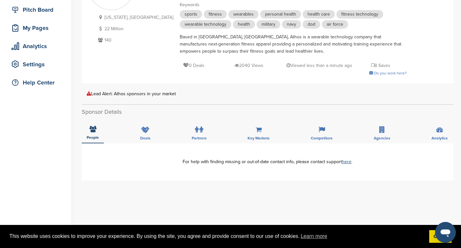
scroll to position [104, 0]
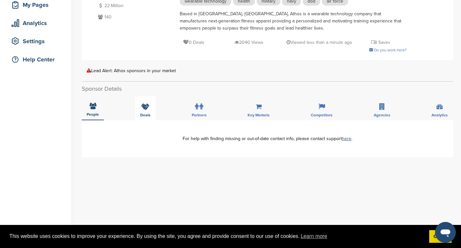
click at [144, 113] on span "Deals" at bounding box center [145, 115] width 10 height 4
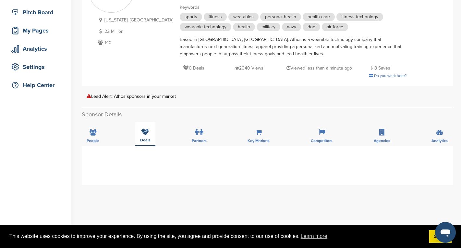
scroll to position [78, 0]
click at [203, 131] on icon at bounding box center [202, 132] width 4 height 6
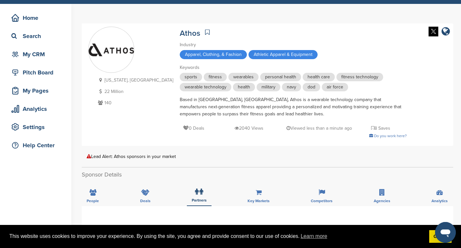
scroll to position [13, 0]
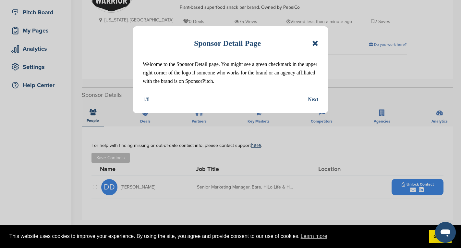
scroll to position [91, 0]
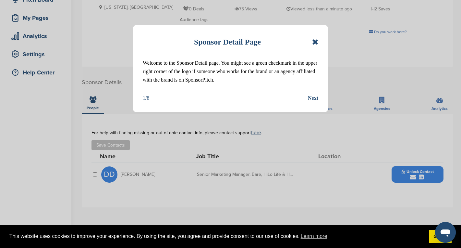
click at [316, 41] on icon at bounding box center [315, 42] width 6 height 8
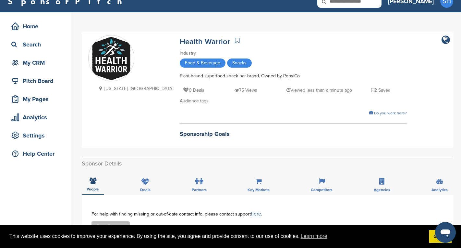
scroll to position [0, 0]
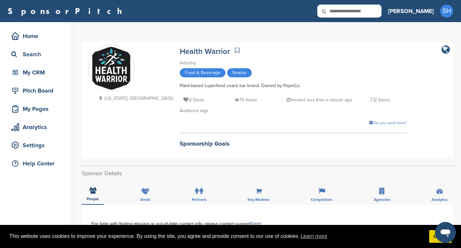
click at [446, 50] on icon "company link" at bounding box center [446, 50] width 8 height 10
